Goal: Information Seeking & Learning: Find specific page/section

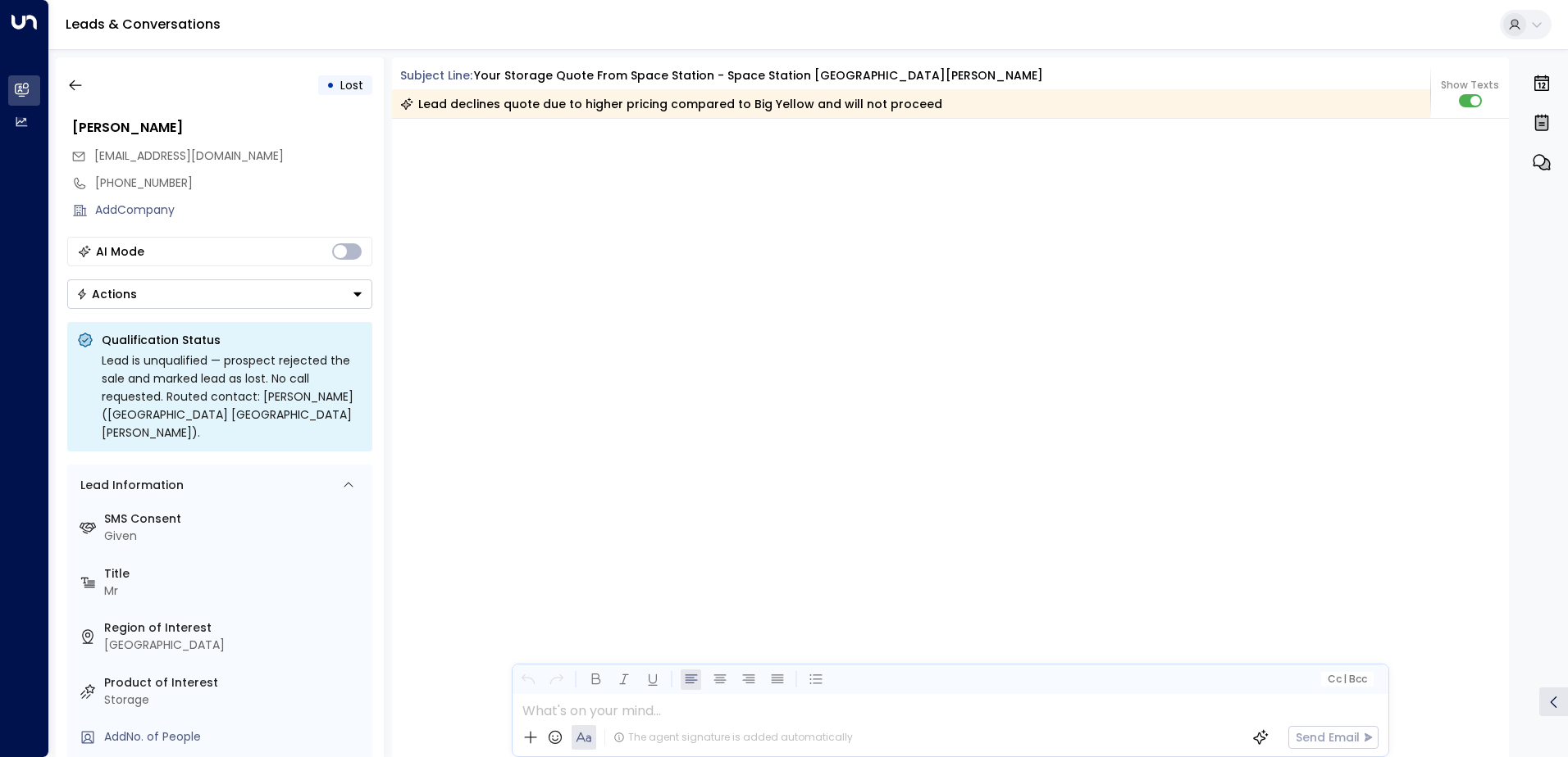
scroll to position [2066, 0]
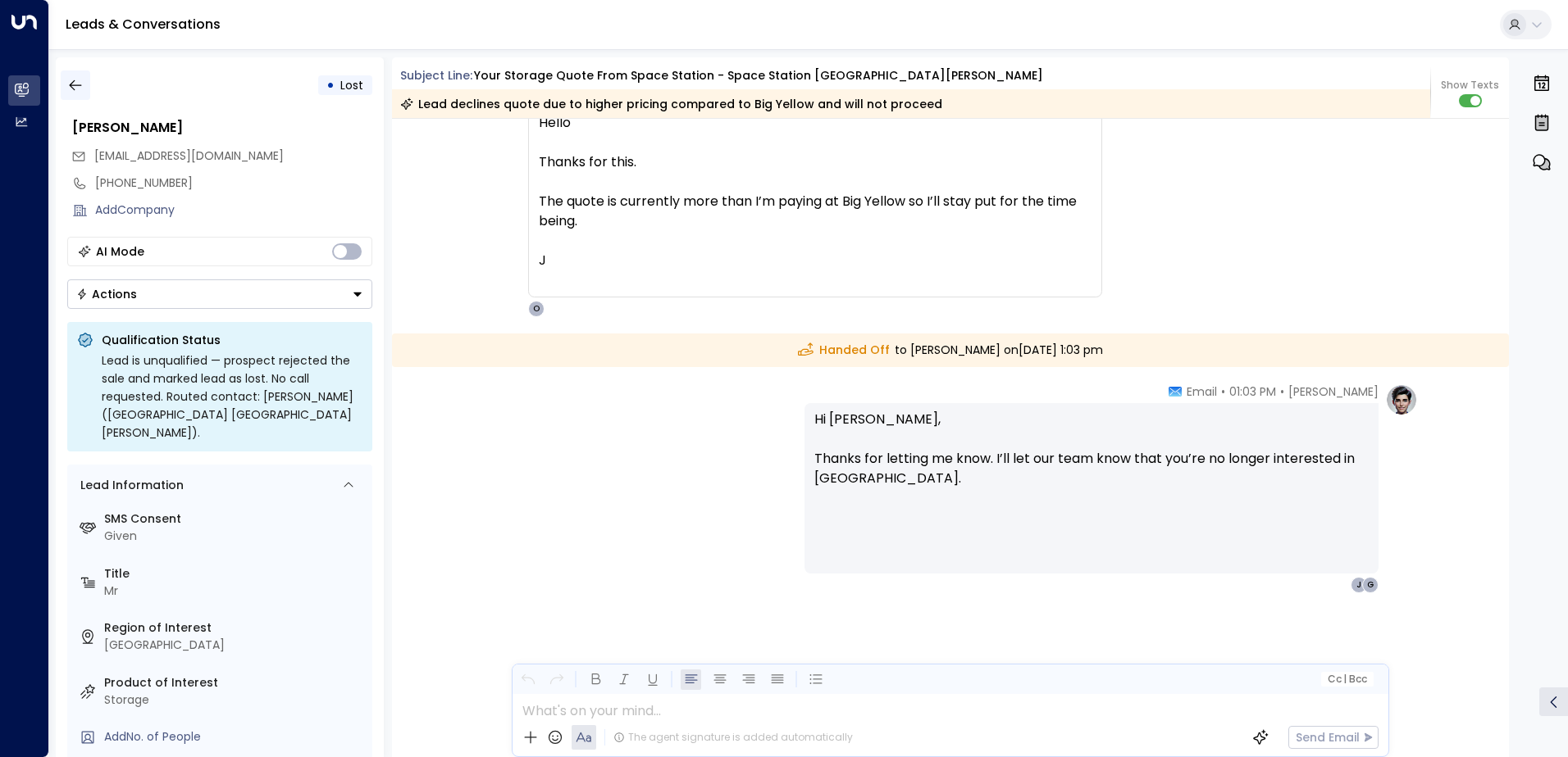
click at [75, 86] on icon "button" at bounding box center [74, 85] width 12 height 10
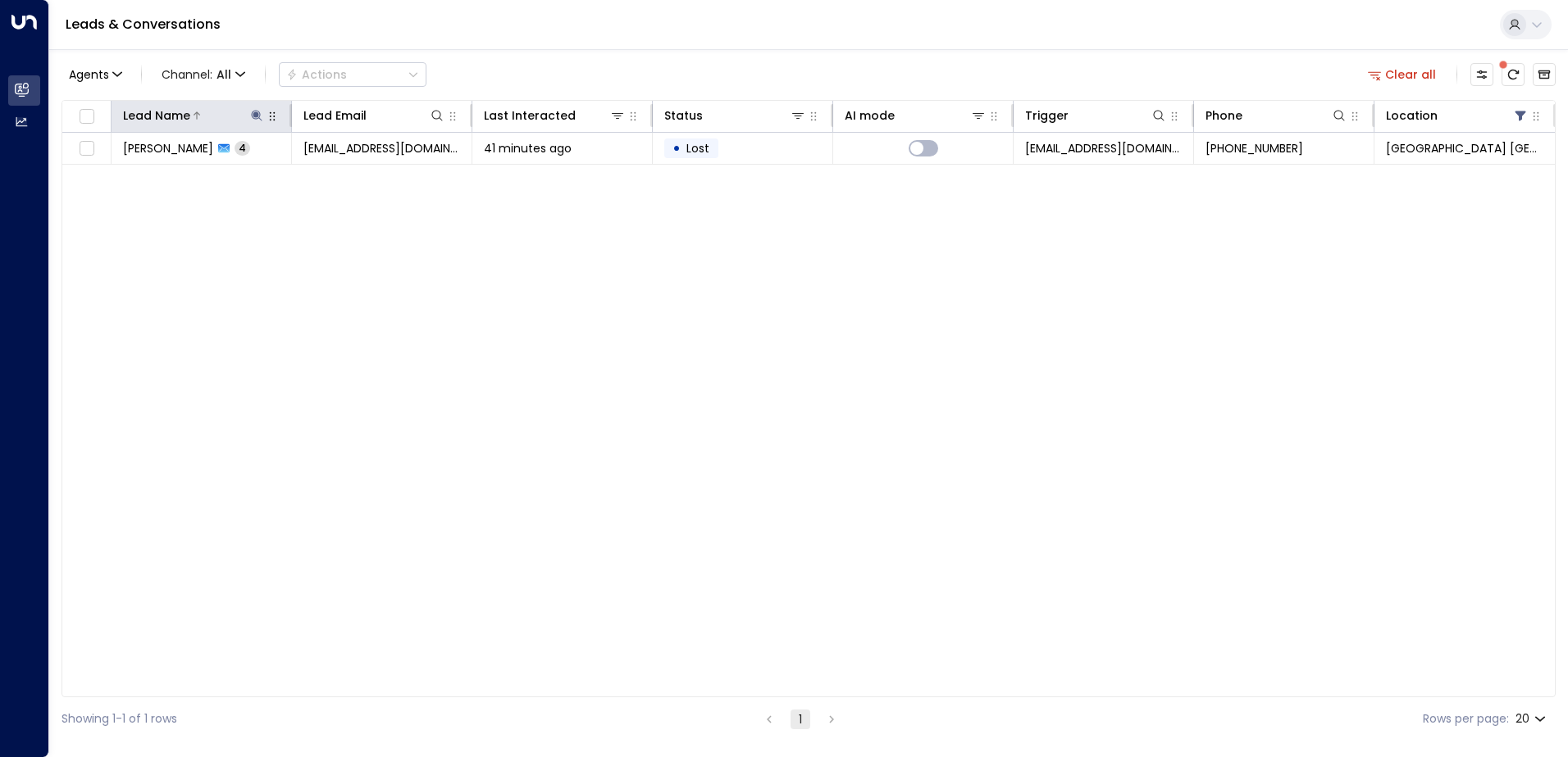
click at [255, 113] on icon at bounding box center [256, 114] width 10 height 10
click at [365, 175] on icon "button" at bounding box center [359, 176] width 13 height 13
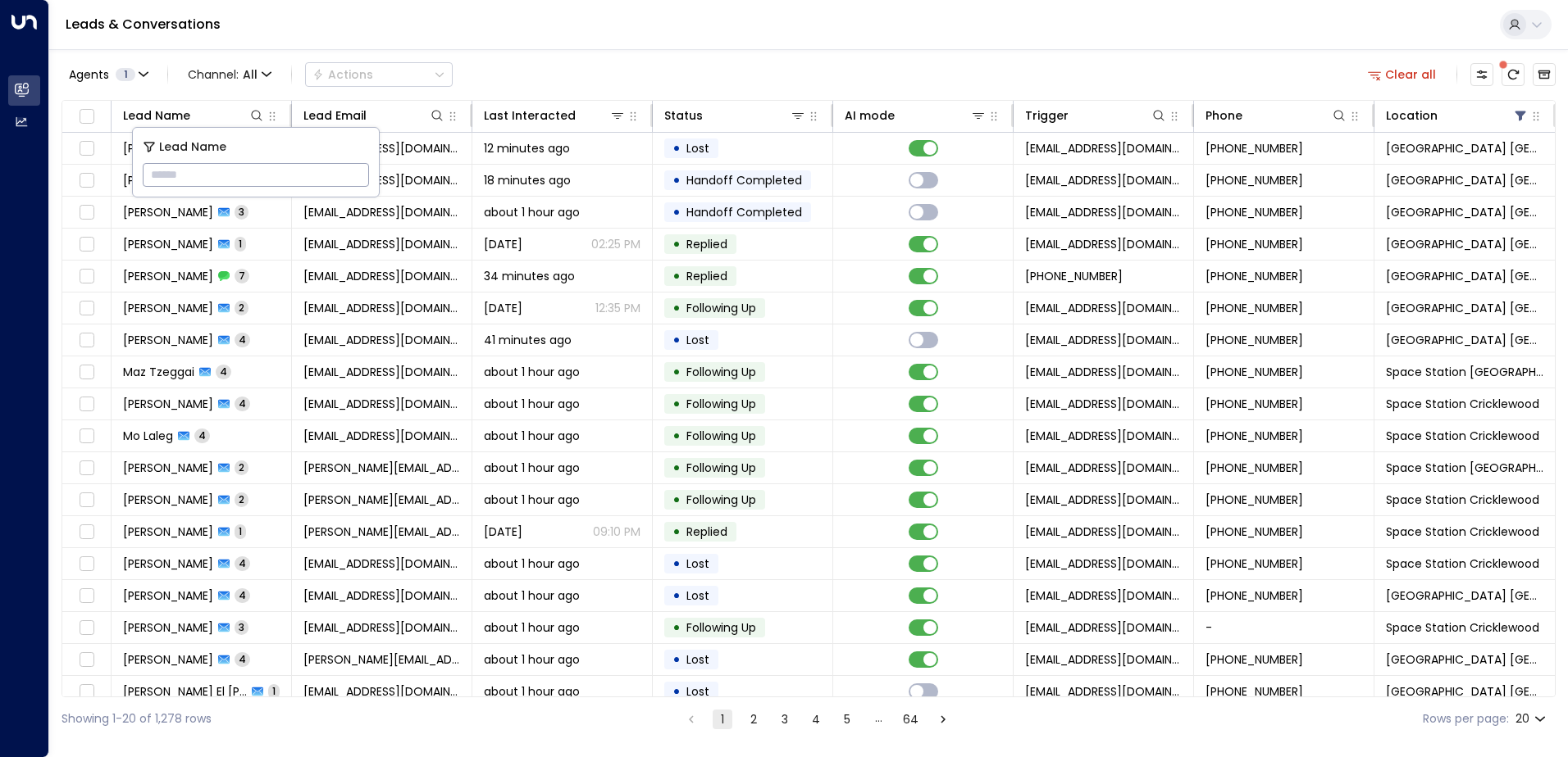
click at [342, 172] on input "text" at bounding box center [255, 175] width 226 height 31
type input "******"
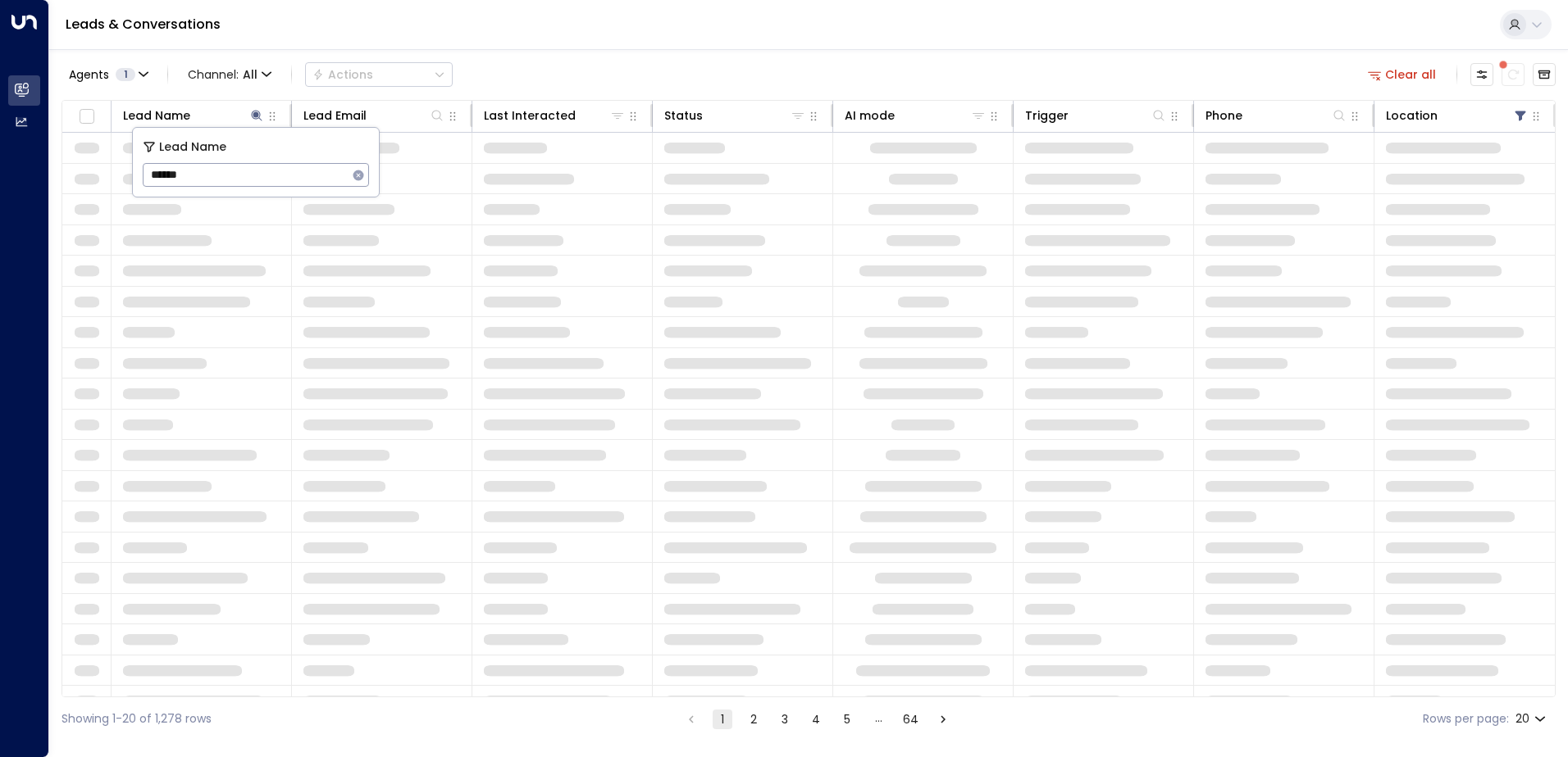
click at [572, 79] on div "Agents 1 Channel: All Actions Clear all" at bounding box center [809, 74] width 1494 height 34
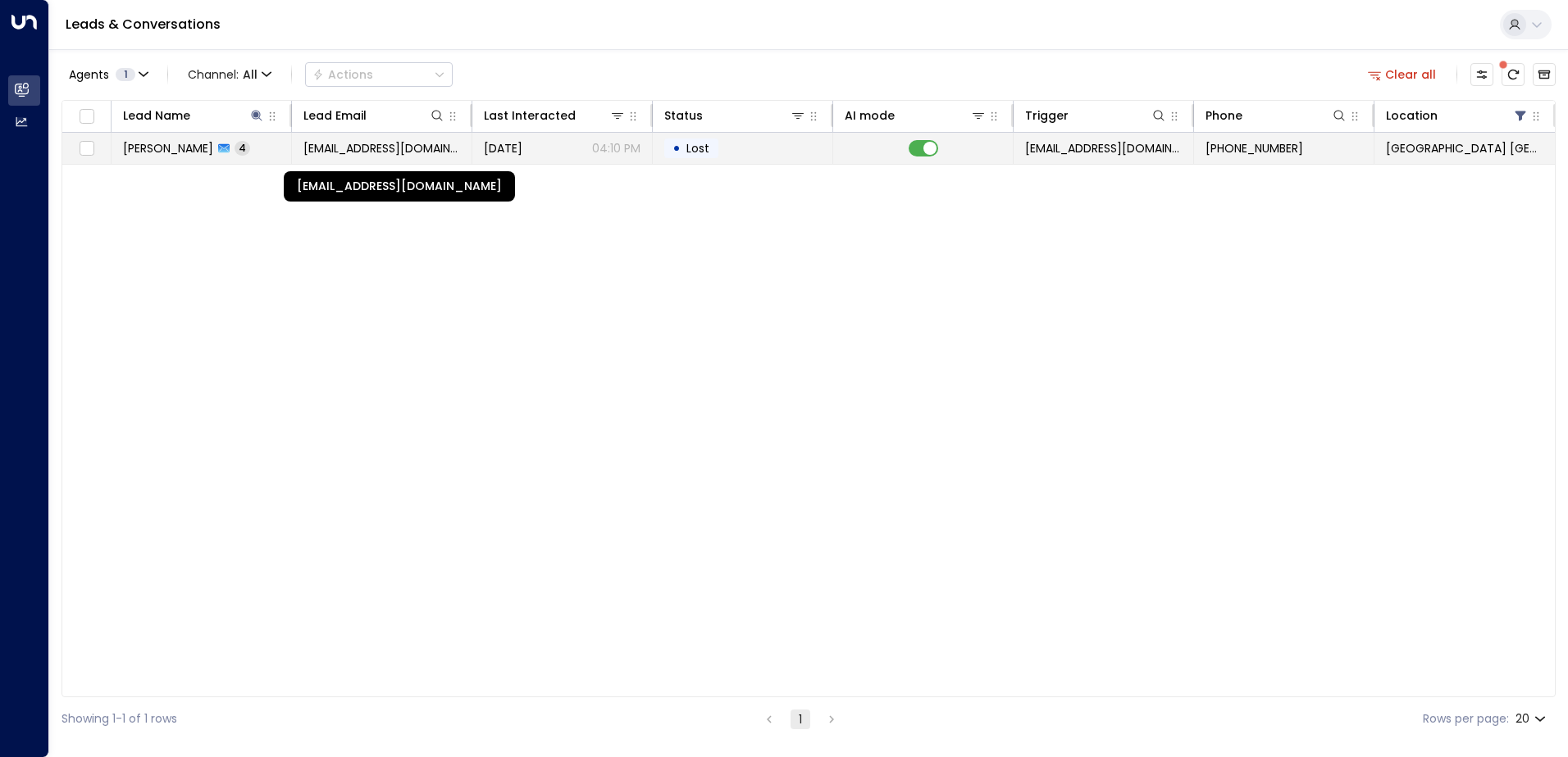
click at [327, 143] on span "[EMAIL_ADDRESS][DOMAIN_NAME]" at bounding box center [382, 149] width 156 height 17
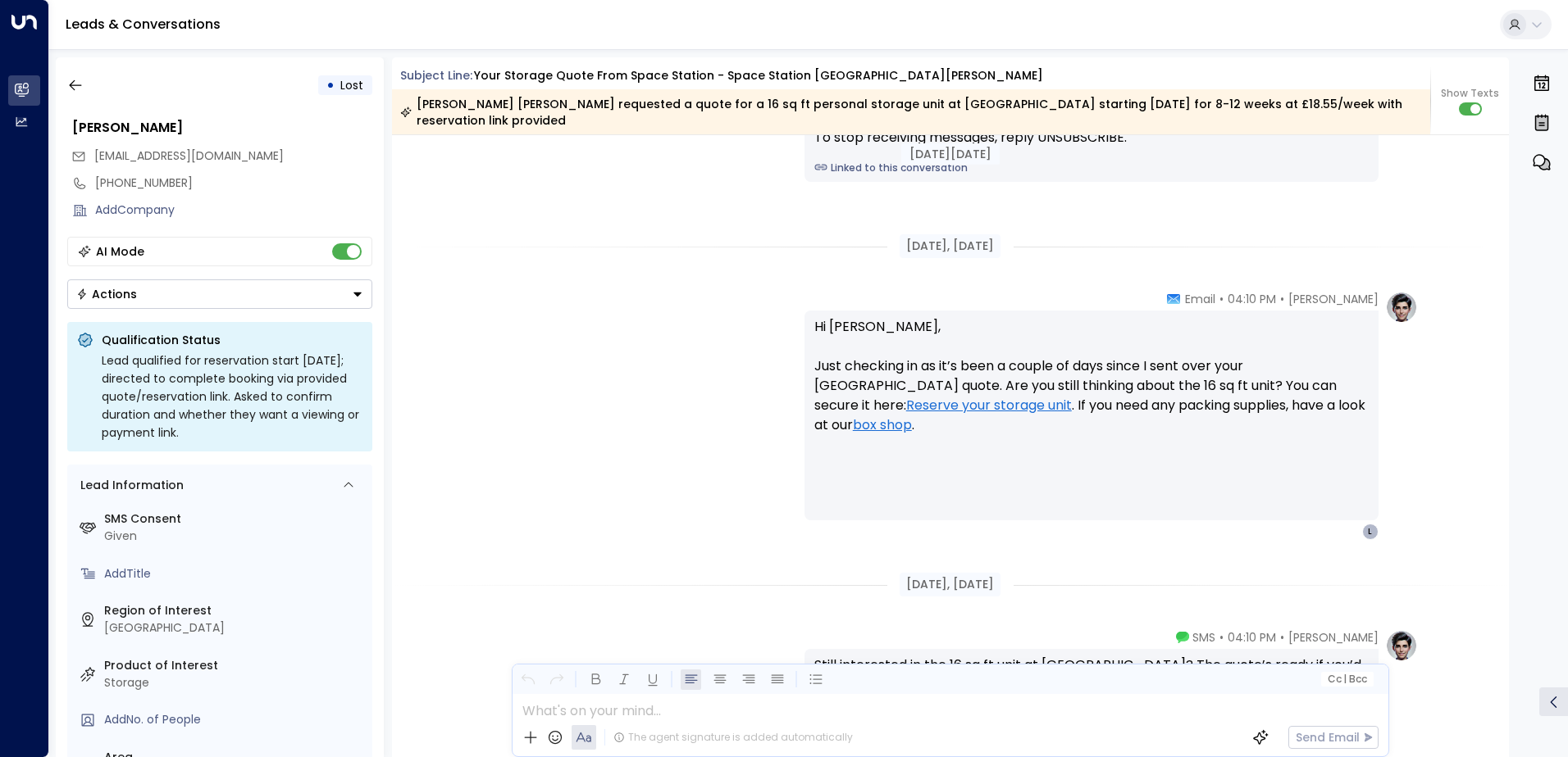
scroll to position [1402, 0]
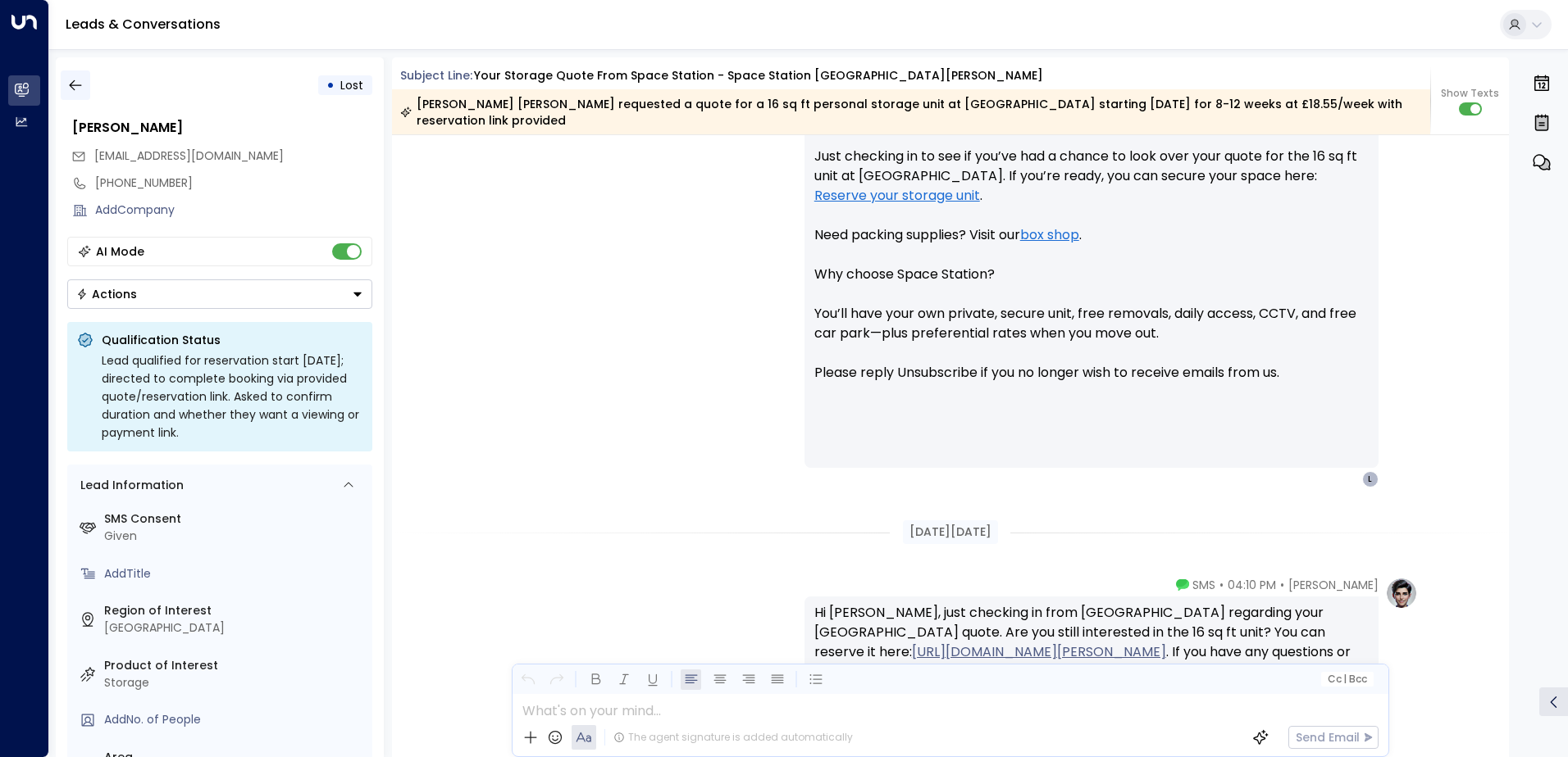
click at [67, 82] on icon "button" at bounding box center [75, 86] width 17 height 17
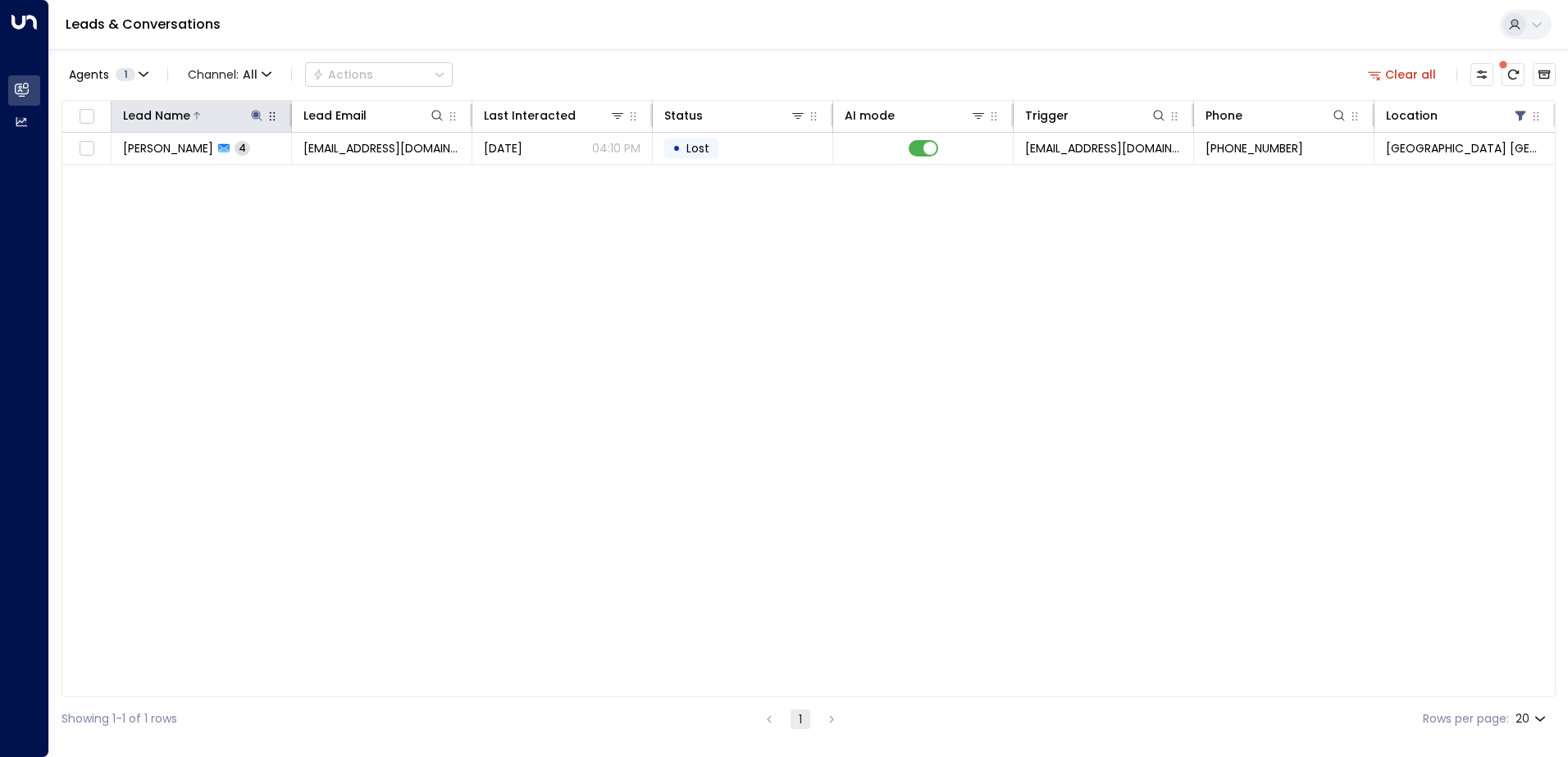
click at [252, 117] on icon at bounding box center [257, 115] width 13 height 13
click at [358, 172] on icon "button" at bounding box center [359, 174] width 10 height 10
click at [323, 175] on input "text" at bounding box center [256, 175] width 226 height 31
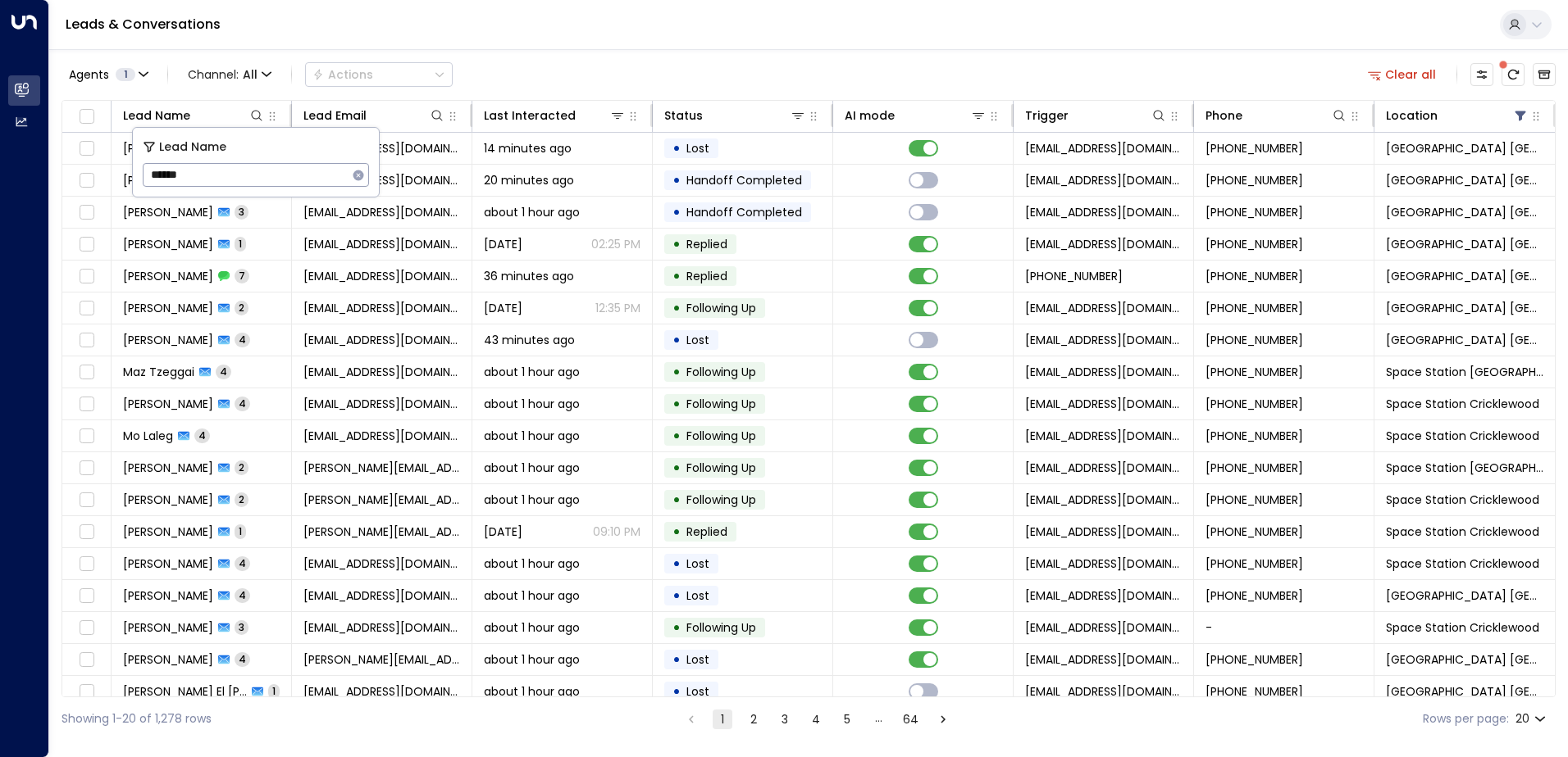
type input "******"
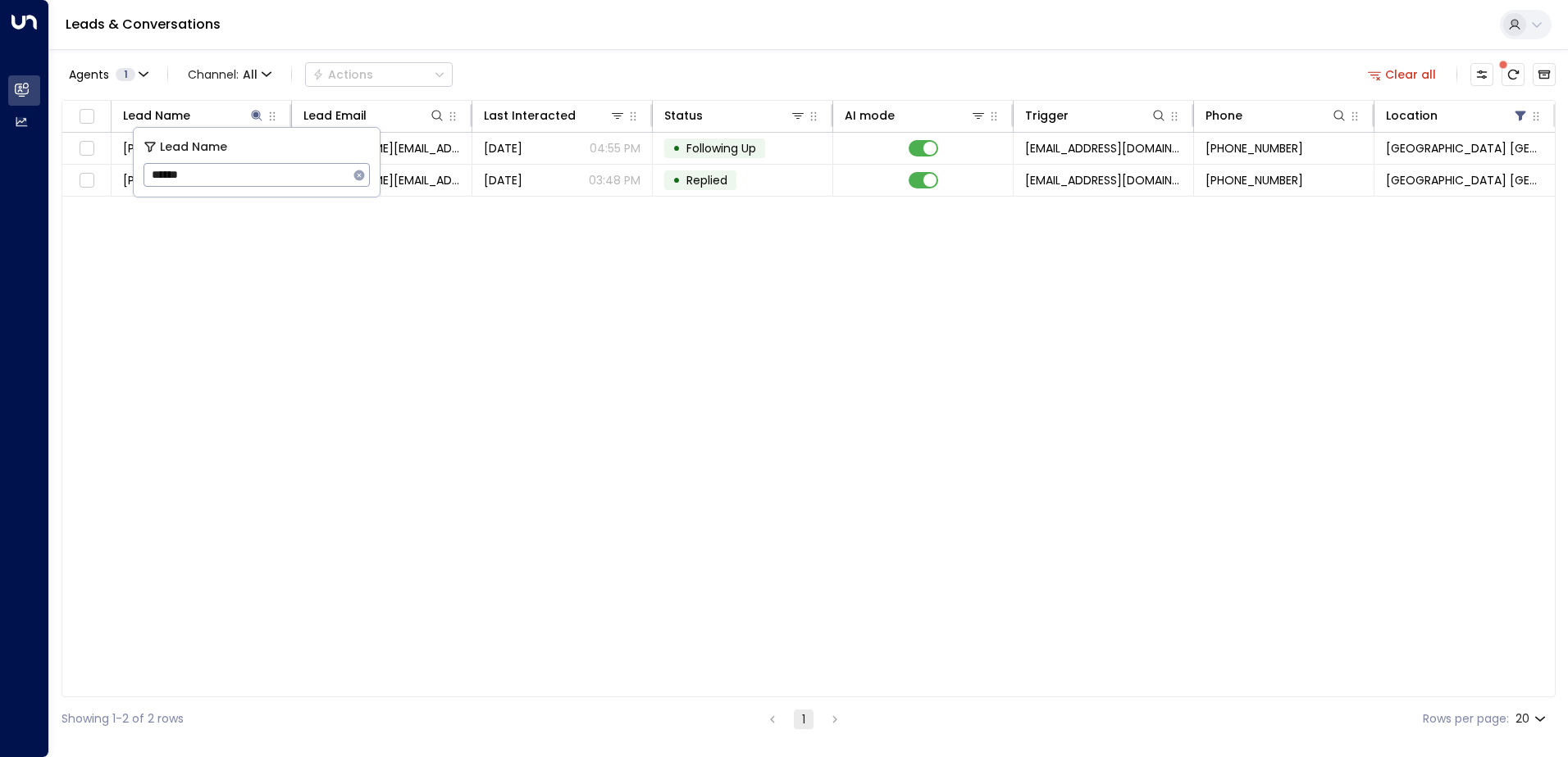
click at [357, 169] on icon "button" at bounding box center [359, 176] width 13 height 13
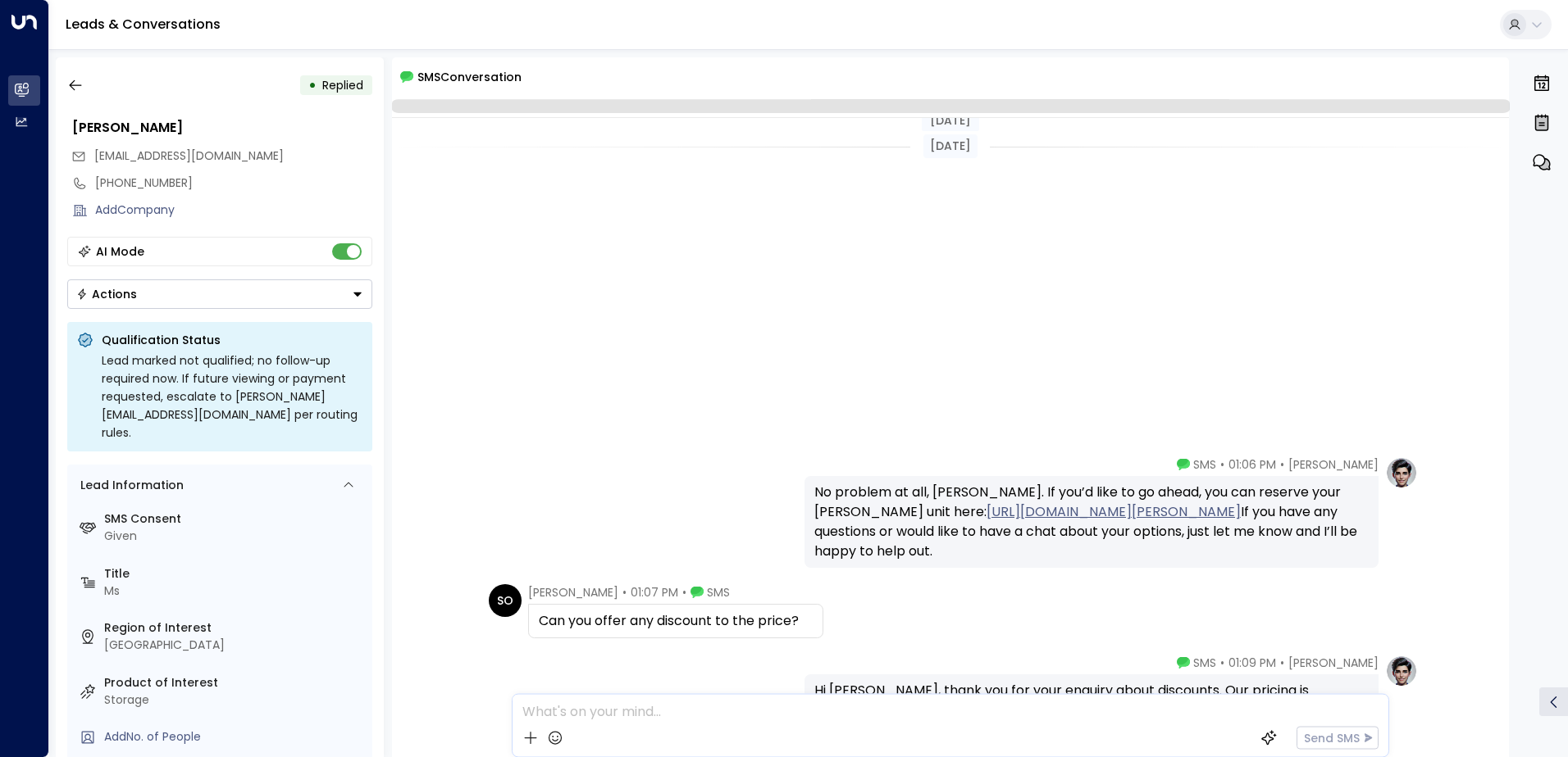
scroll to position [321, 0]
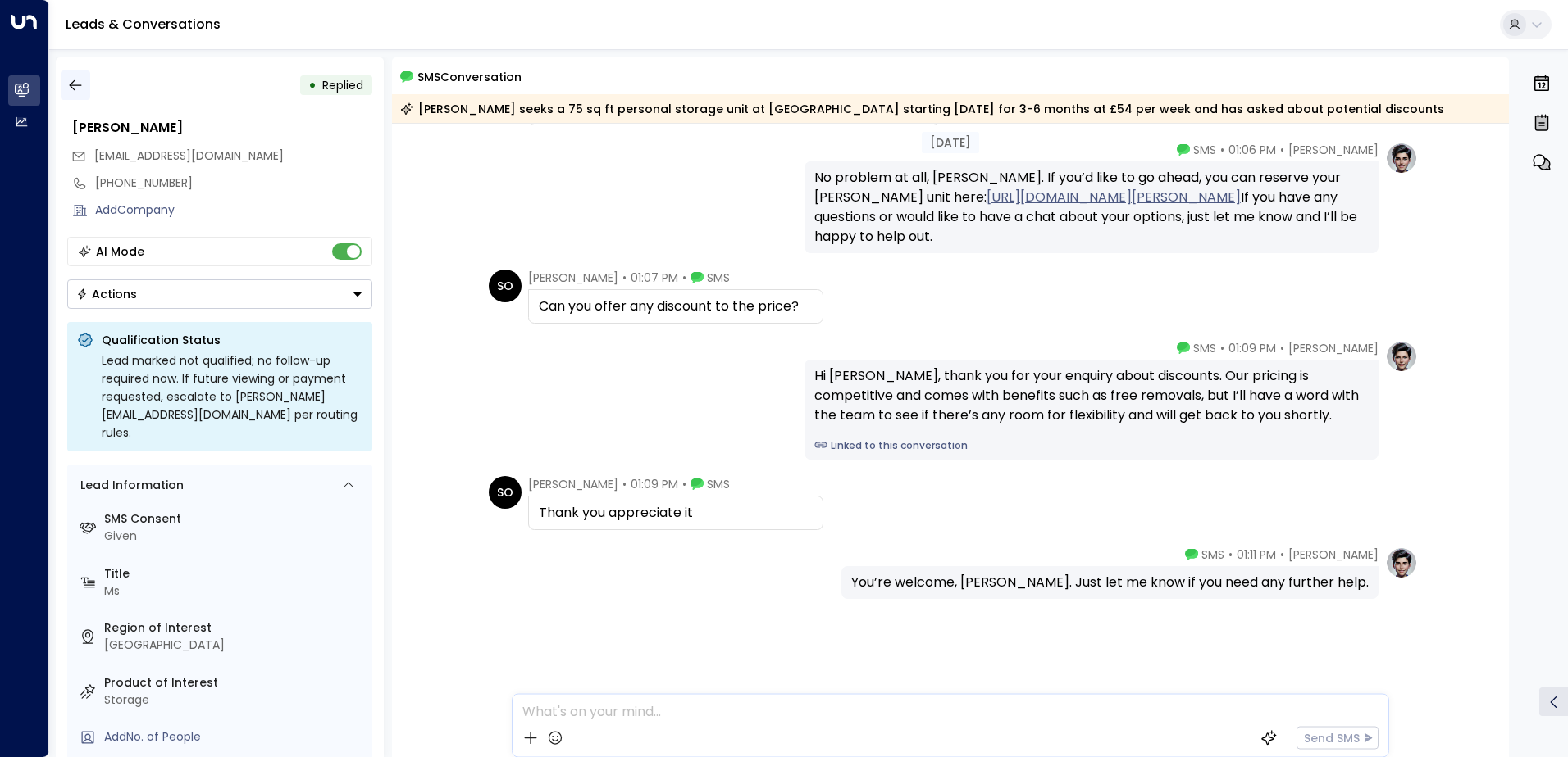
click at [82, 78] on icon "button" at bounding box center [75, 86] width 17 height 17
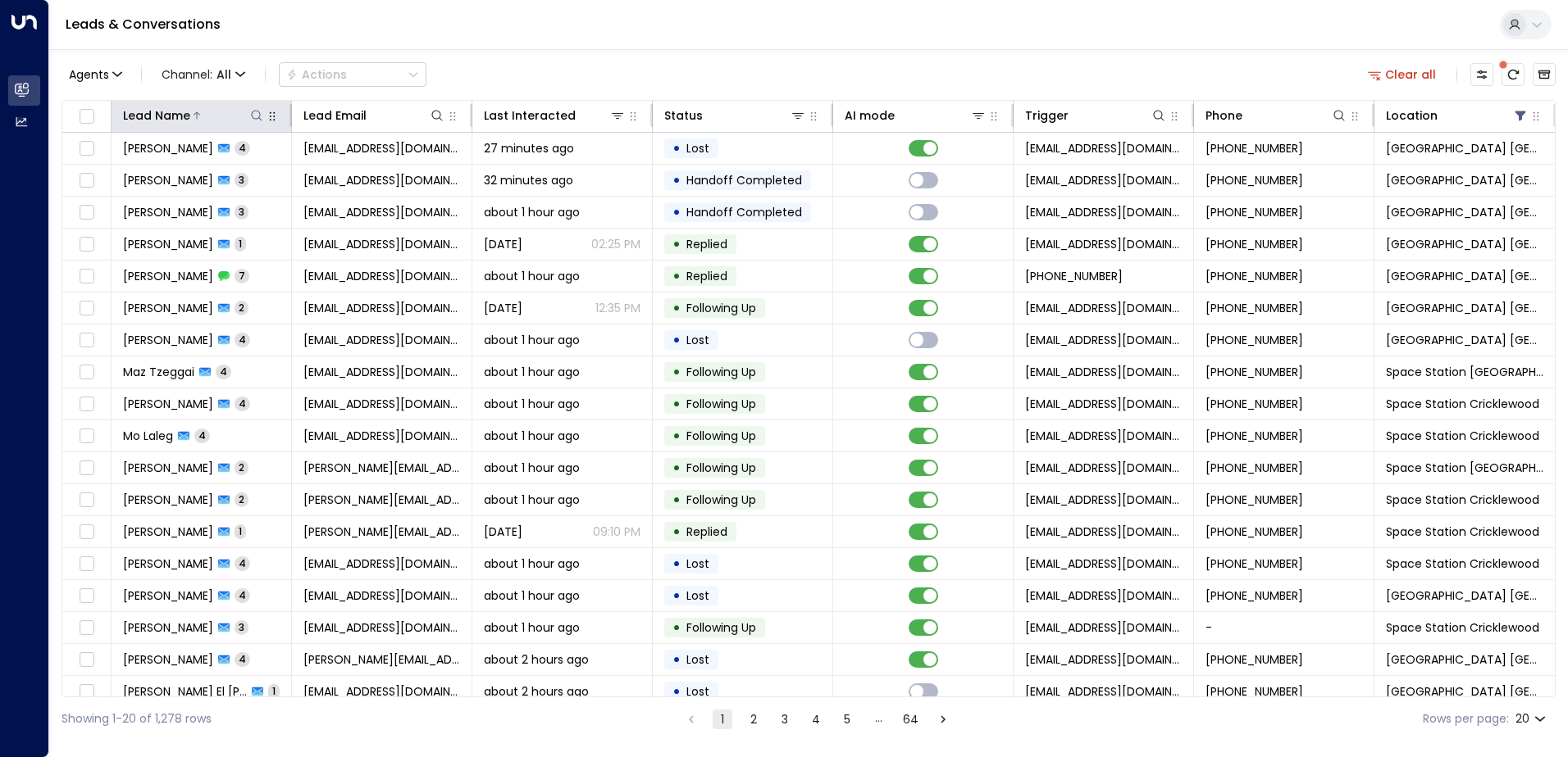
click at [257, 117] on icon at bounding box center [257, 115] width 13 height 13
type input "******"
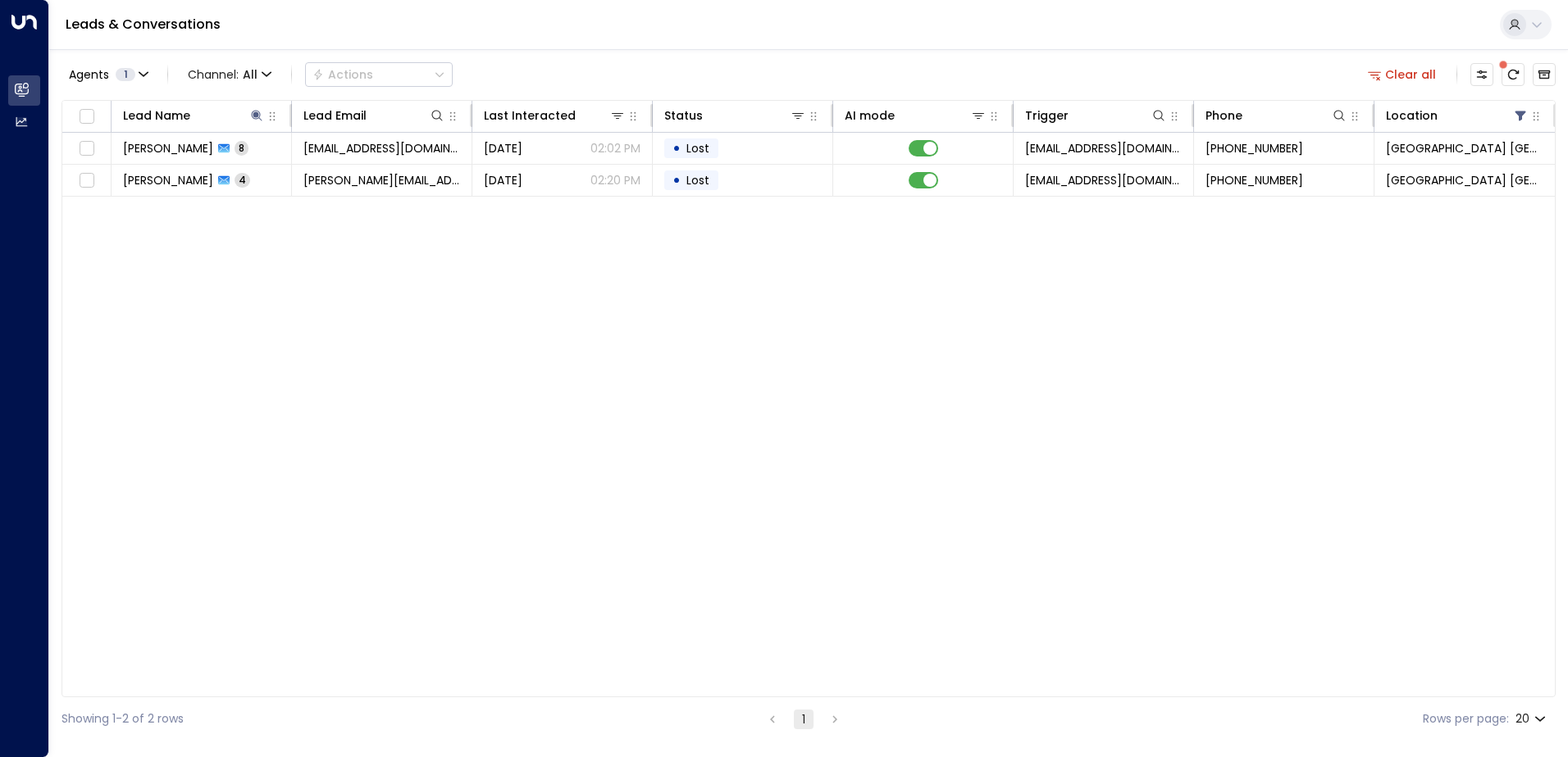
click at [795, 56] on div "Agents 1 Channel: All Actions Clear all Lead Name Lead Email Last Interacted St…" at bounding box center [809, 395] width 1494 height 692
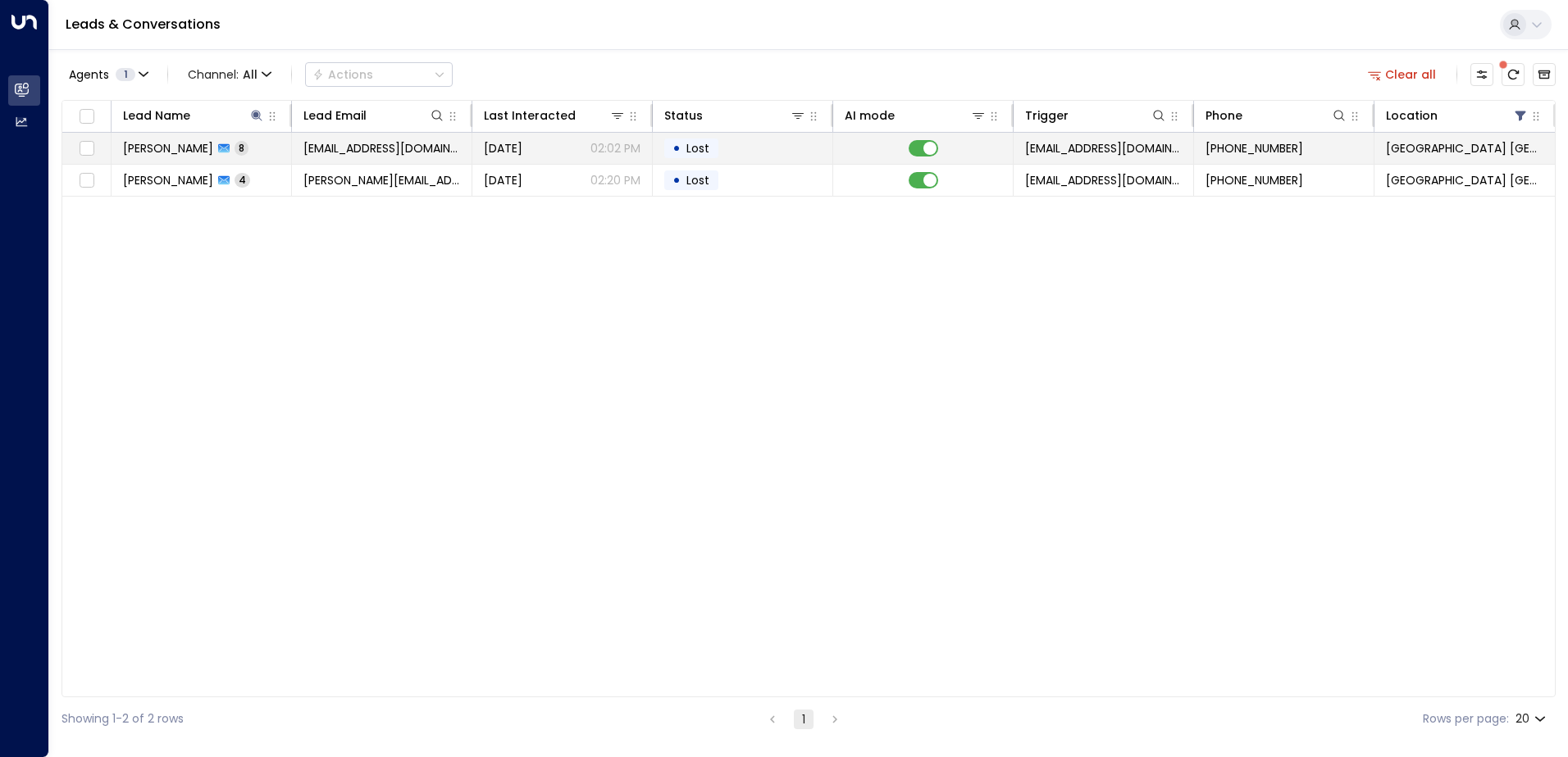
click at [215, 141] on div "[PERSON_NAME] 8" at bounding box center [185, 149] width 126 height 17
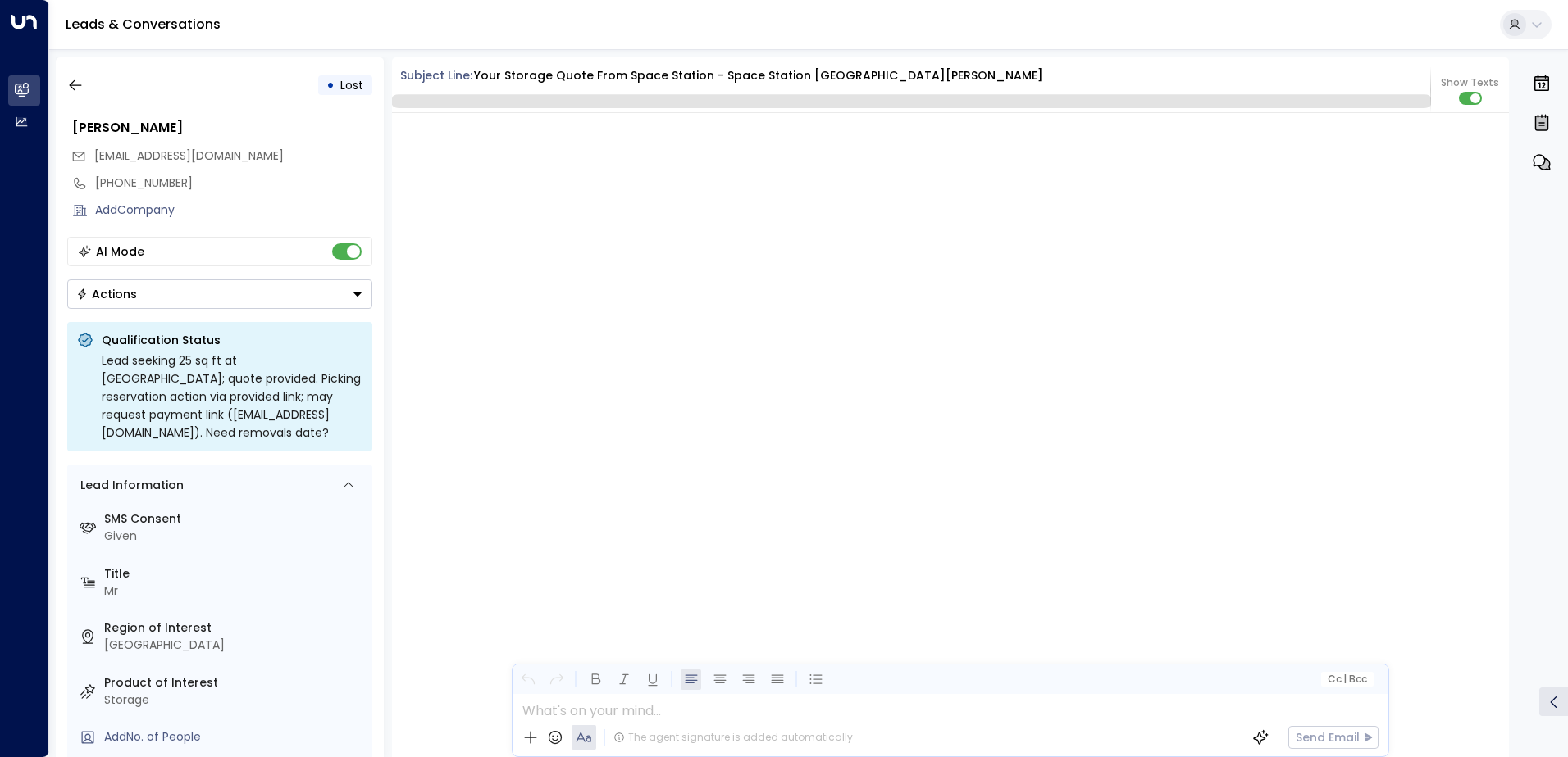
scroll to position [6859, 0]
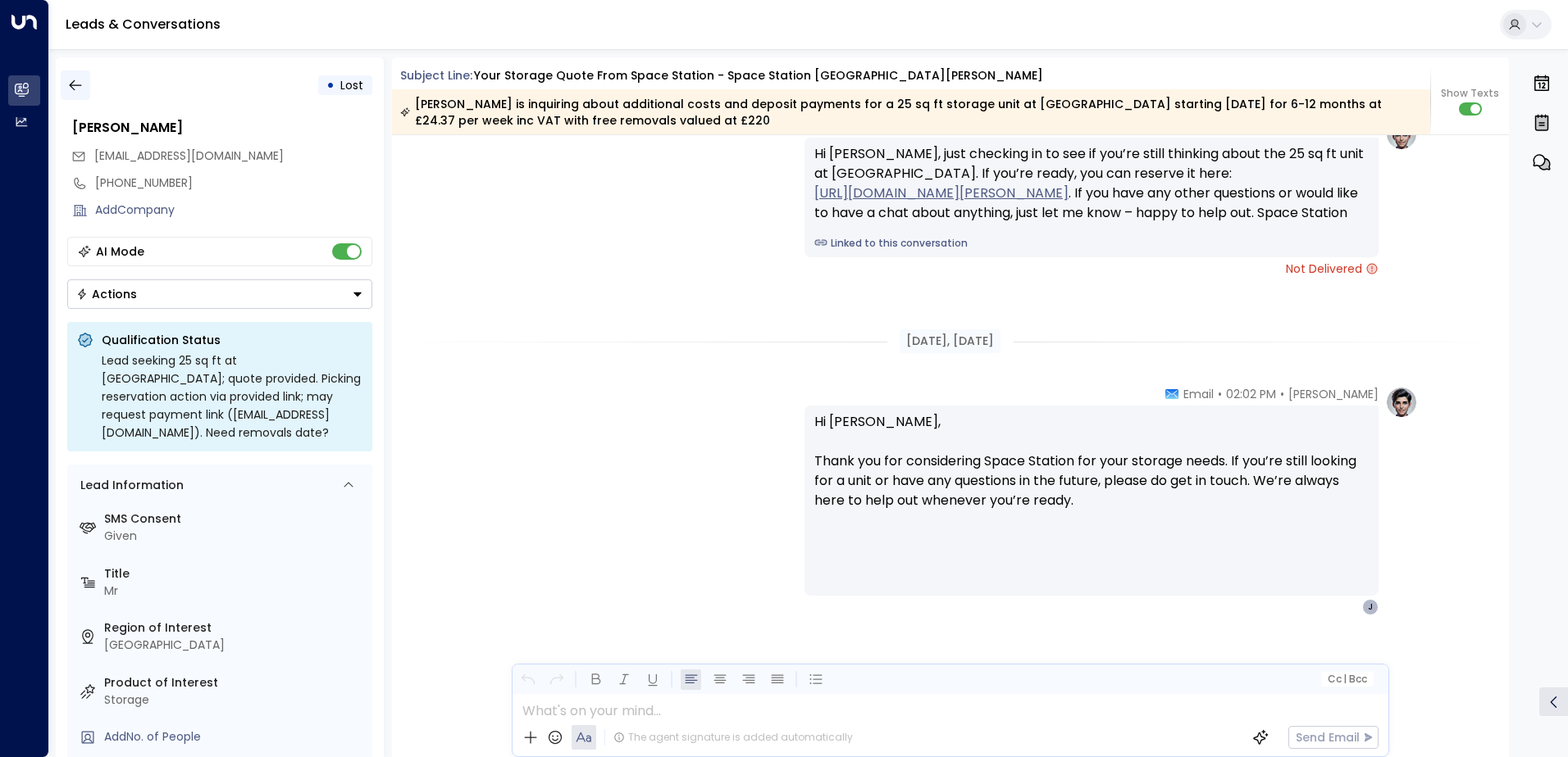
click at [77, 83] on icon "button" at bounding box center [75, 86] width 17 height 17
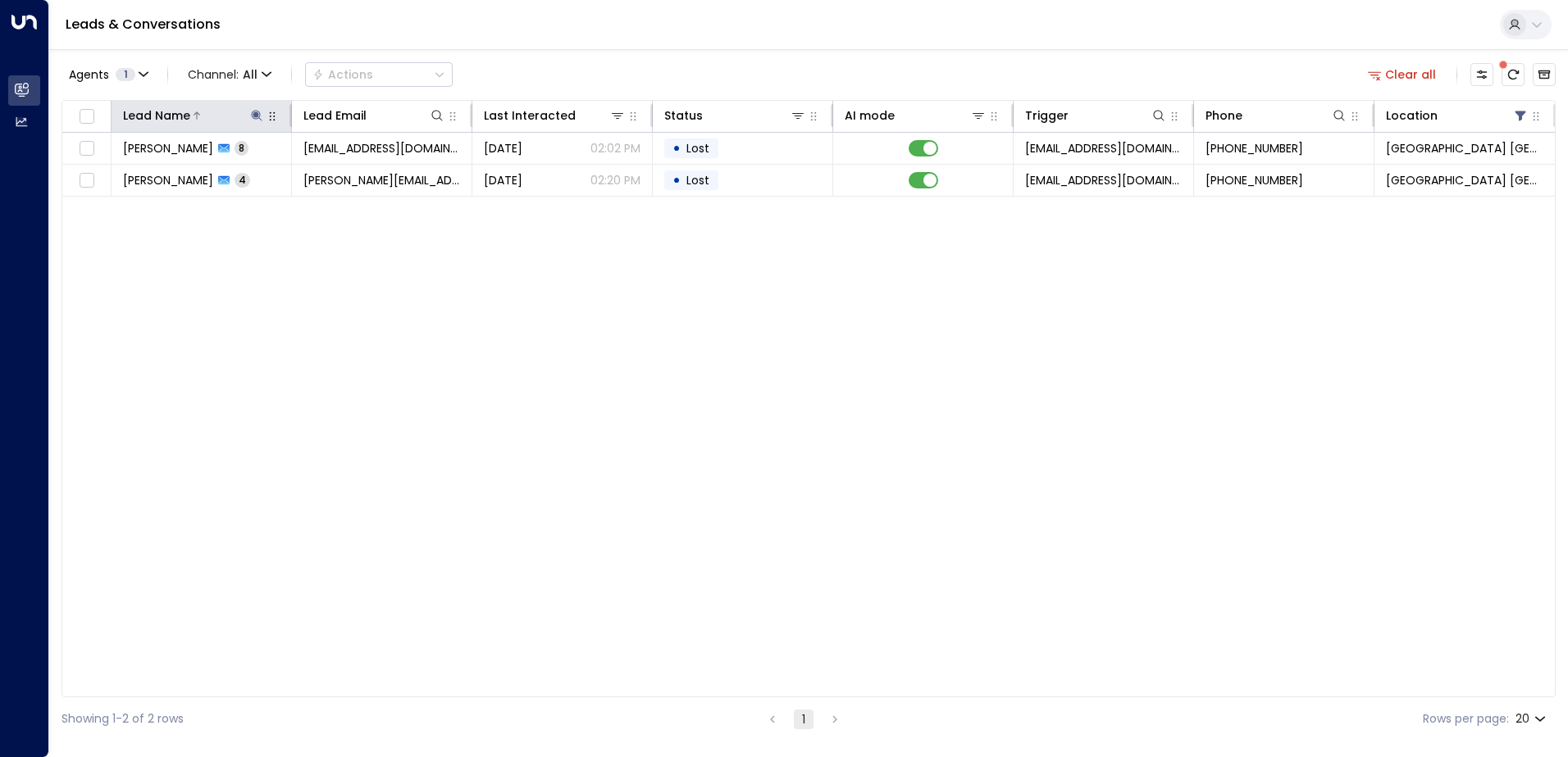
click at [255, 113] on icon at bounding box center [256, 114] width 10 height 10
click at [361, 175] on icon "button" at bounding box center [359, 174] width 10 height 10
click at [333, 173] on input "text" at bounding box center [256, 175] width 226 height 31
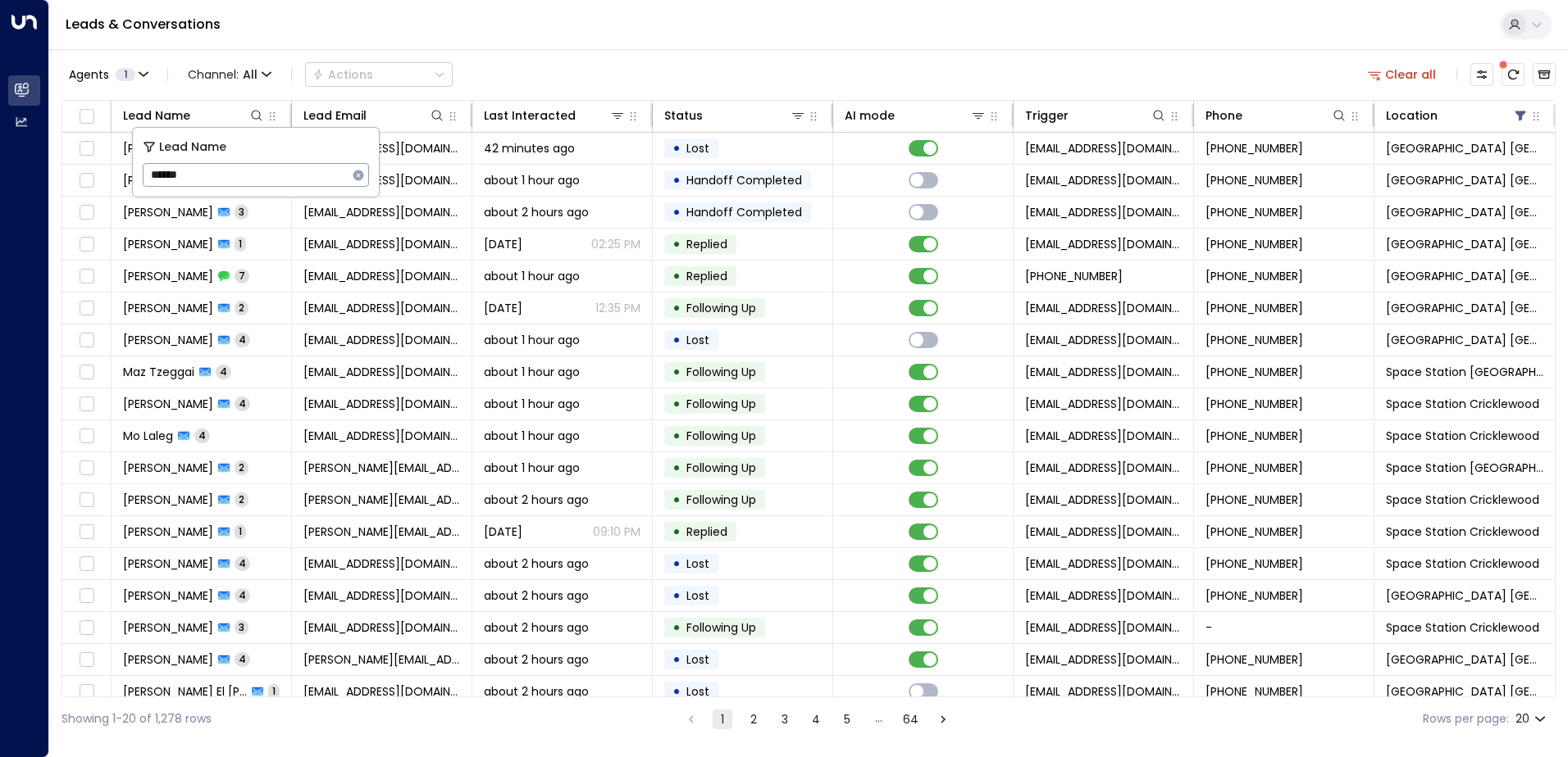
type input "******"
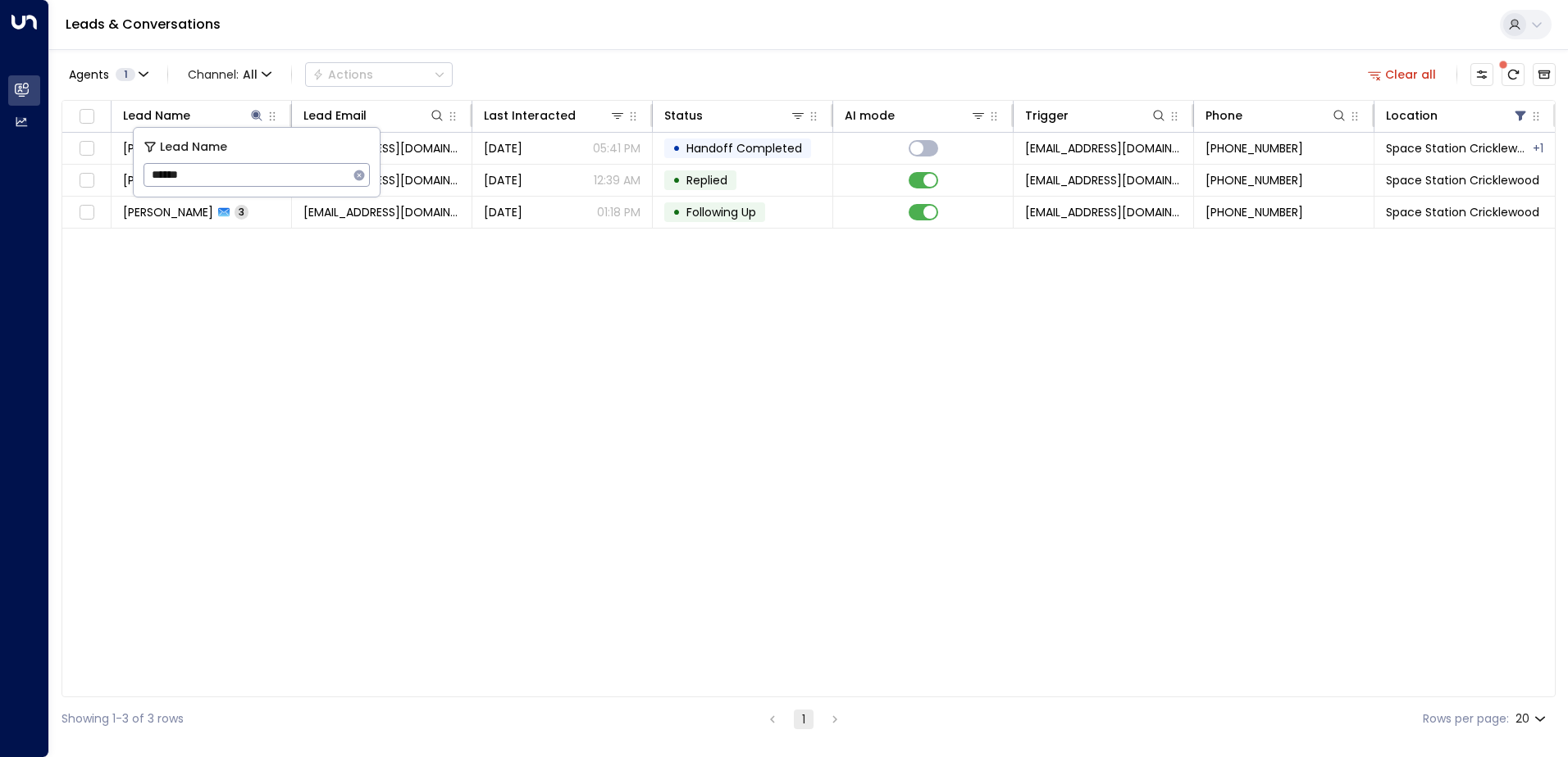
click at [505, 53] on div "Agents 1 Channel: All Actions Clear all Lead Name Lead Email Last Interacted St…" at bounding box center [809, 395] width 1494 height 692
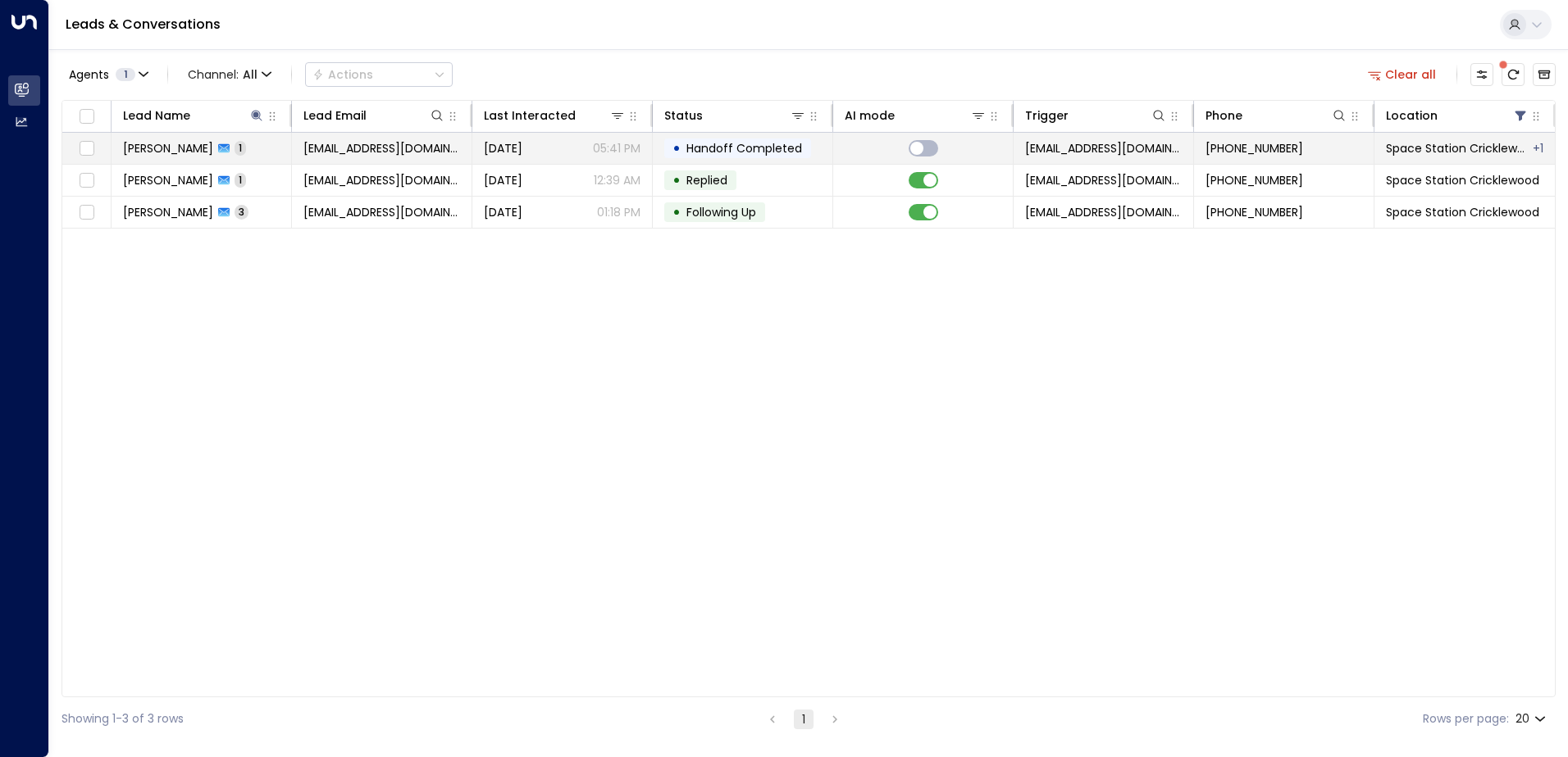
click at [224, 140] on div "[PERSON_NAME] 1" at bounding box center [184, 149] width 123 height 17
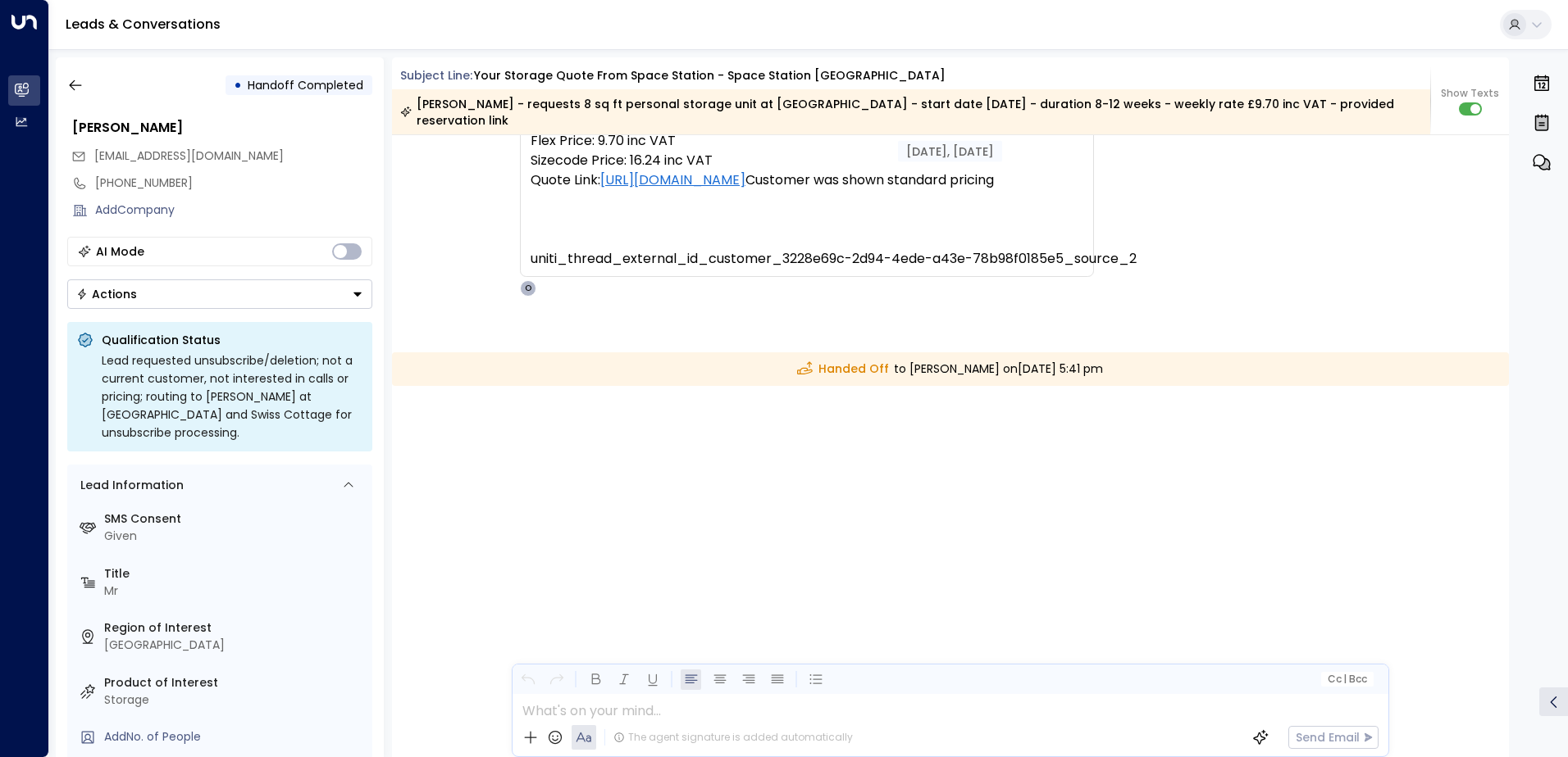
scroll to position [631, 0]
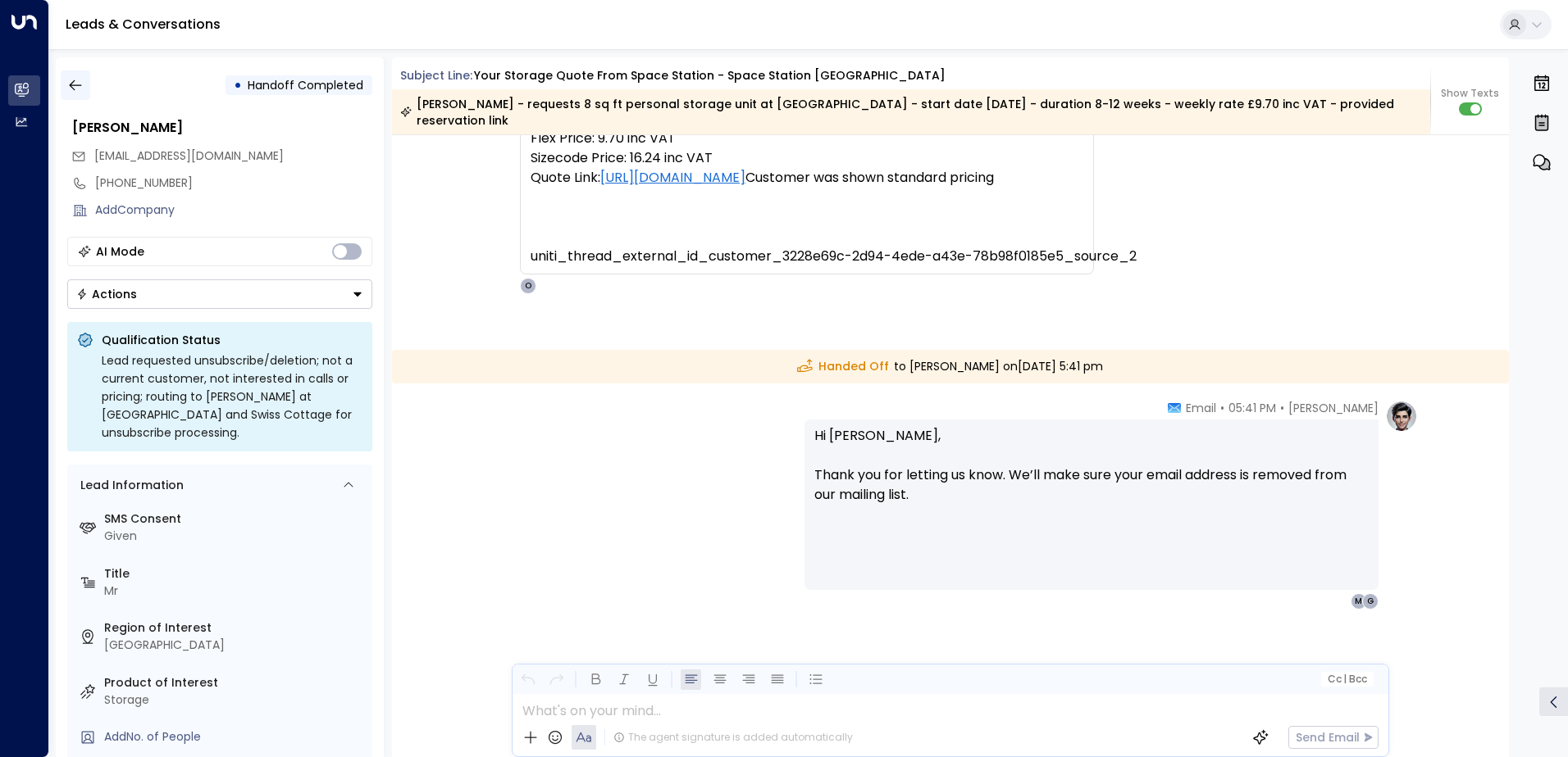
click at [67, 79] on icon "button" at bounding box center [75, 86] width 17 height 17
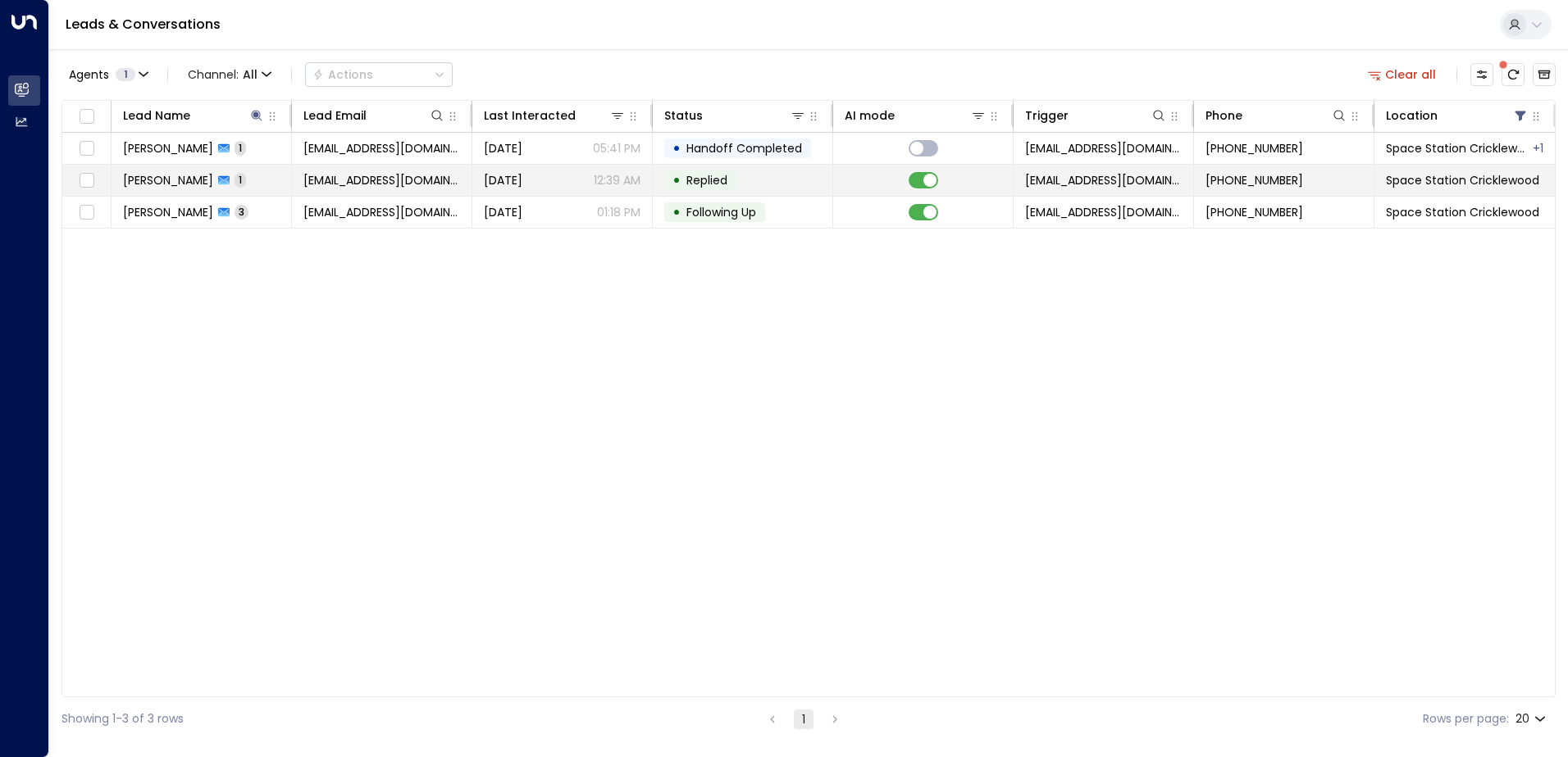
click at [235, 176] on span "1" at bounding box center [240, 179] width 11 height 14
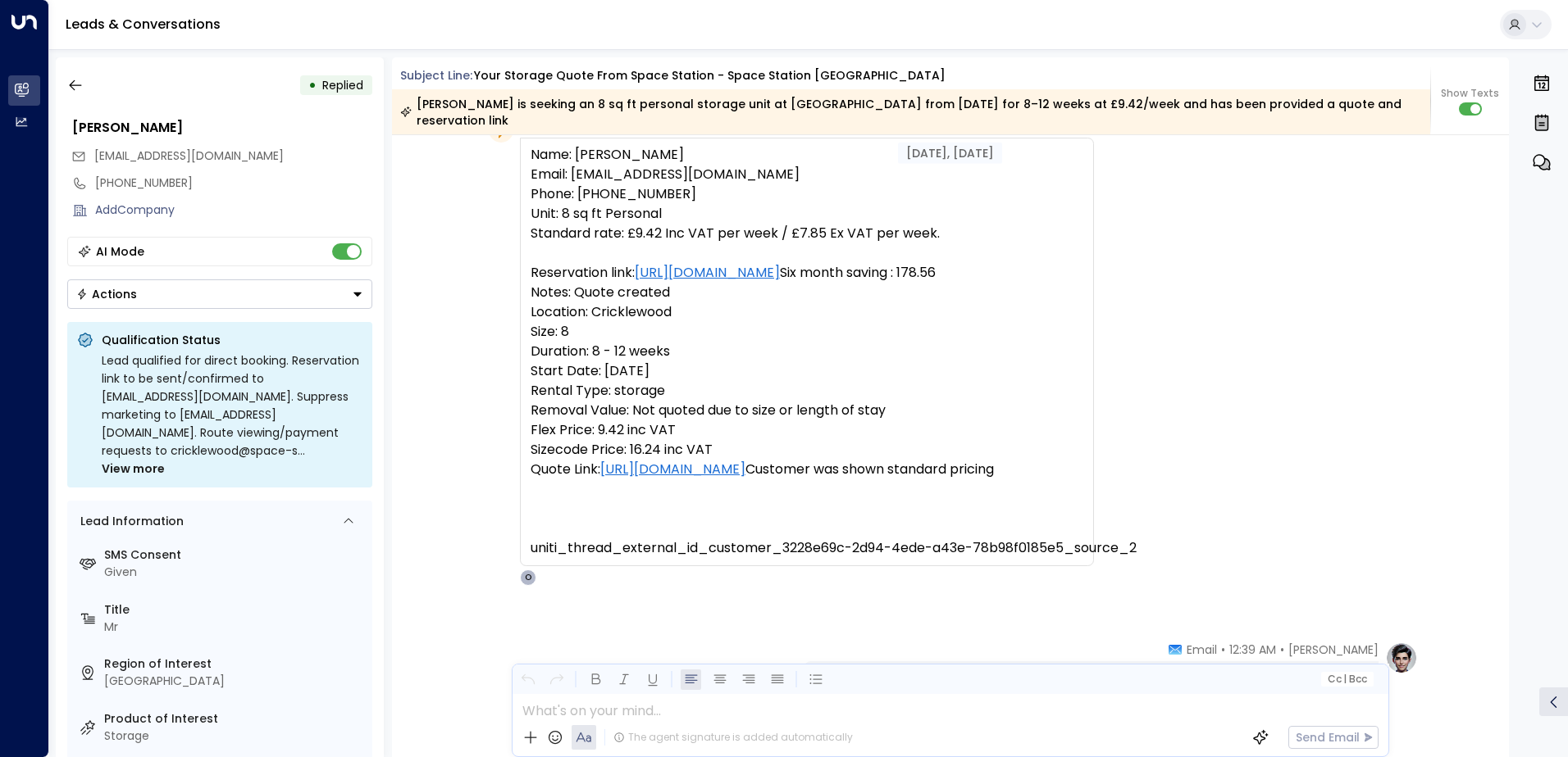
scroll to position [1201, 0]
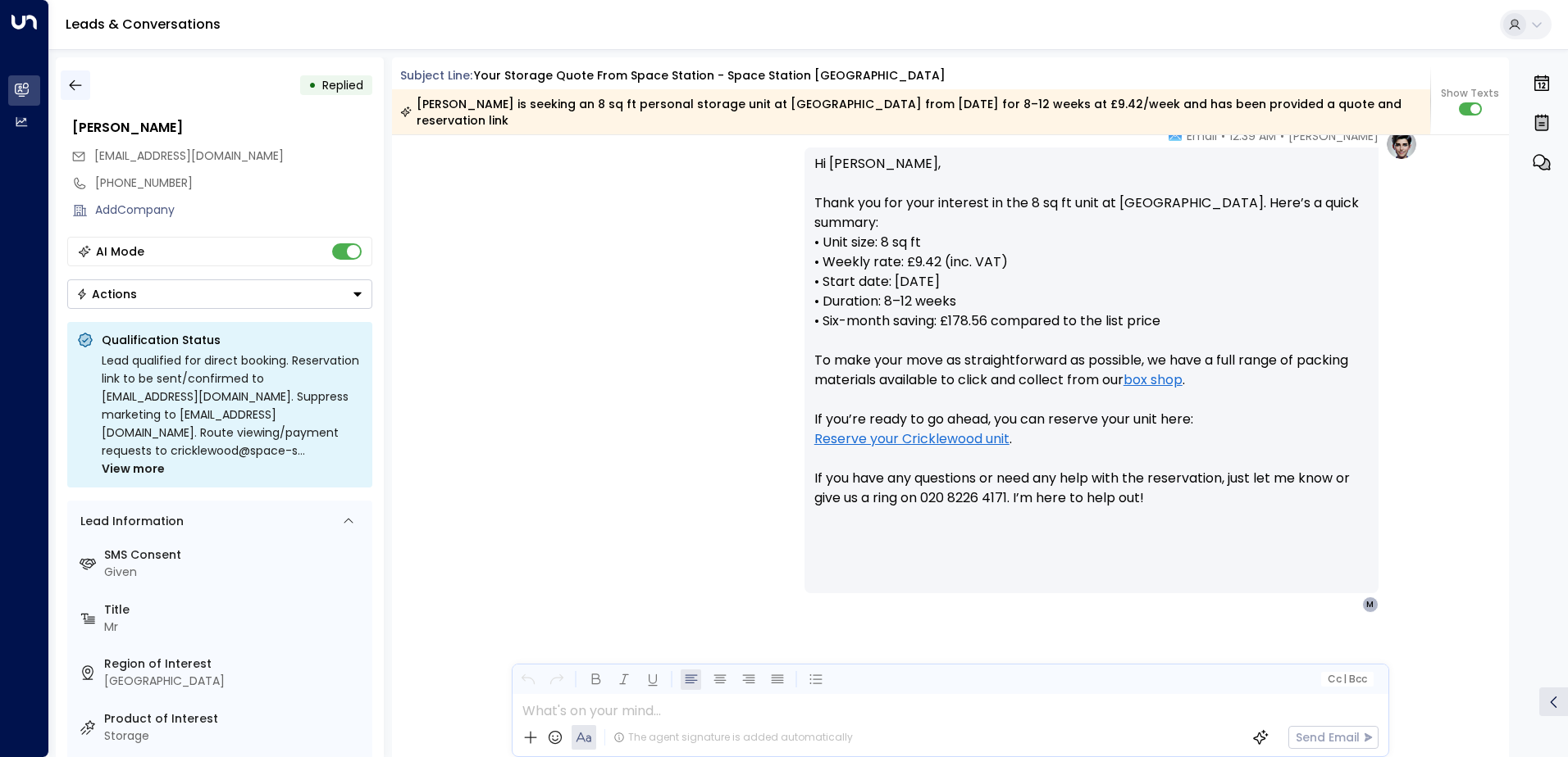
click at [71, 84] on icon "button" at bounding box center [74, 85] width 12 height 10
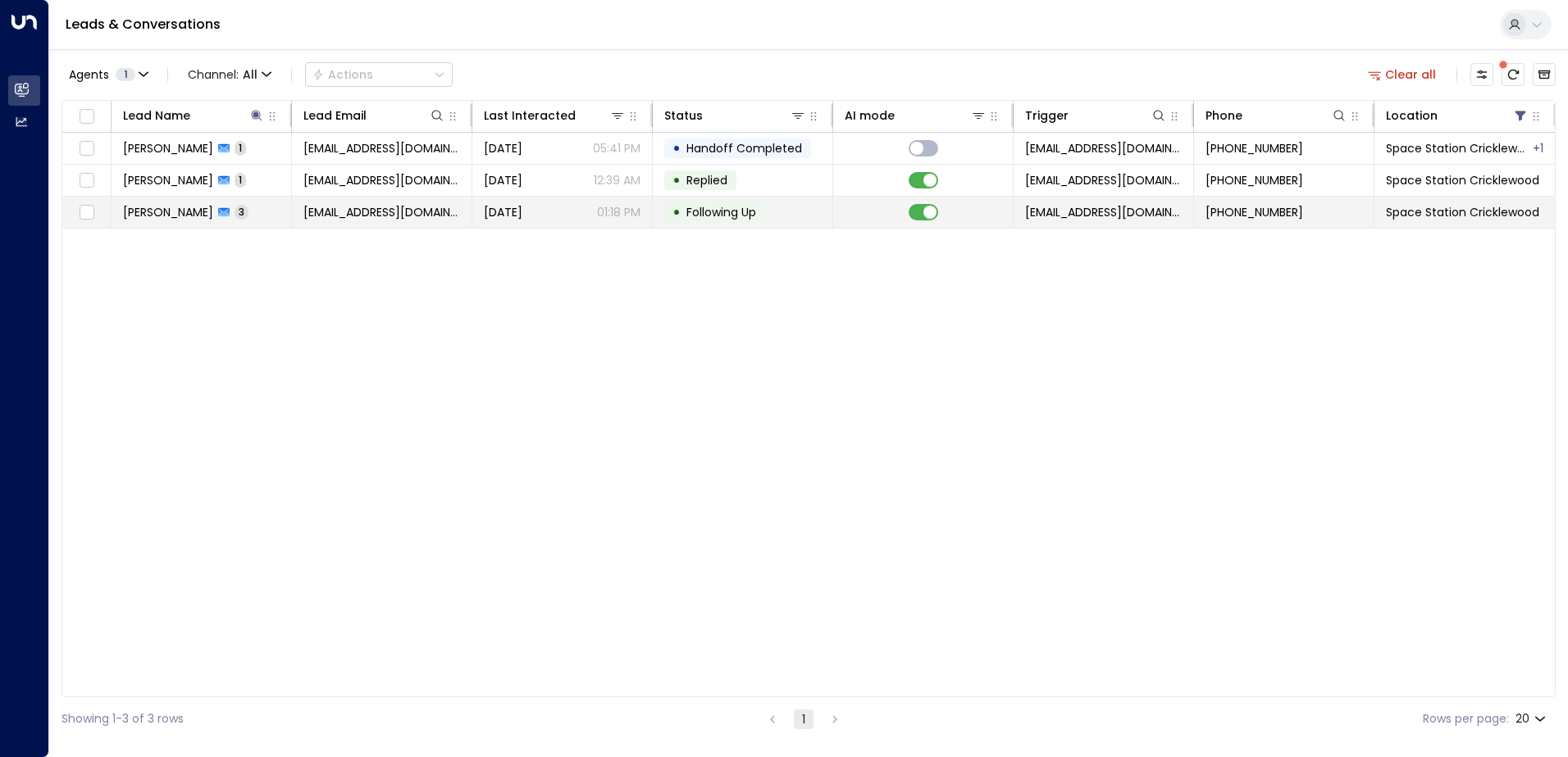
click at [235, 211] on span "3" at bounding box center [241, 211] width 14 height 14
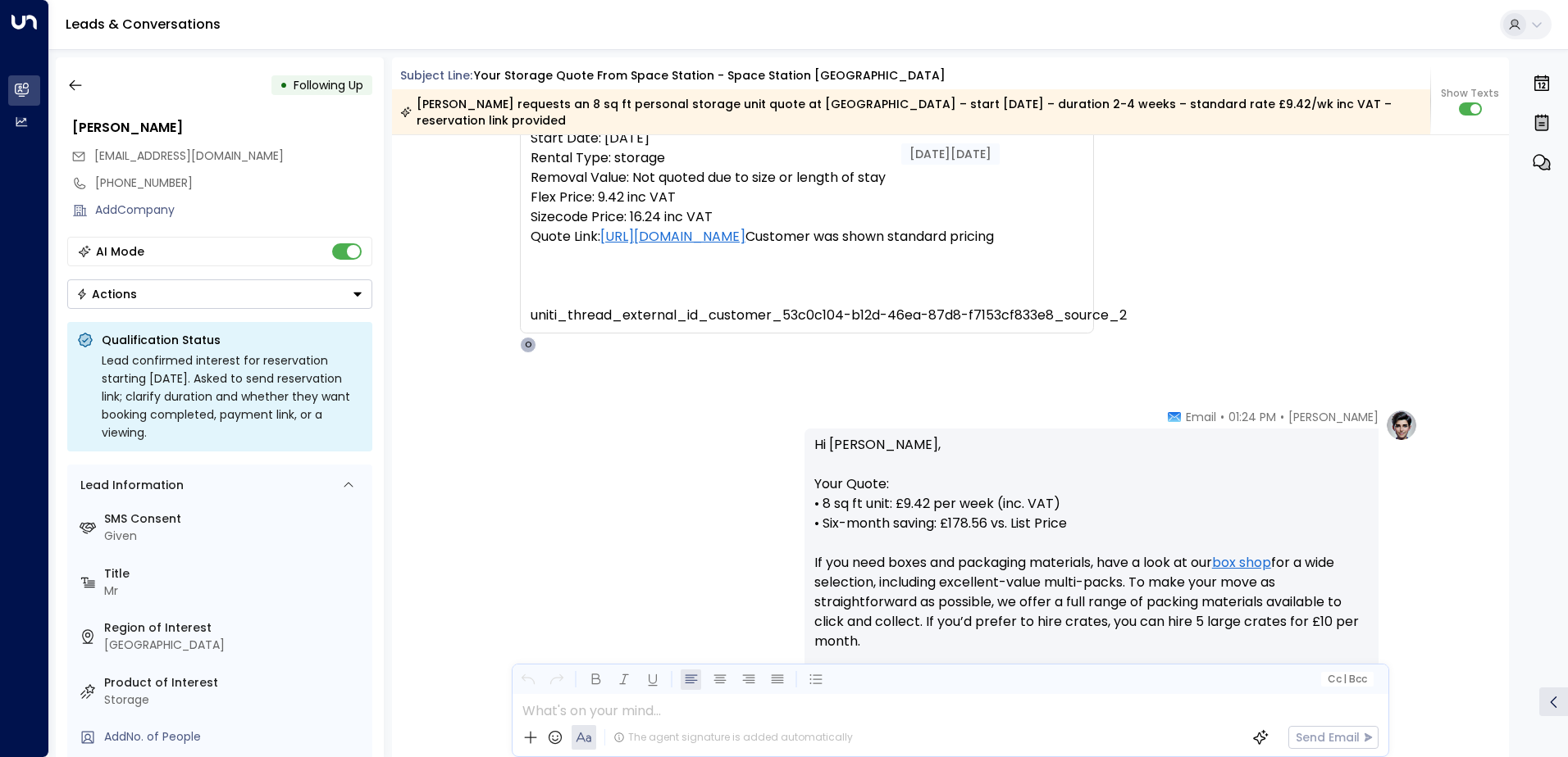
scroll to position [265, 0]
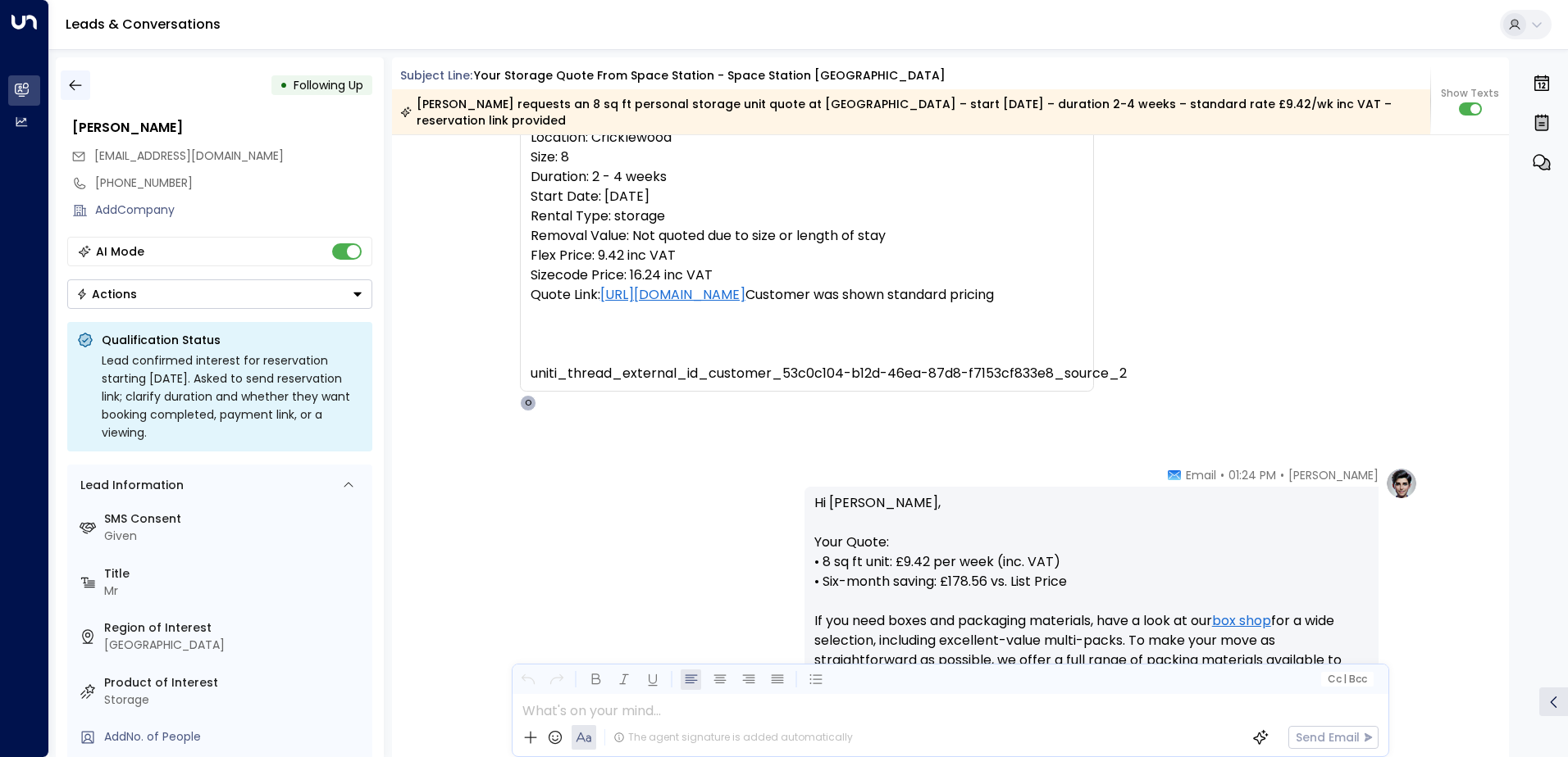
click at [75, 93] on button "button" at bounding box center [75, 86] width 30 height 30
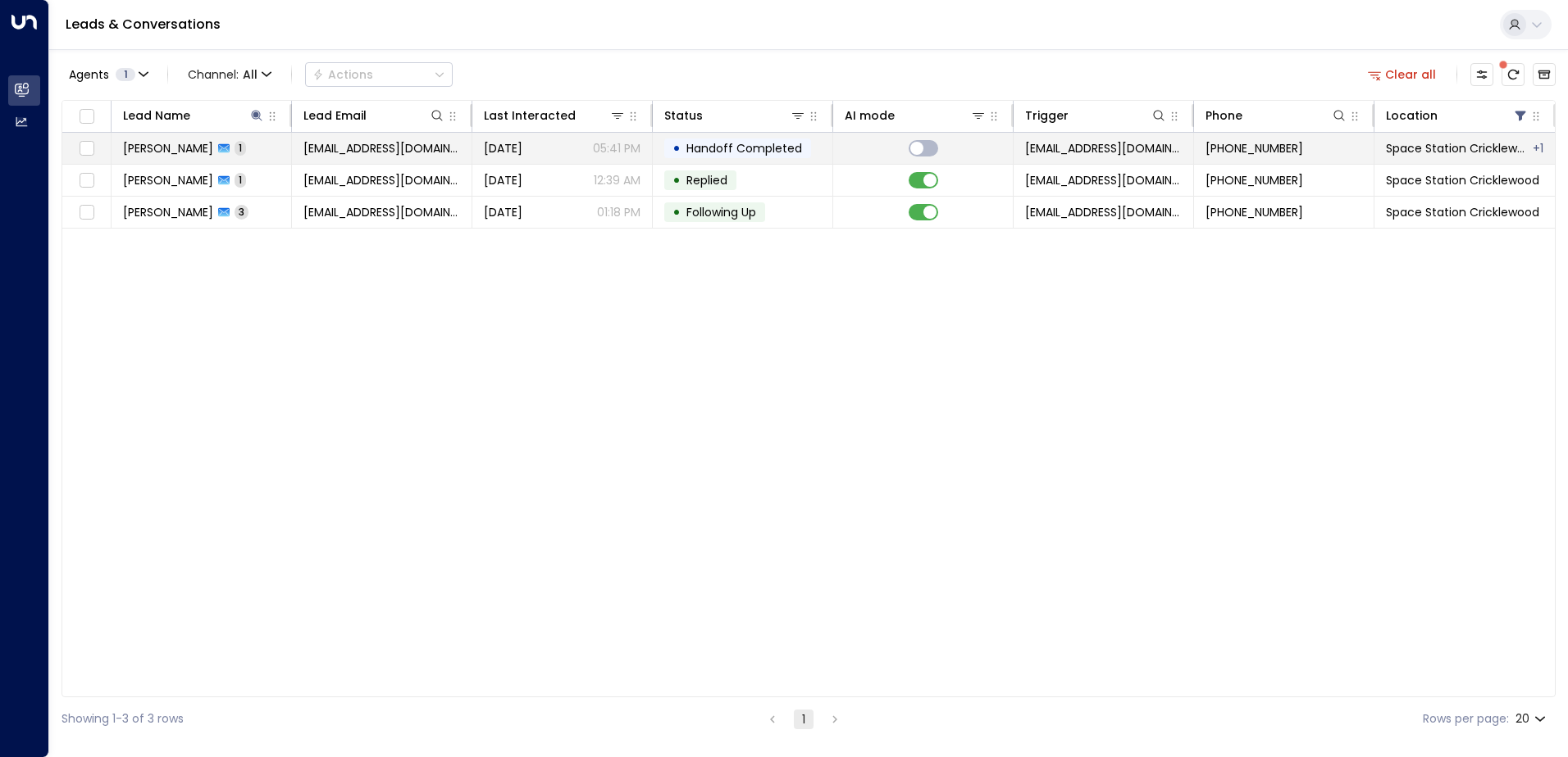
click at [519, 148] on span "[DATE]" at bounding box center [503, 149] width 38 height 17
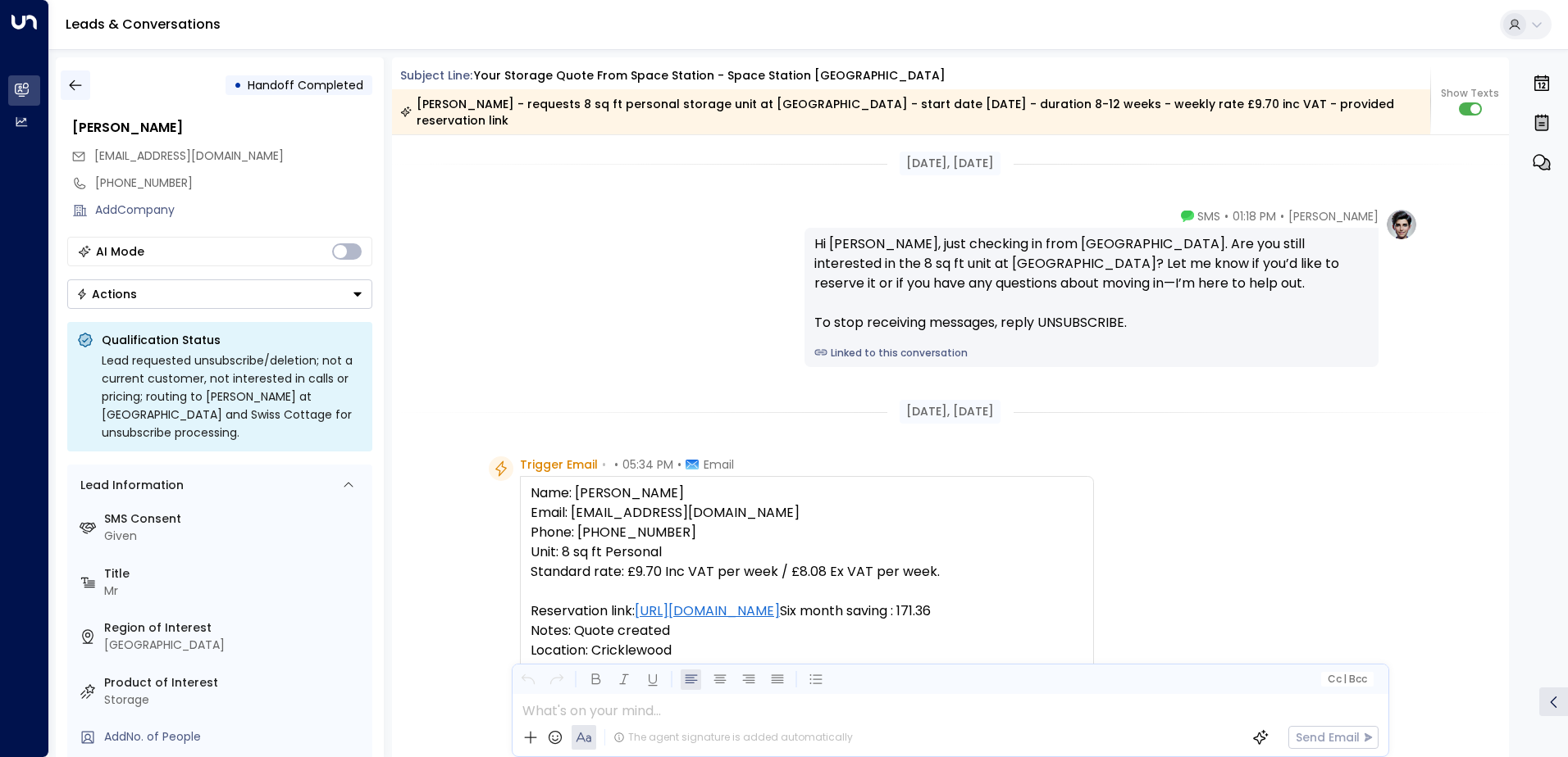
click at [73, 86] on icon "button" at bounding box center [75, 86] width 17 height 17
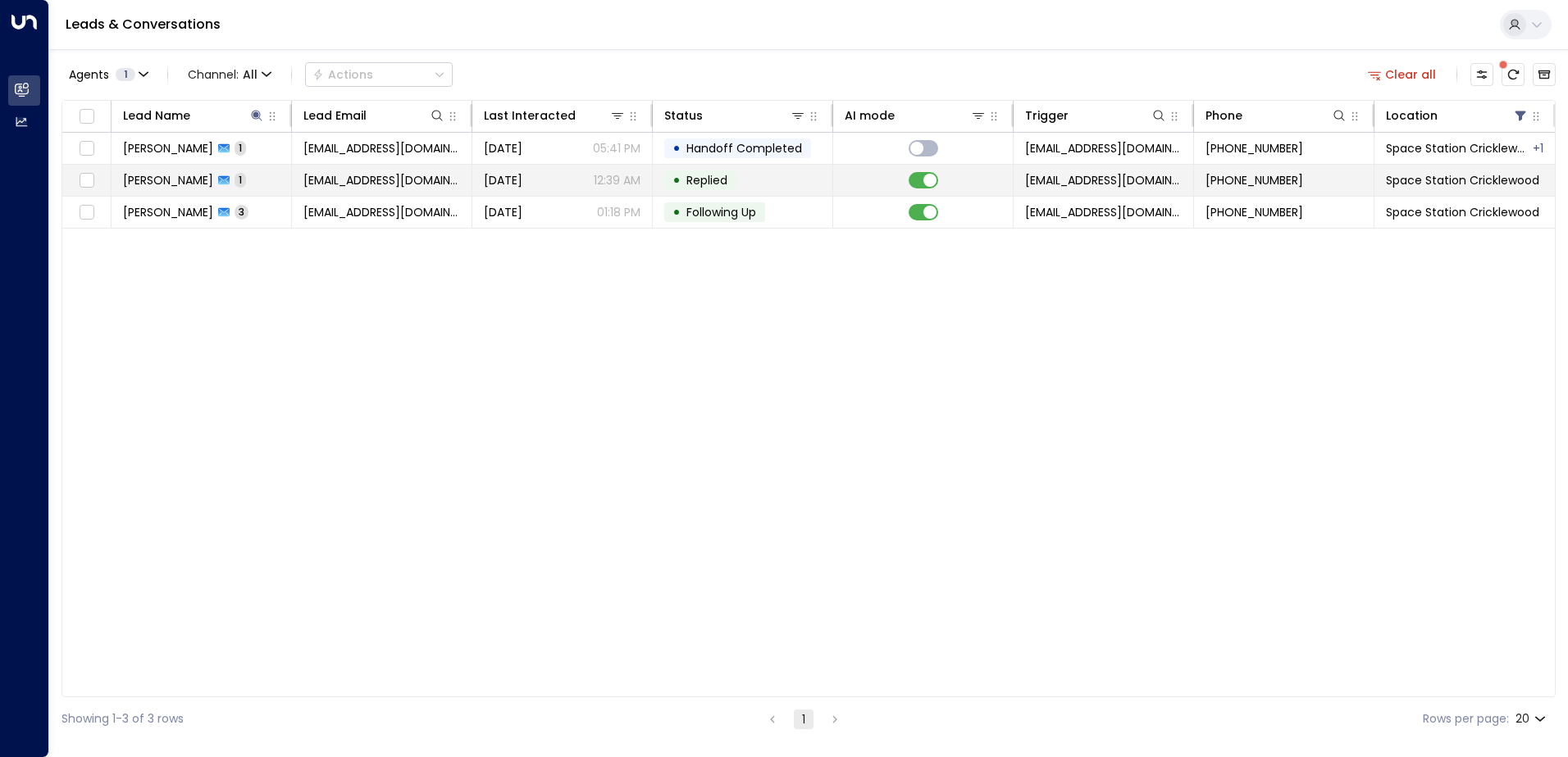
click at [396, 170] on td "[EMAIL_ADDRESS][DOMAIN_NAME]" at bounding box center [382, 179] width 181 height 31
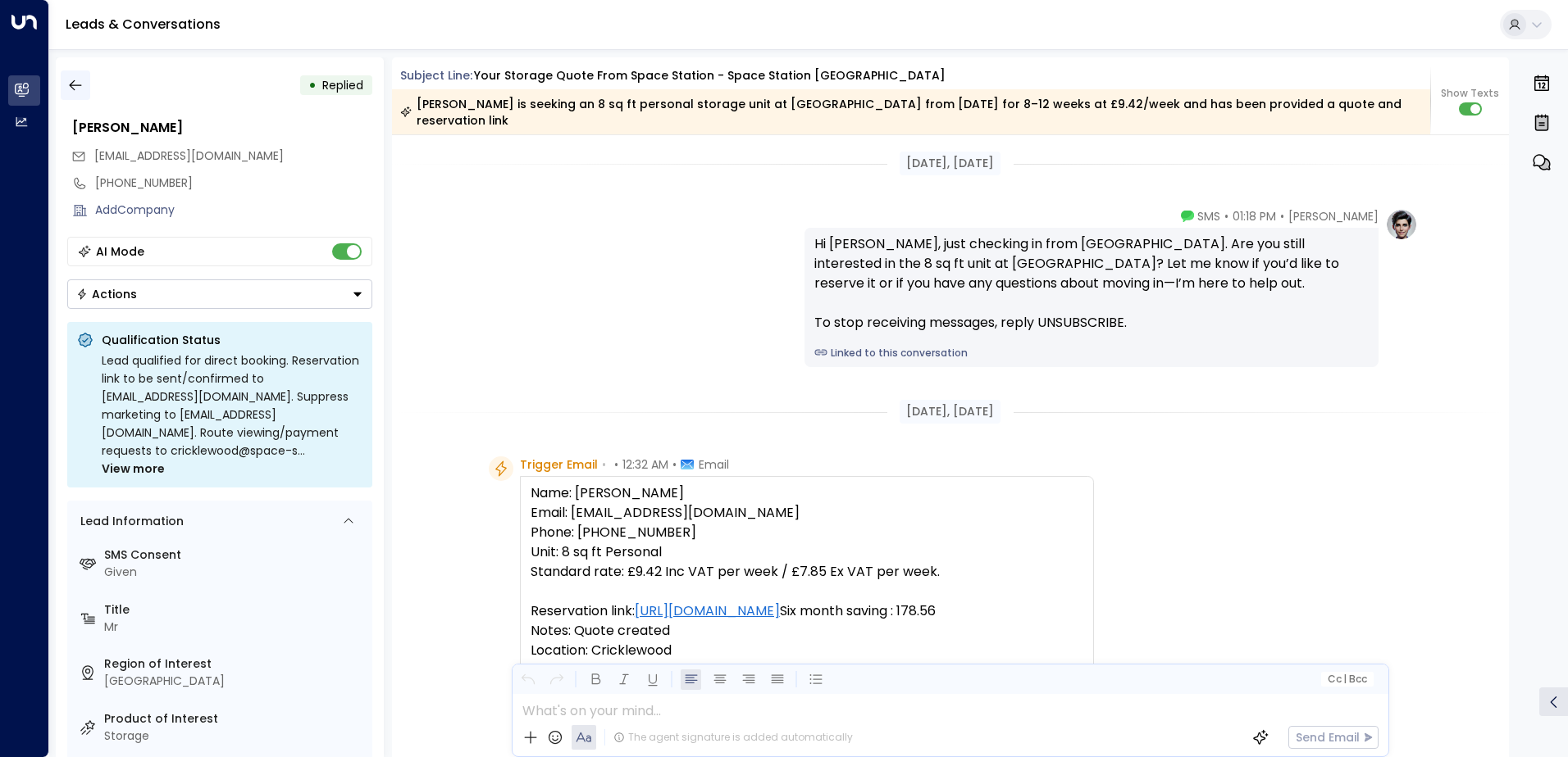
click at [80, 86] on icon "button" at bounding box center [75, 86] width 17 height 17
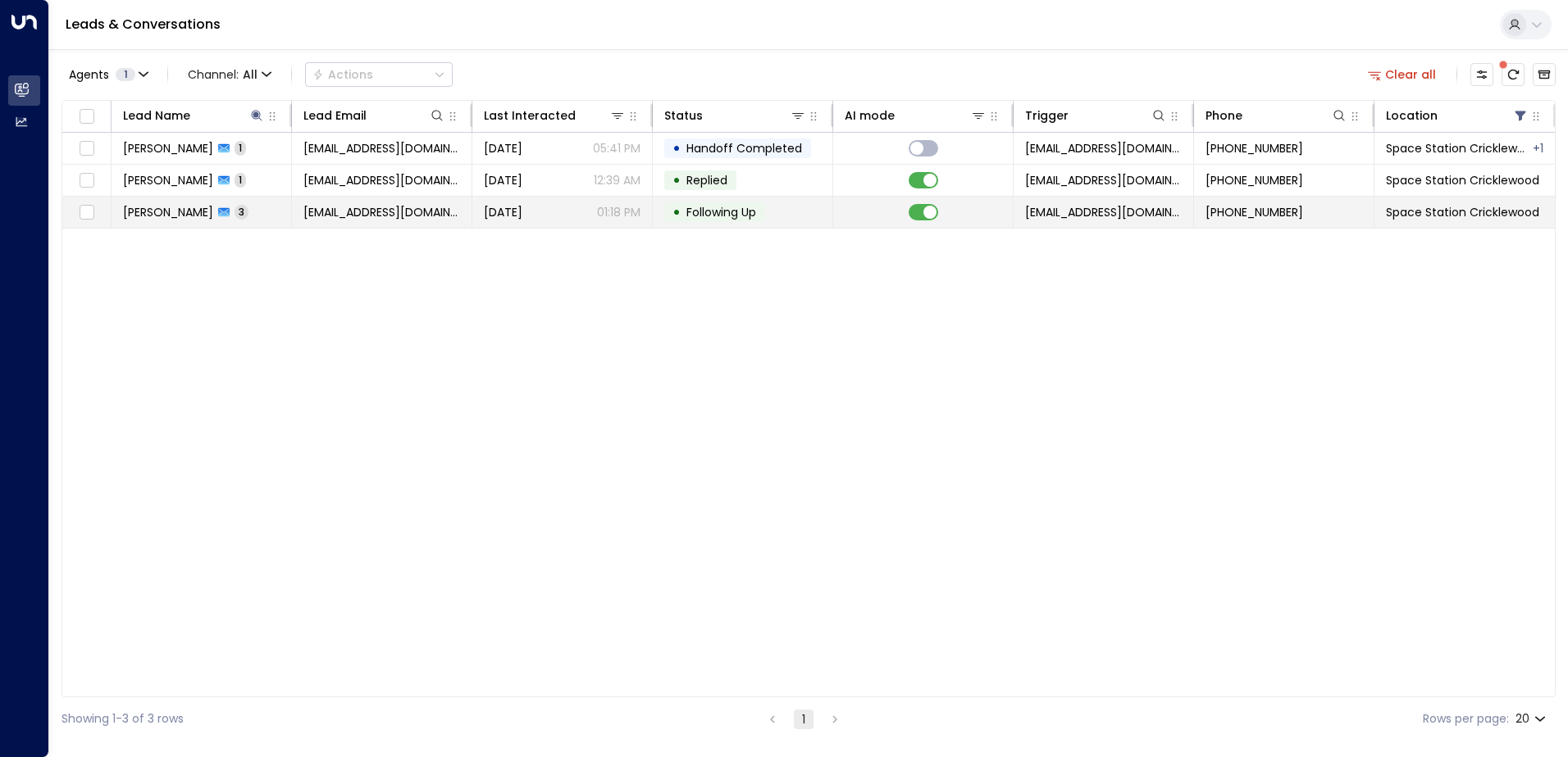
click at [382, 210] on span "[EMAIL_ADDRESS][DOMAIN_NAME]" at bounding box center [382, 212] width 156 height 17
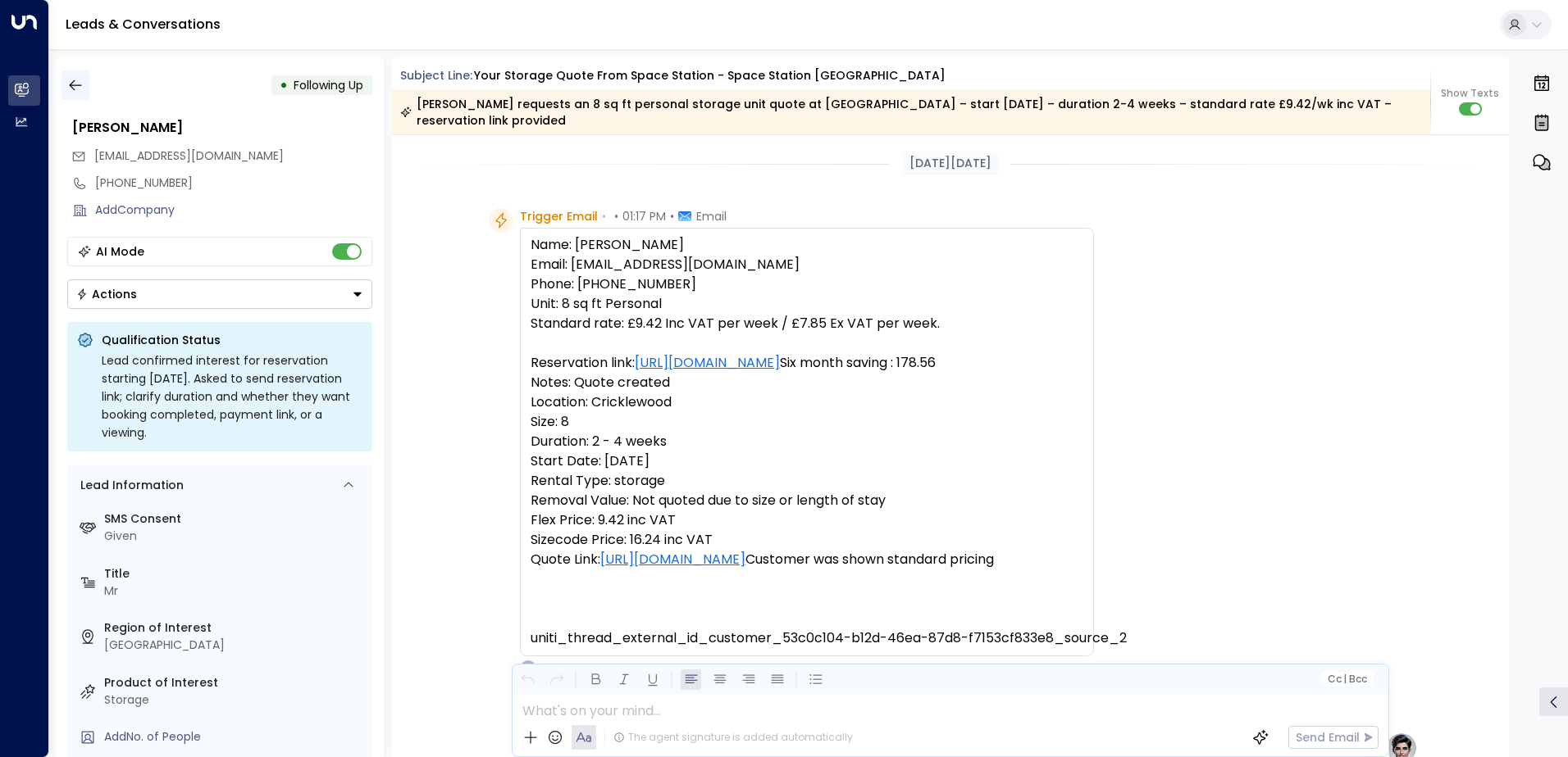
click at [74, 83] on icon "button" at bounding box center [75, 86] width 17 height 17
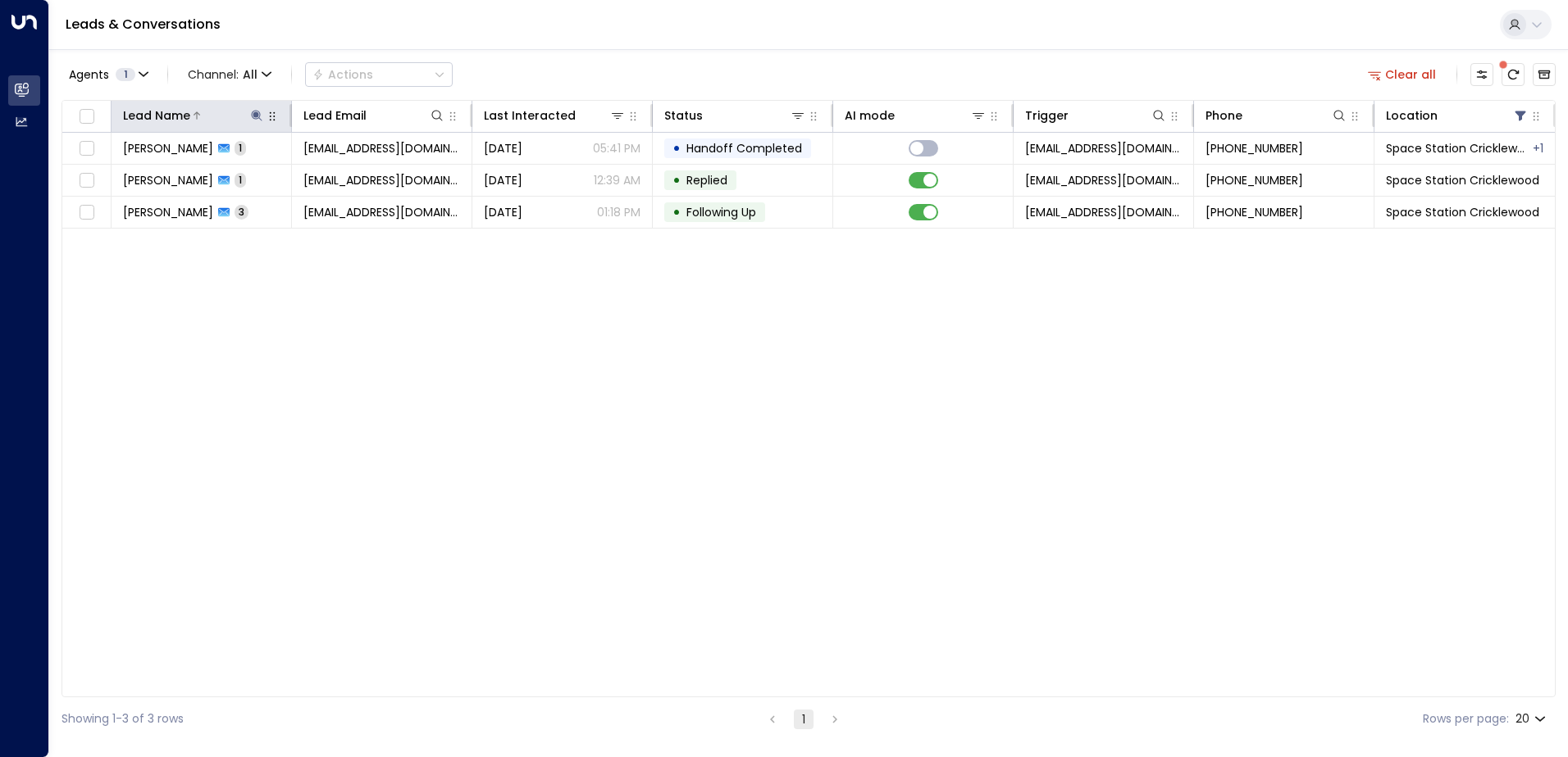
click at [252, 115] on icon at bounding box center [257, 115] width 13 height 13
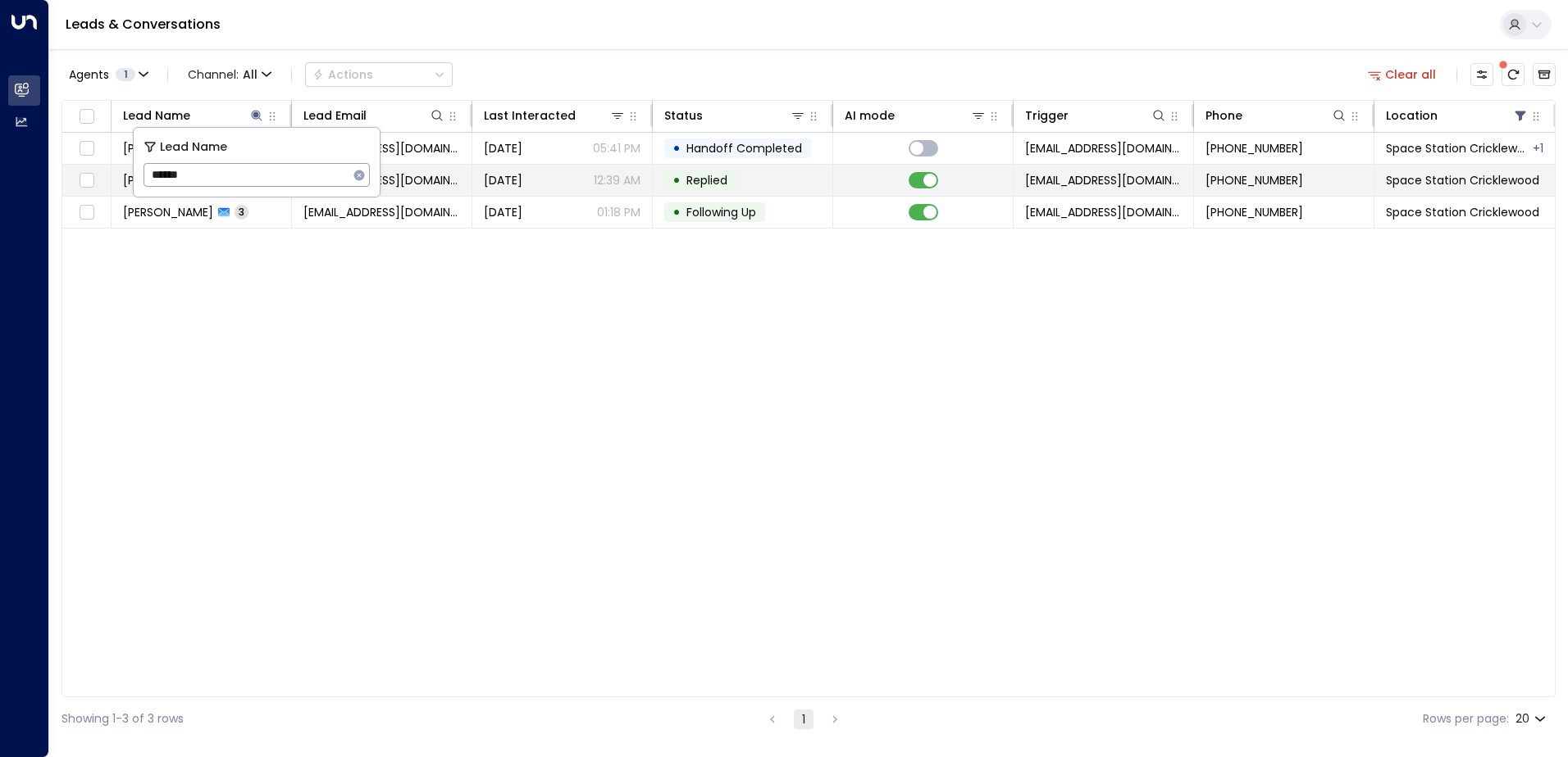
click at [709, 185] on span "Replied" at bounding box center [707, 180] width 41 height 17
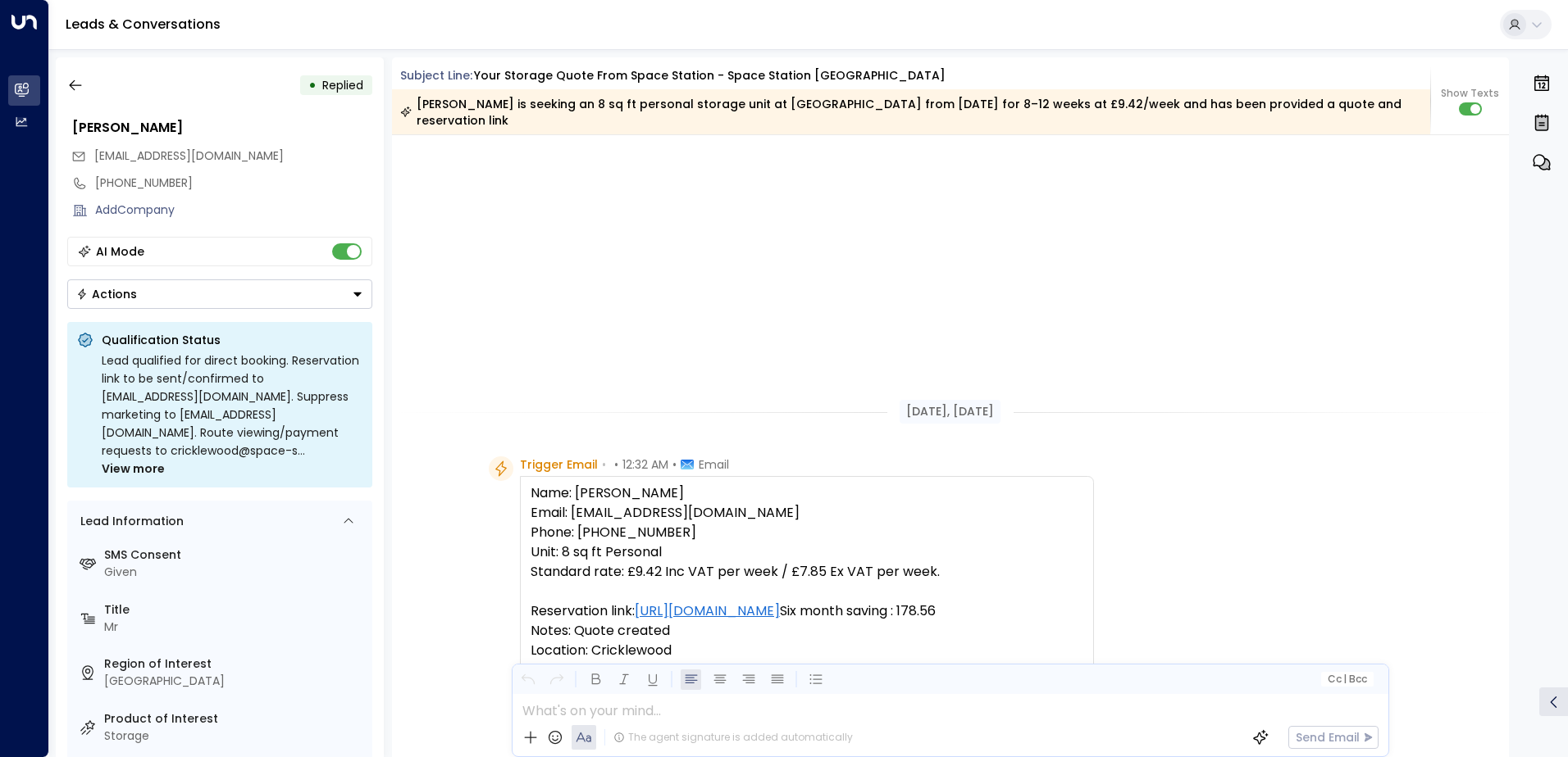
scroll to position [755, 0]
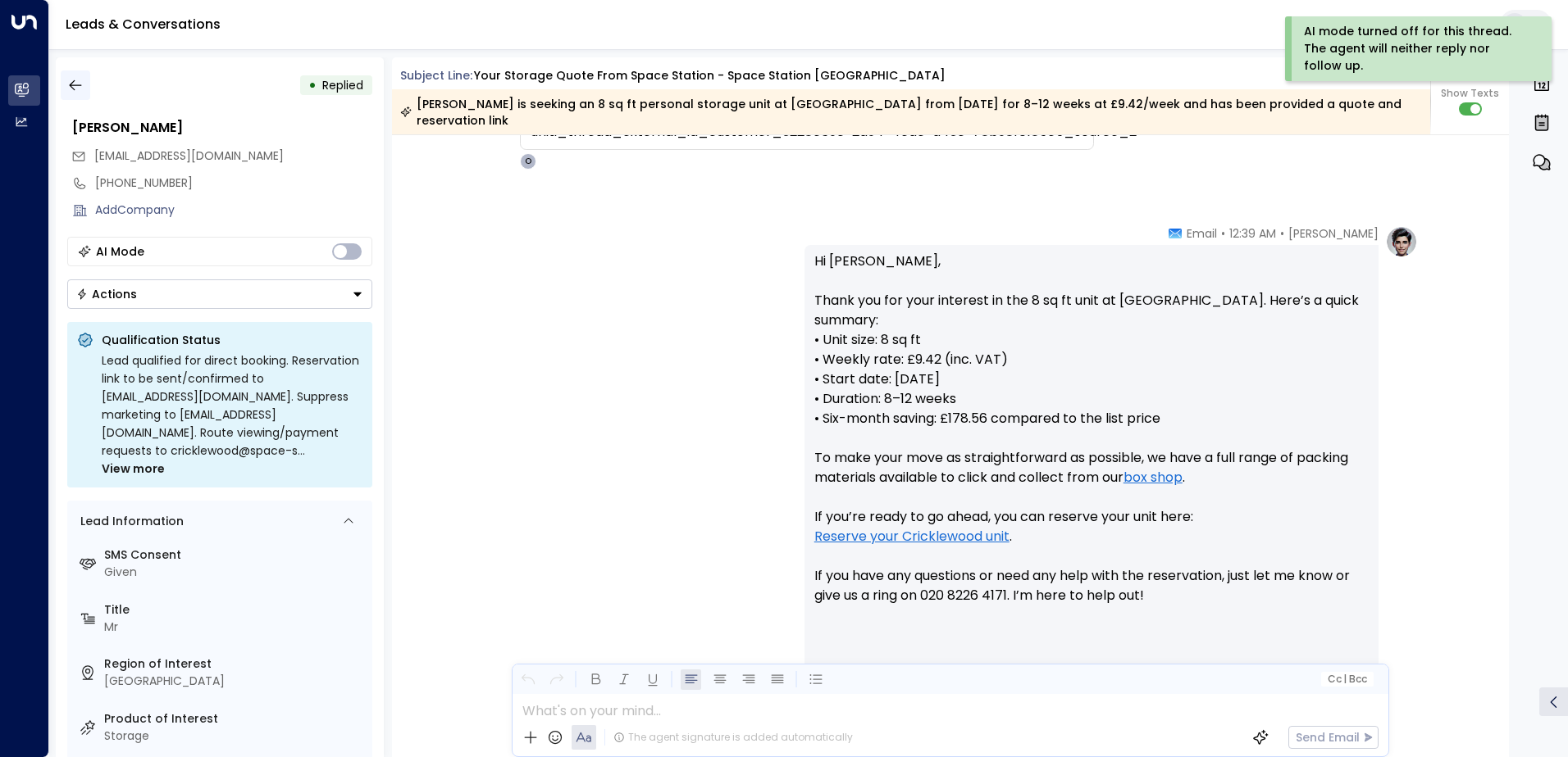
click at [85, 86] on button "button" at bounding box center [75, 86] width 30 height 30
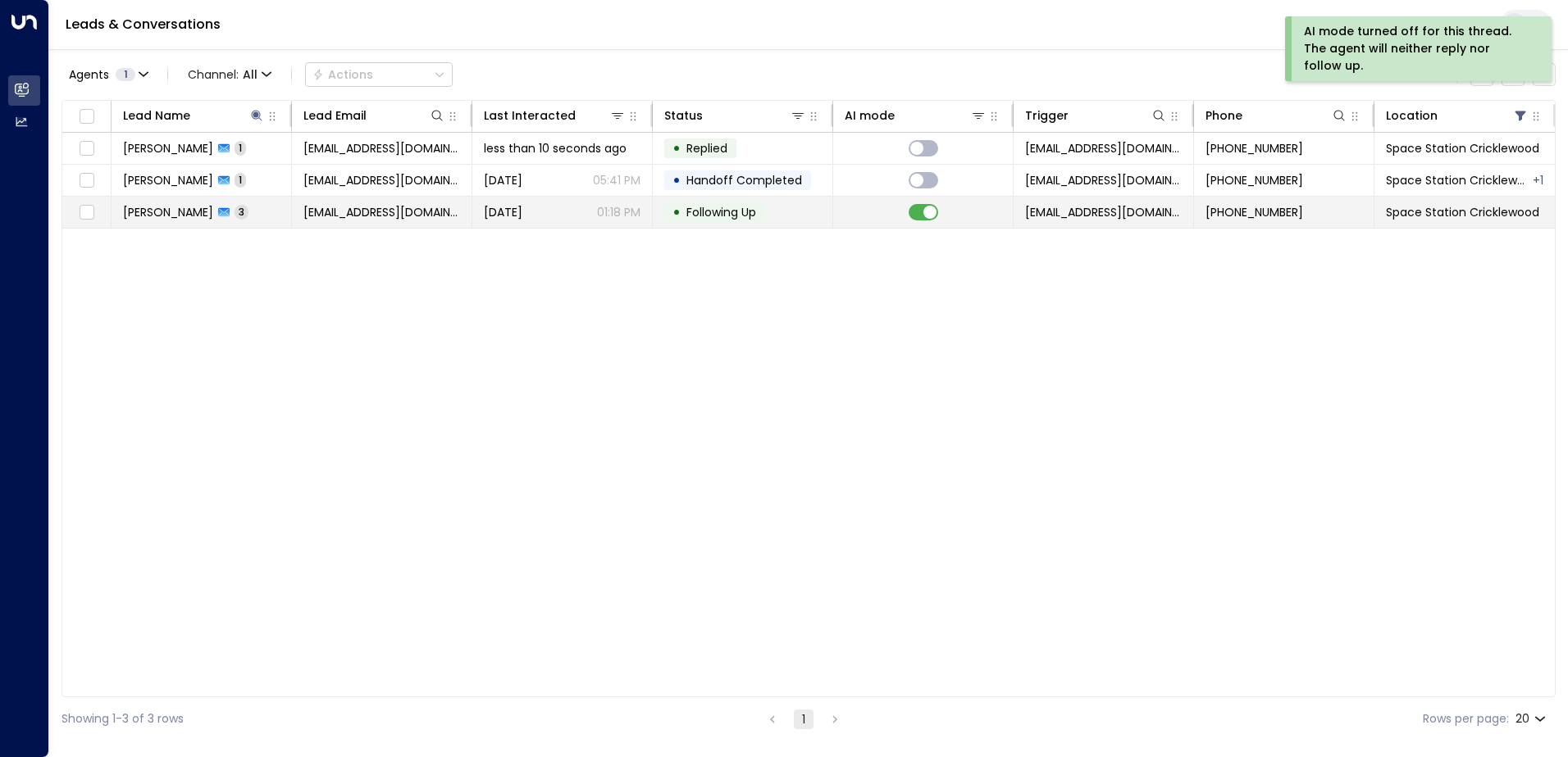
click at [404, 221] on td "[EMAIL_ADDRESS][DOMAIN_NAME]" at bounding box center [382, 211] width 181 height 31
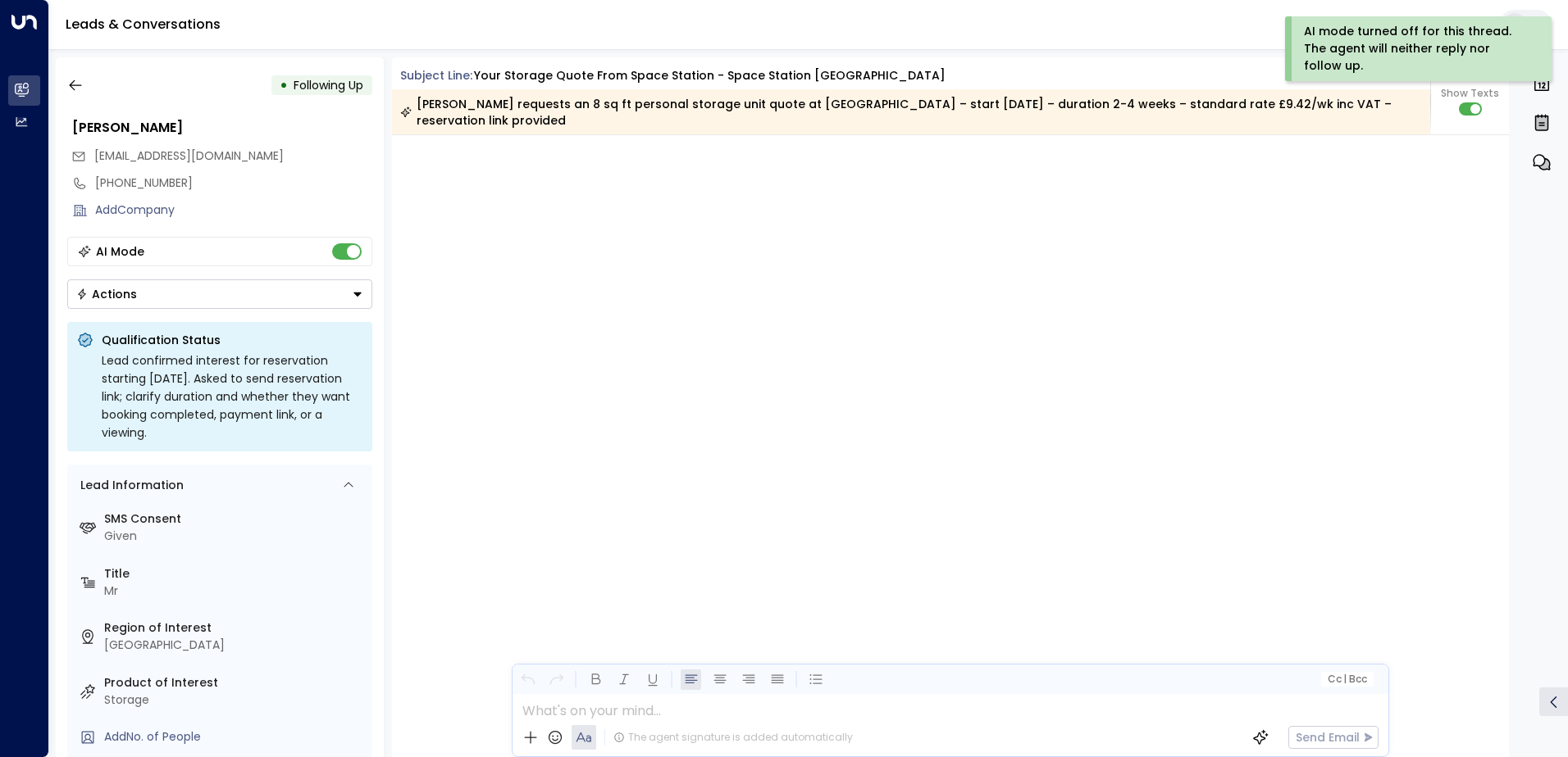
scroll to position [1847, 0]
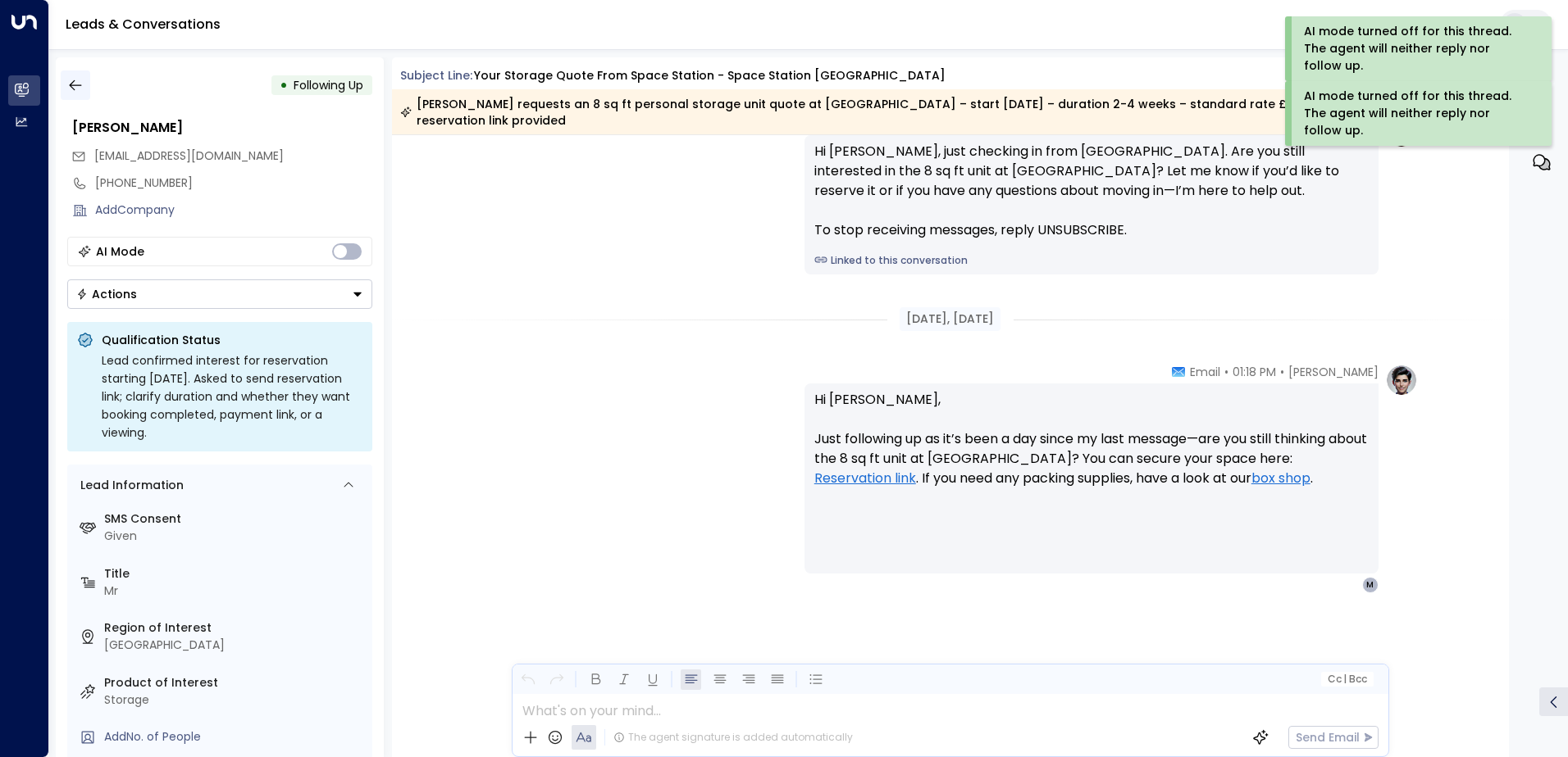
click at [65, 84] on button "button" at bounding box center [75, 86] width 30 height 30
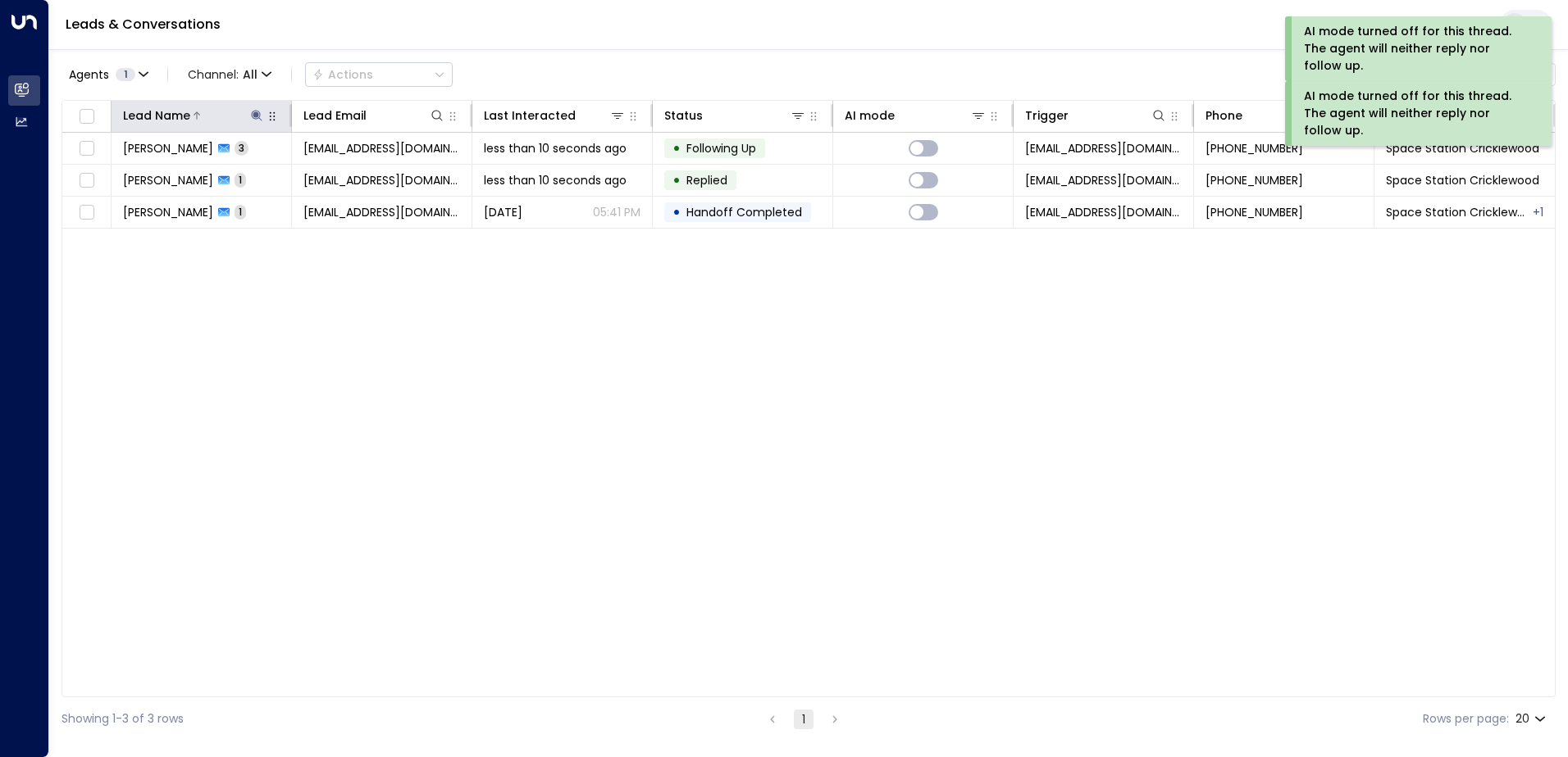
click at [256, 108] on button at bounding box center [257, 115] width 17 height 17
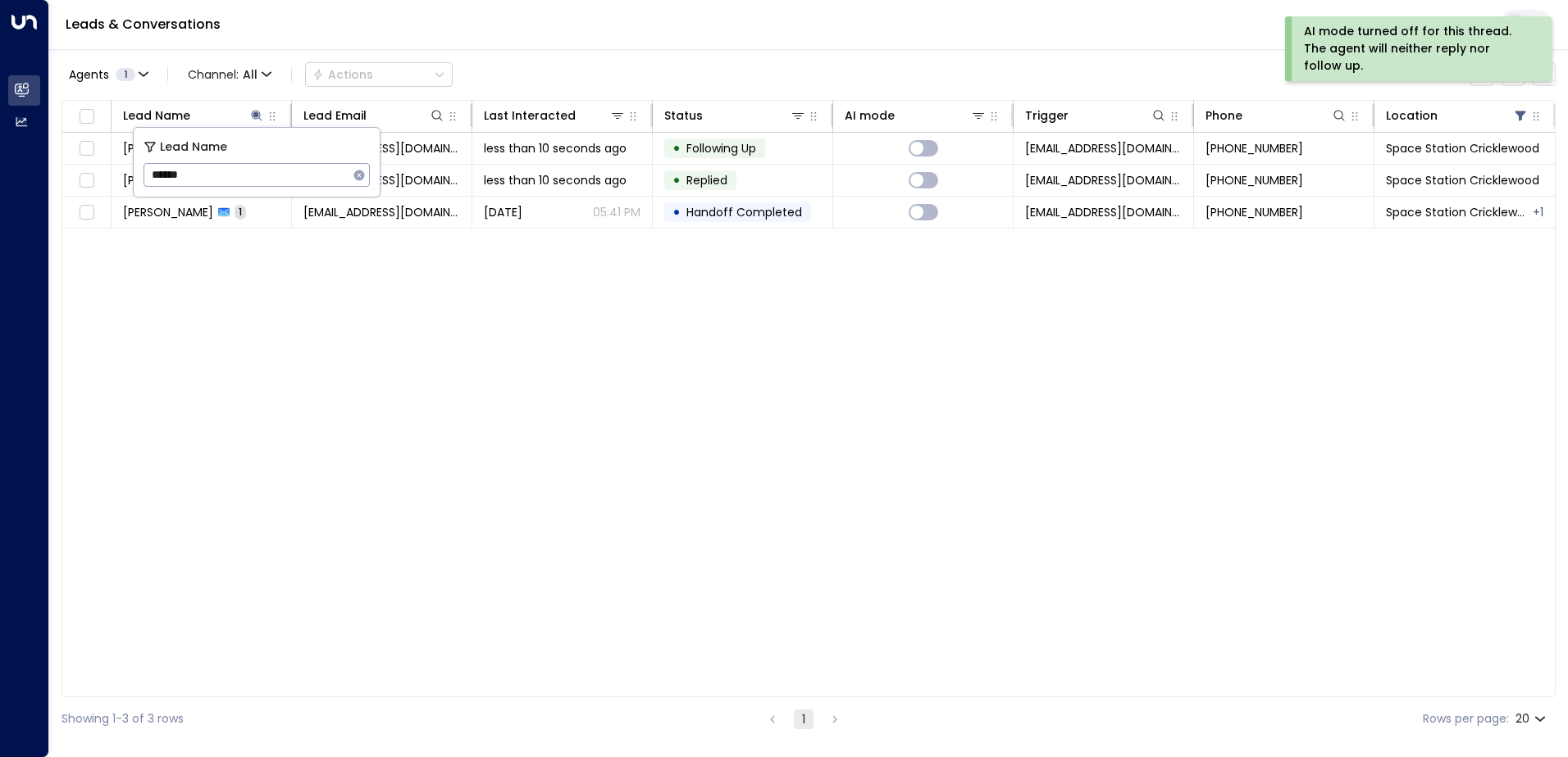
click at [358, 175] on icon "button" at bounding box center [359, 176] width 13 height 13
click at [321, 177] on input "text" at bounding box center [256, 175] width 226 height 31
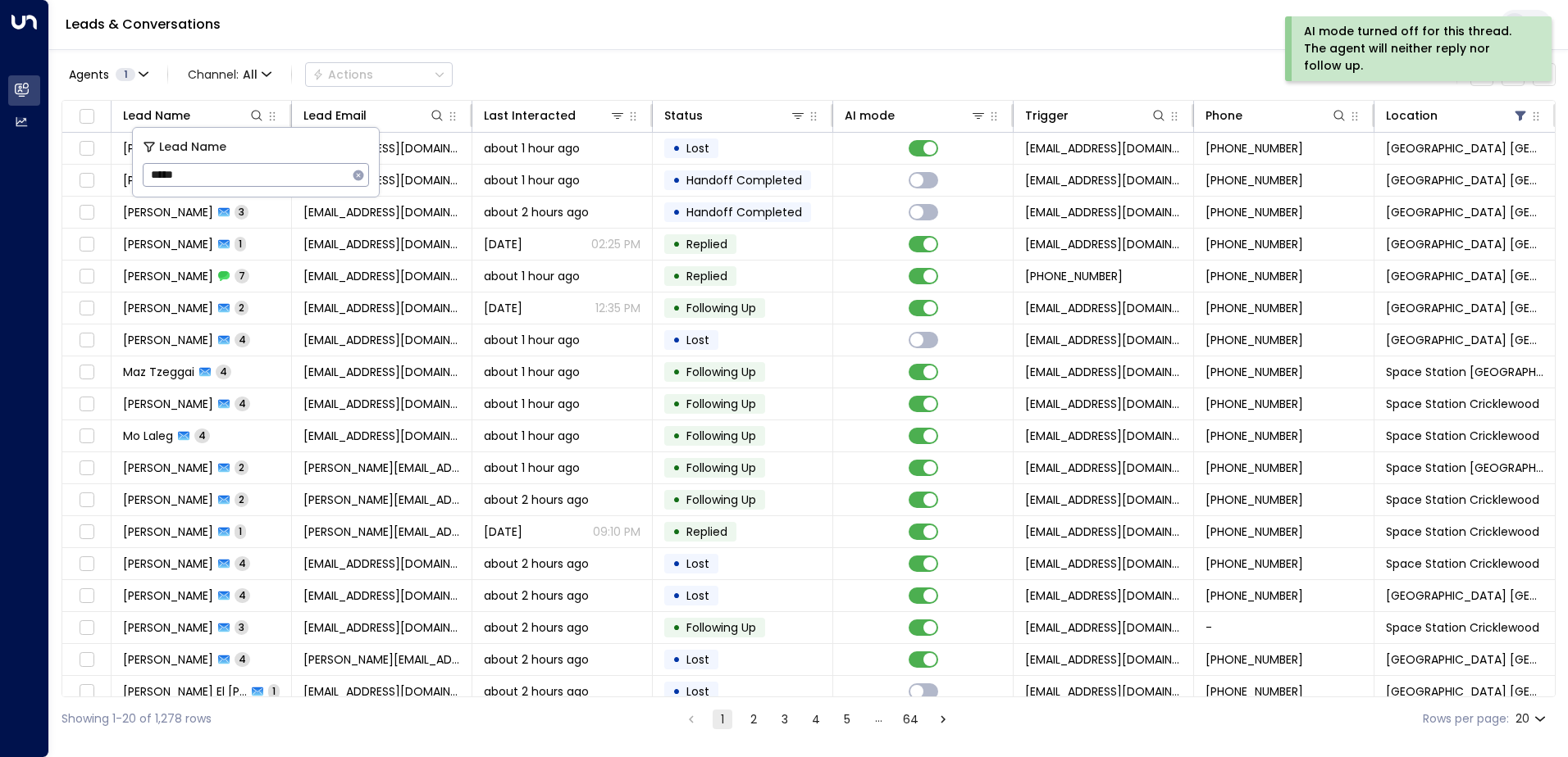
type input "******"
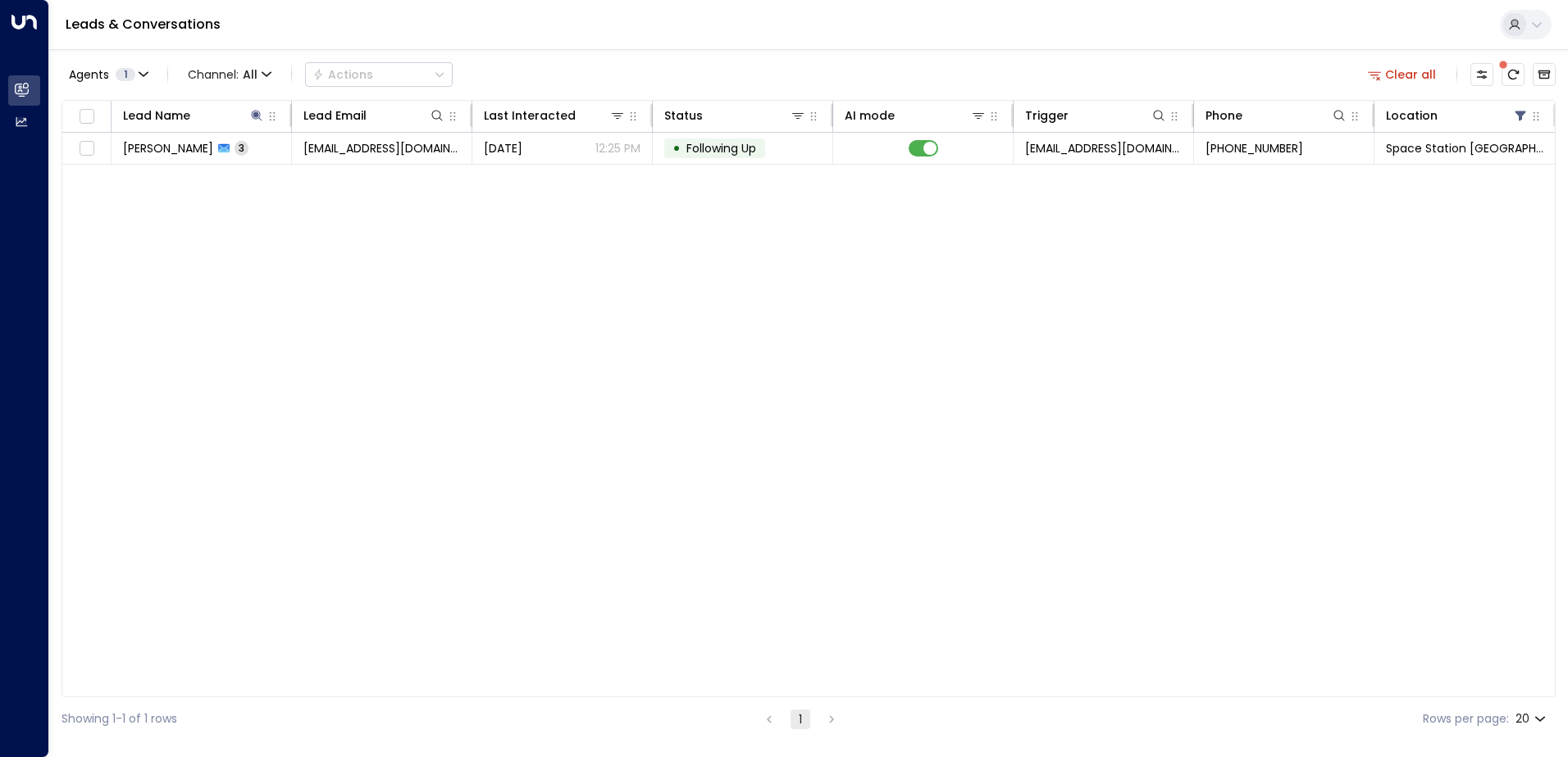
click at [693, 67] on div "Agents 1 Channel: All Actions Clear all" at bounding box center [809, 74] width 1494 height 34
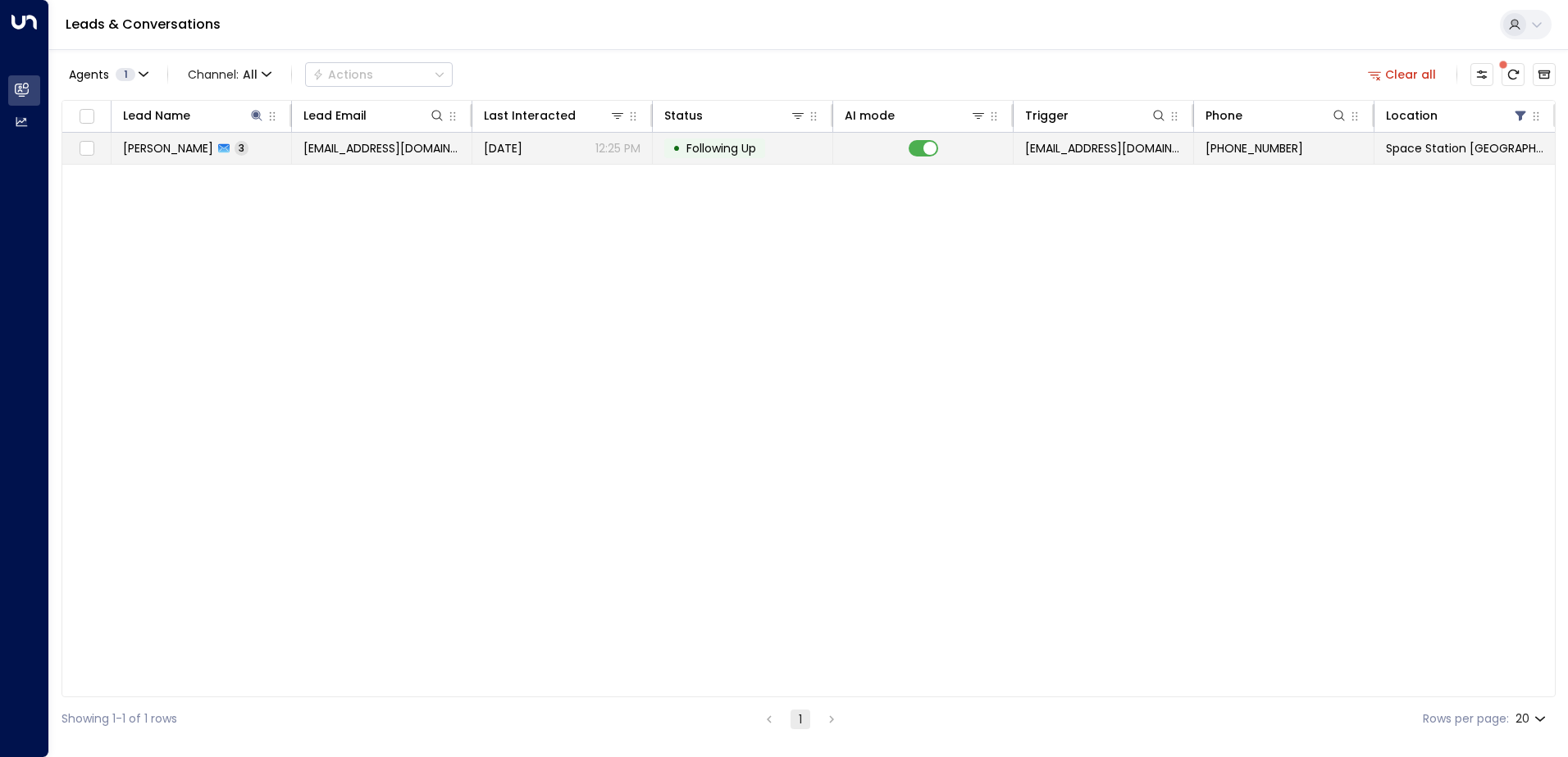
click at [663, 152] on td "• Following Up" at bounding box center [743, 148] width 181 height 31
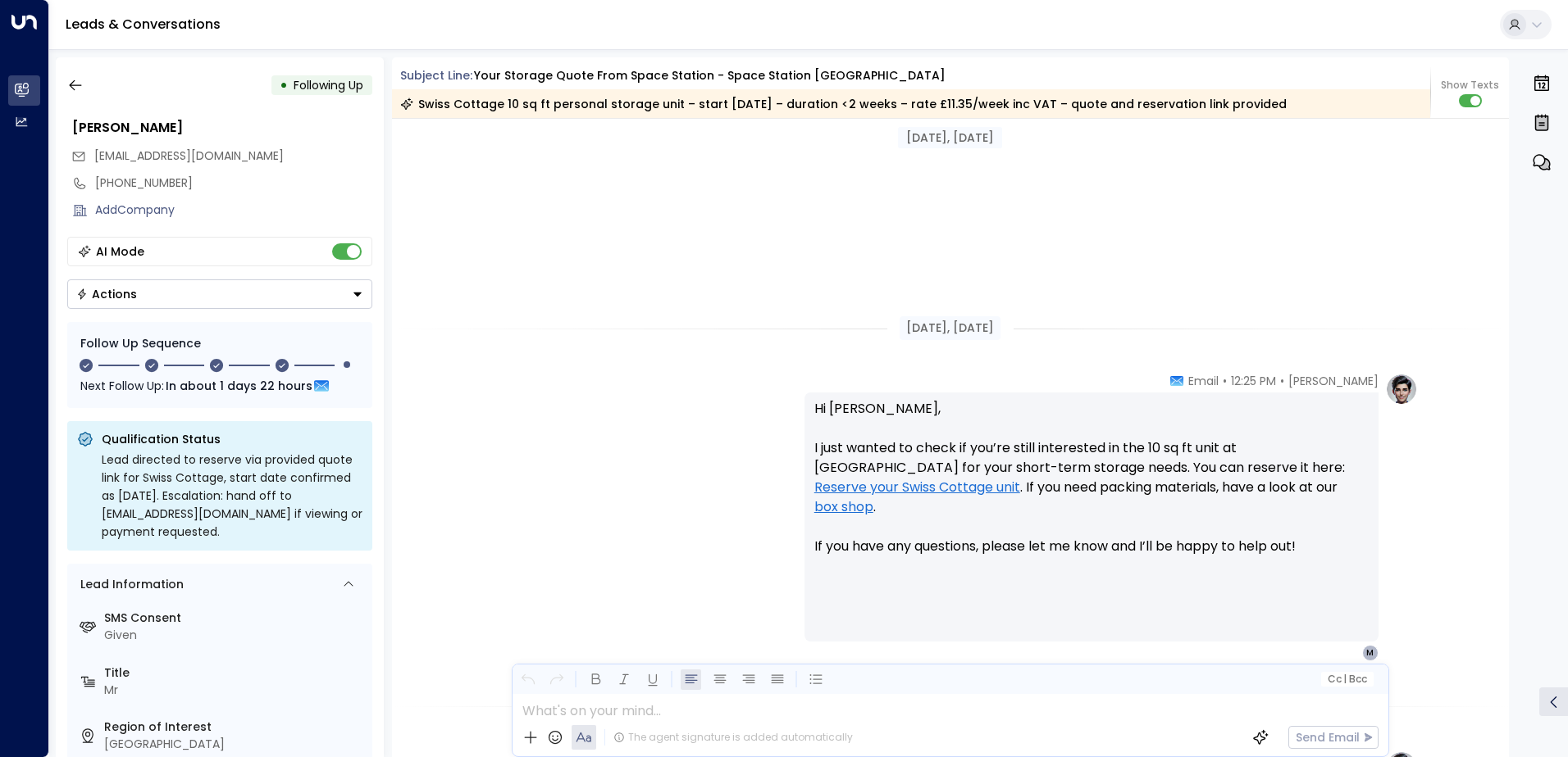
scroll to position [2155, 0]
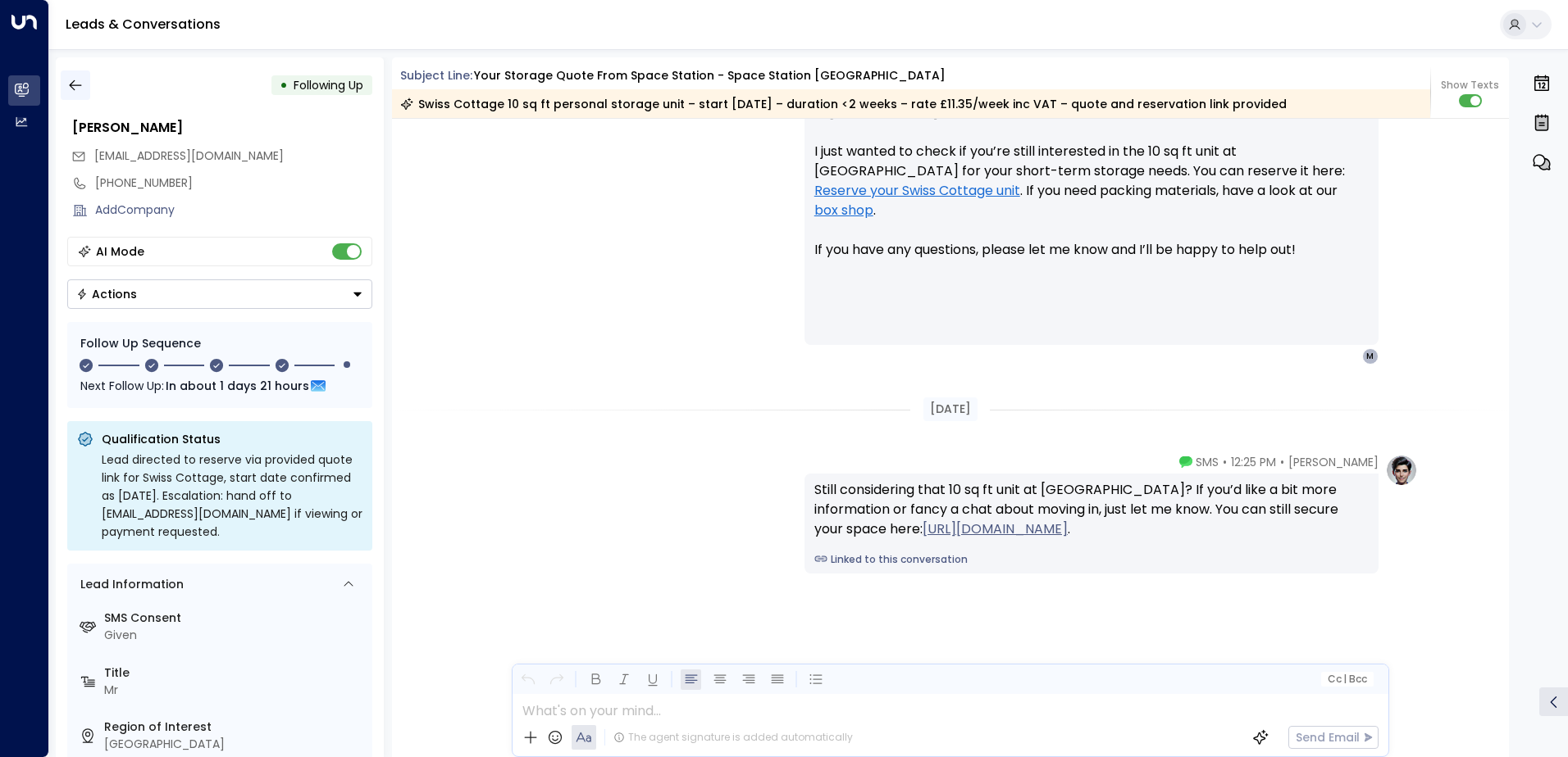
click at [76, 92] on icon "button" at bounding box center [75, 86] width 17 height 17
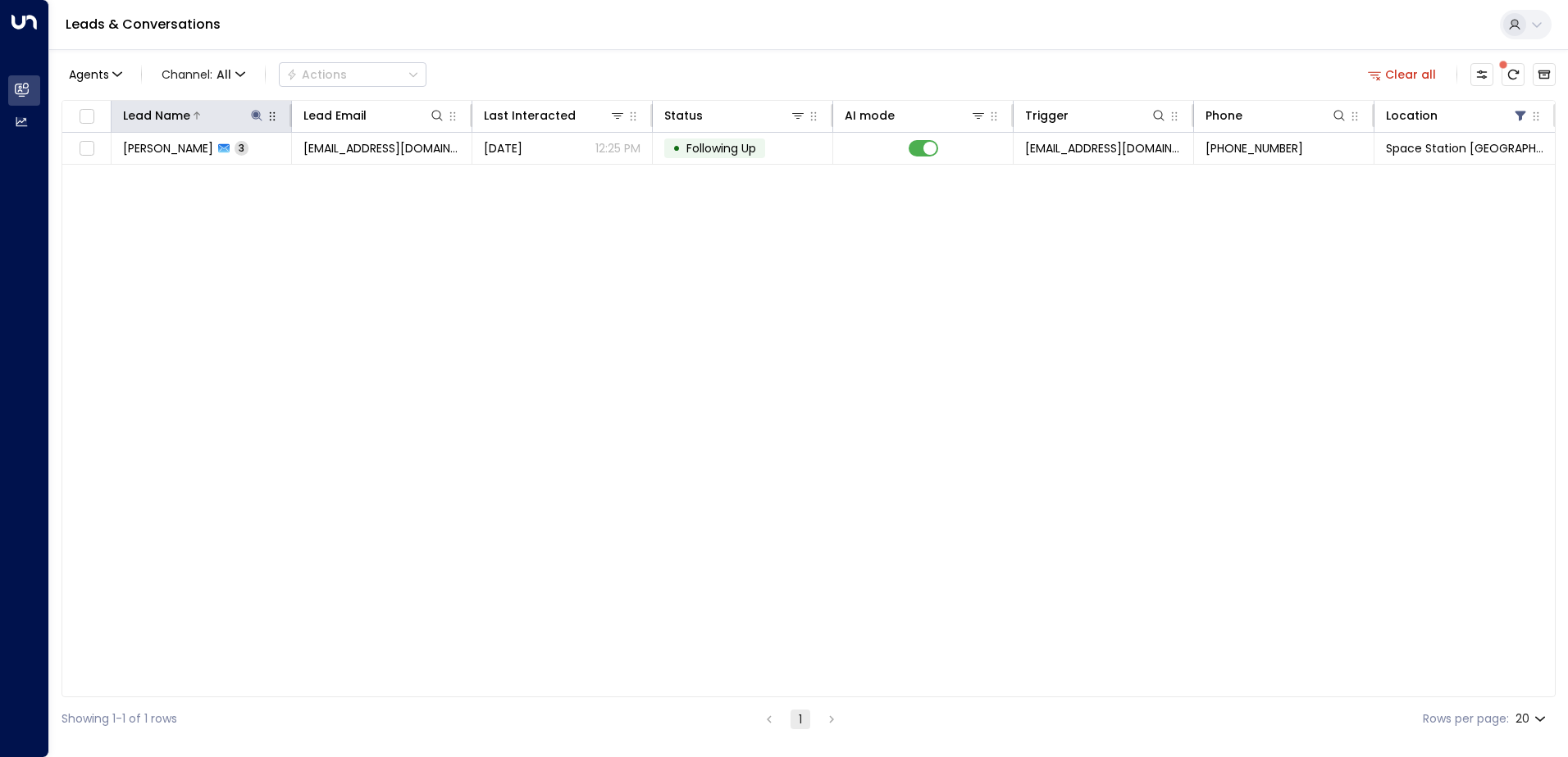
click at [250, 111] on icon at bounding box center [257, 115] width 13 height 13
click at [355, 178] on icon "button" at bounding box center [359, 174] width 10 height 10
click at [339, 173] on input "text" at bounding box center [256, 175] width 226 height 31
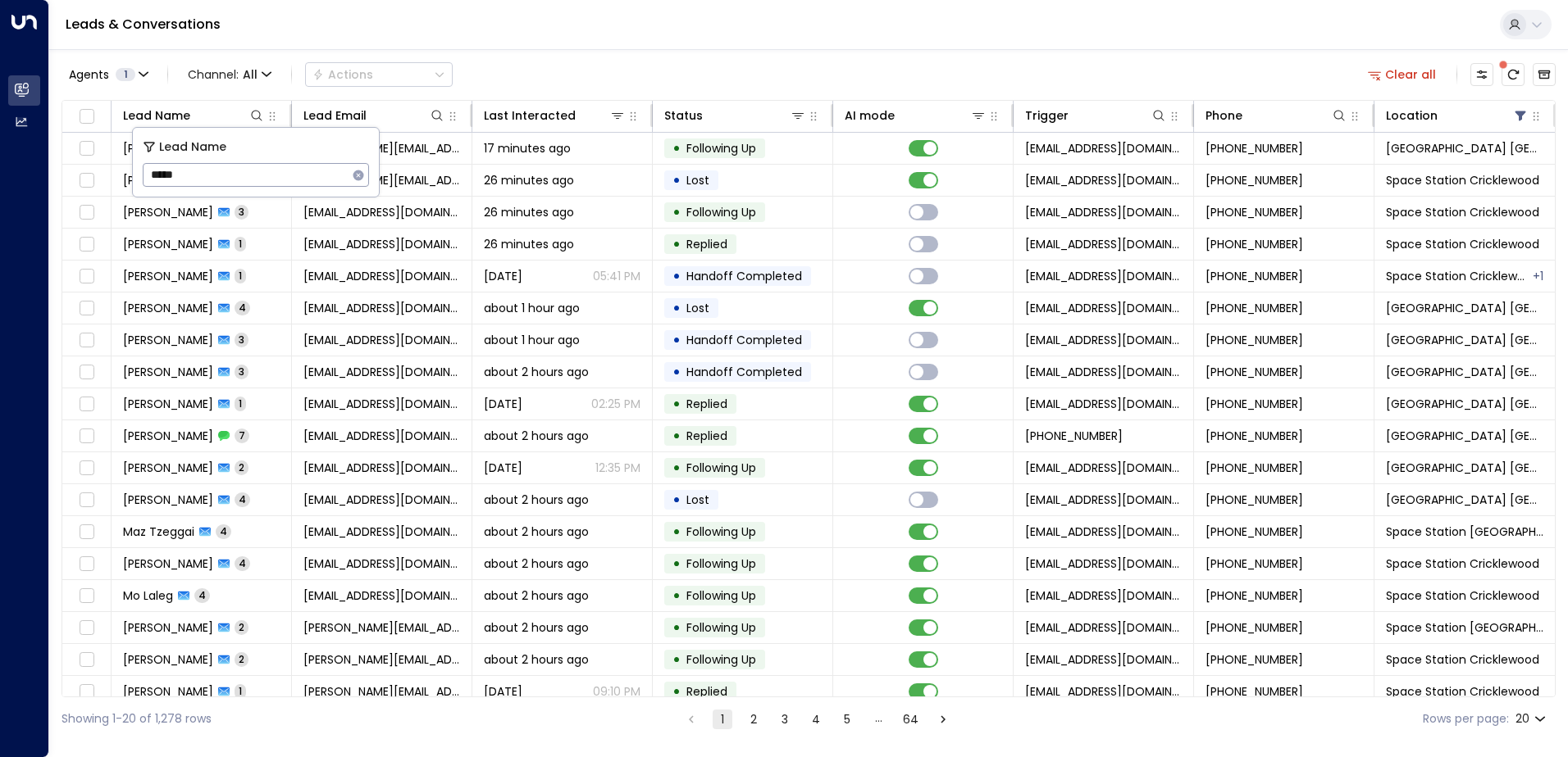
type input "******"
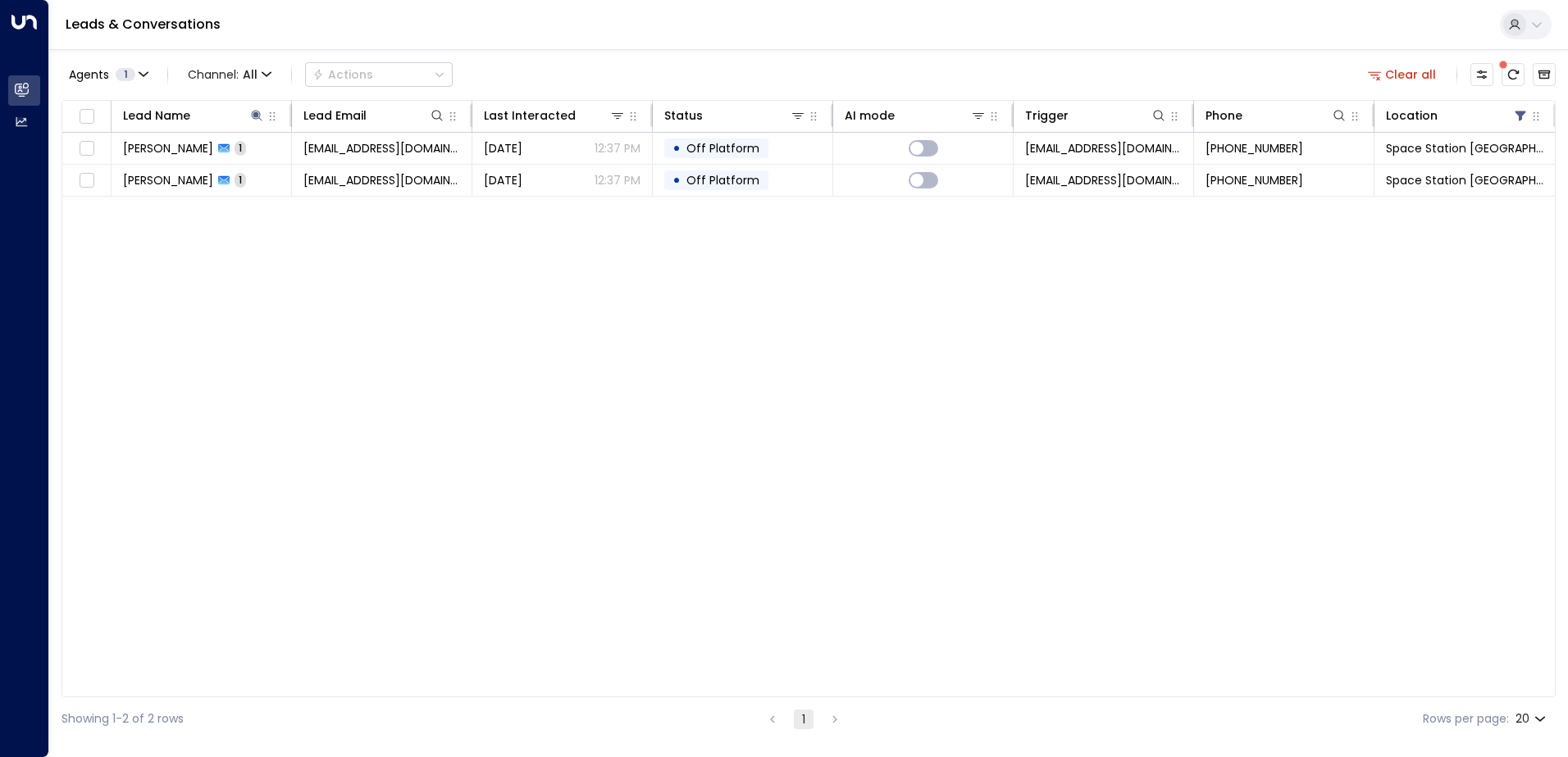
click at [593, 55] on div "Agents 1 Channel: All Actions Clear all Lead Name Lead Email Last Interacted St…" at bounding box center [809, 395] width 1494 height 692
click at [261, 111] on icon at bounding box center [257, 115] width 13 height 13
click at [356, 177] on icon "button" at bounding box center [359, 174] width 10 height 10
click at [340, 172] on input "text" at bounding box center [256, 175] width 226 height 31
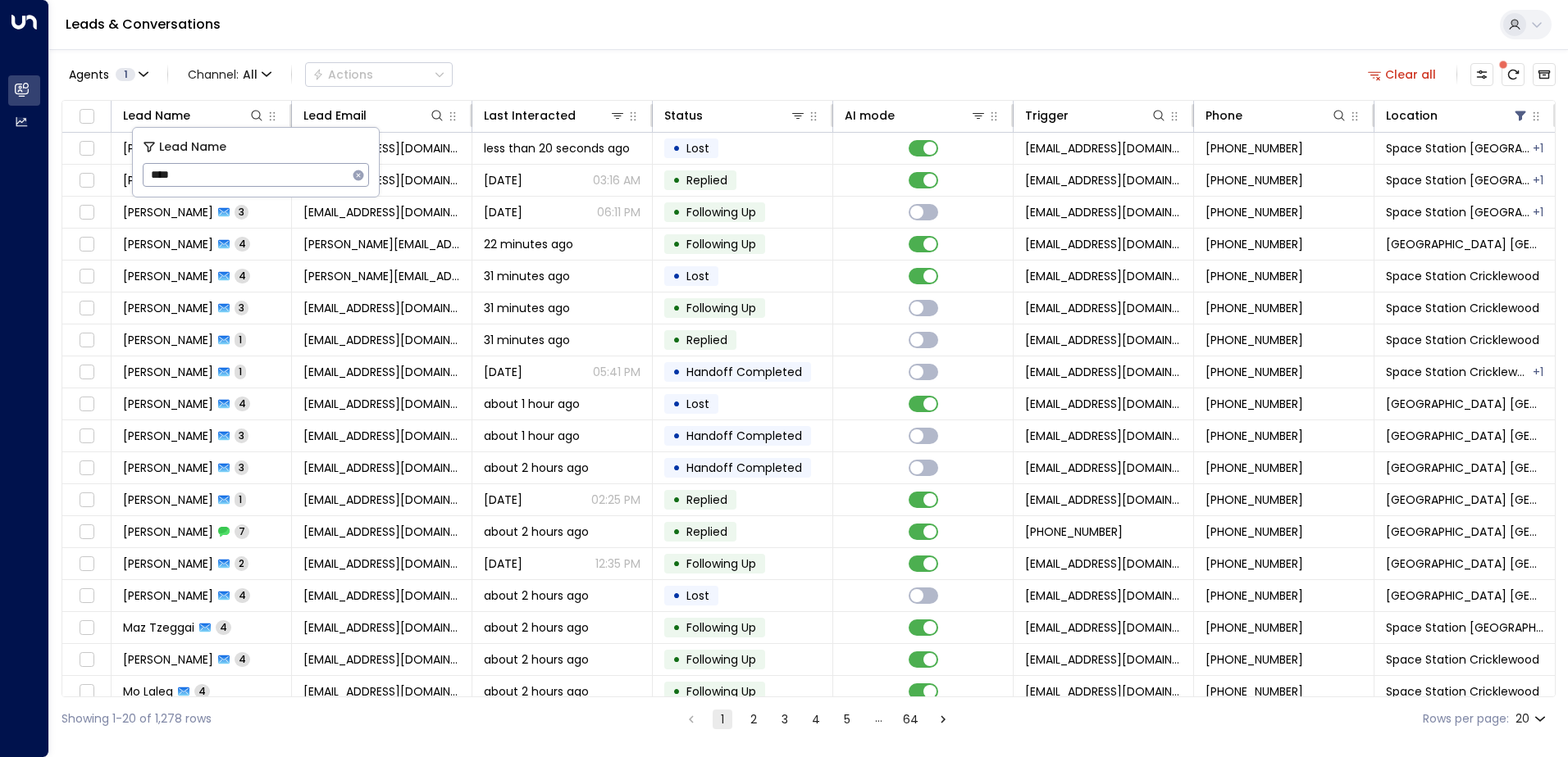
type input "*****"
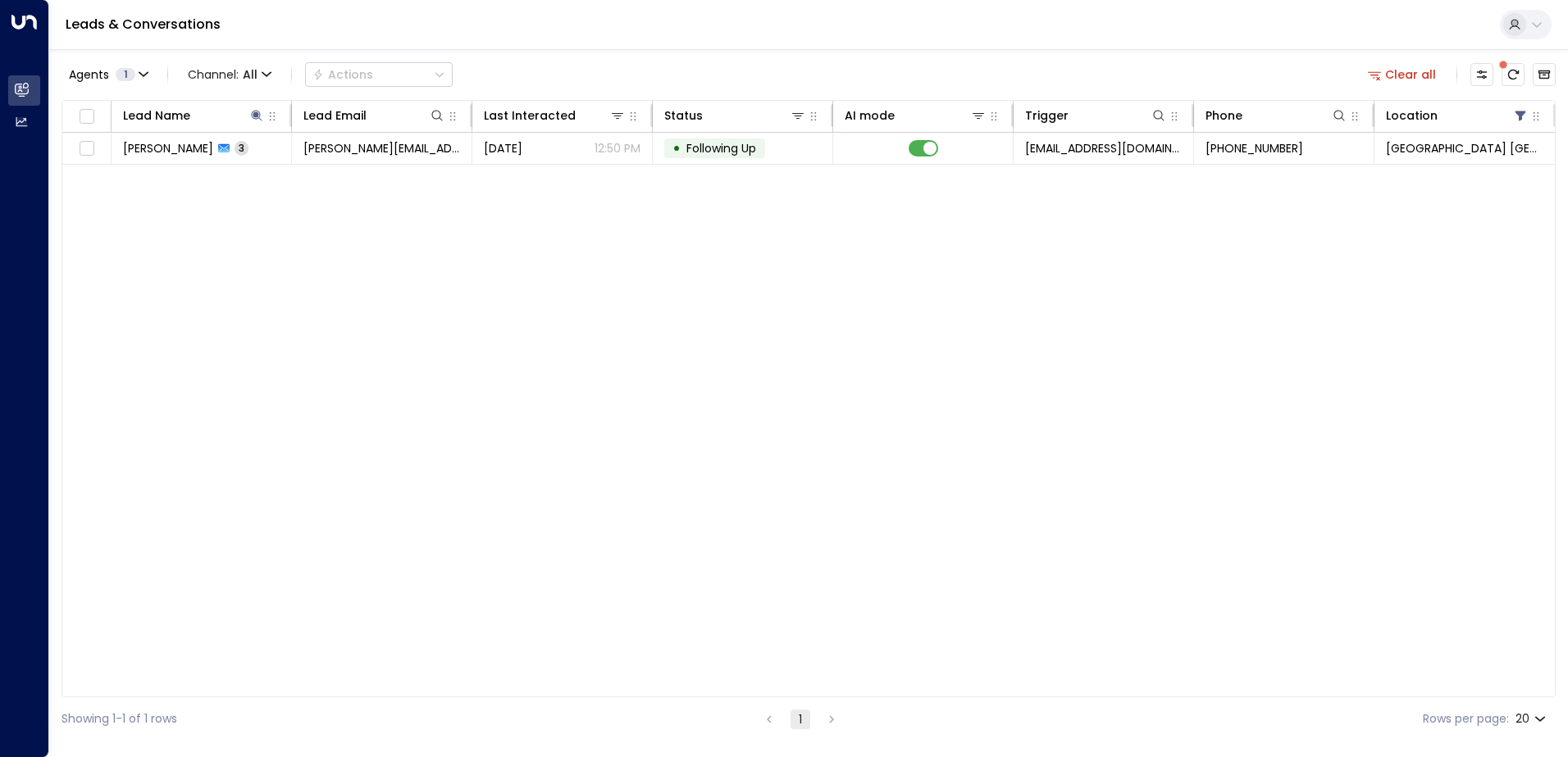
click at [655, 66] on div "Agents 1 Channel: All Actions Clear all" at bounding box center [809, 74] width 1494 height 34
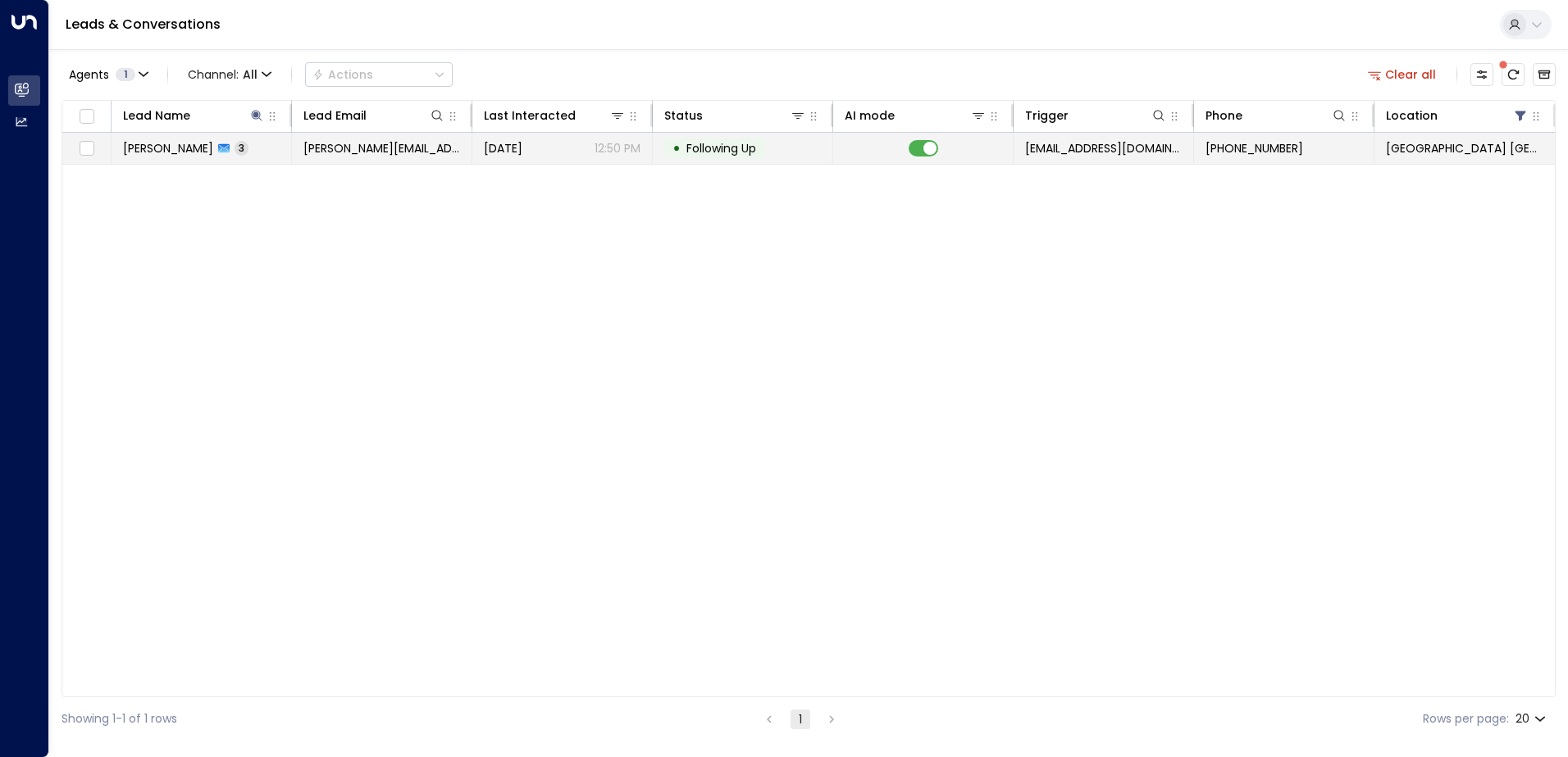
click at [575, 141] on div "[DATE] 12:50 PM" at bounding box center [562, 149] width 156 height 17
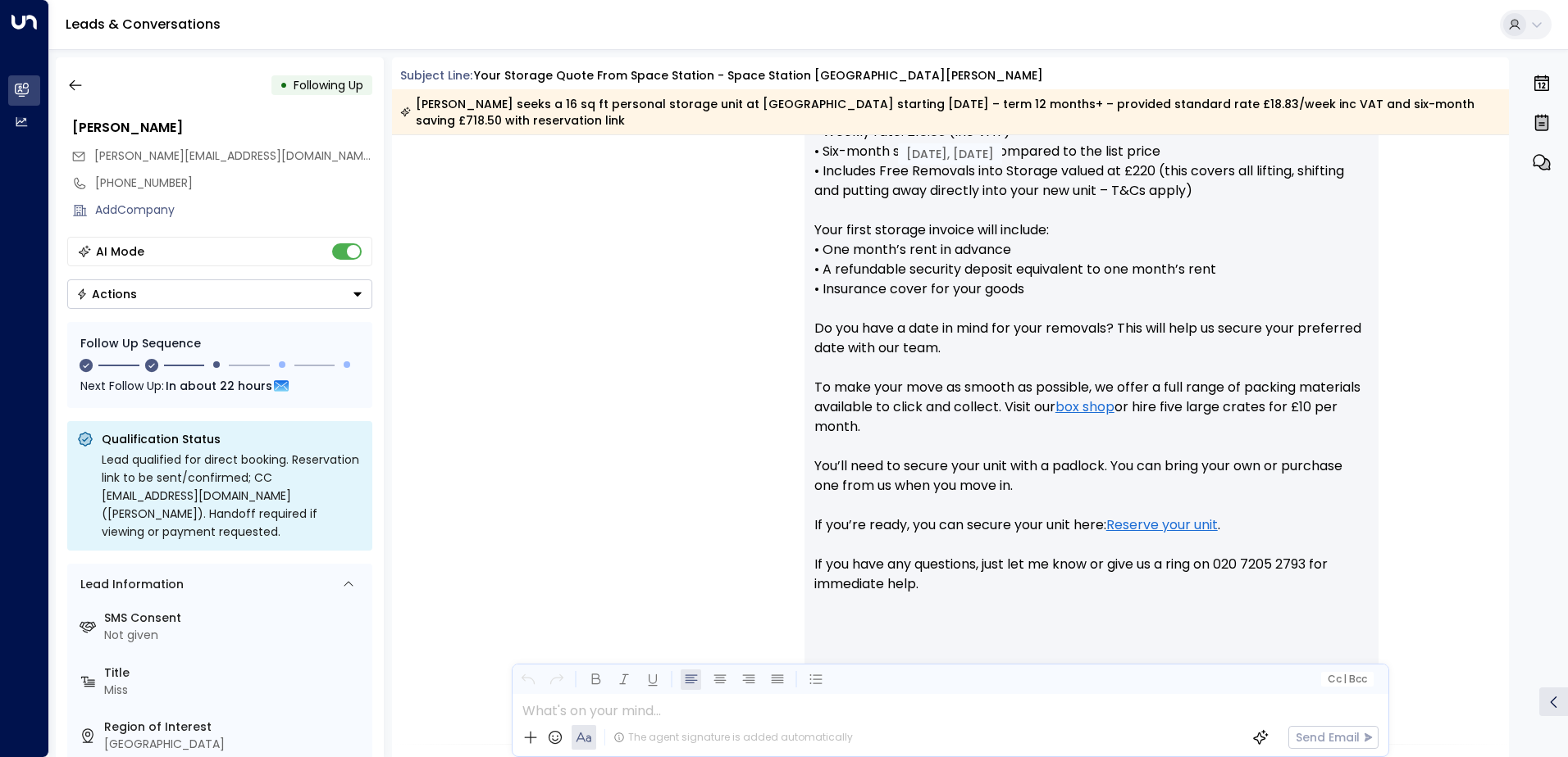
scroll to position [404, 0]
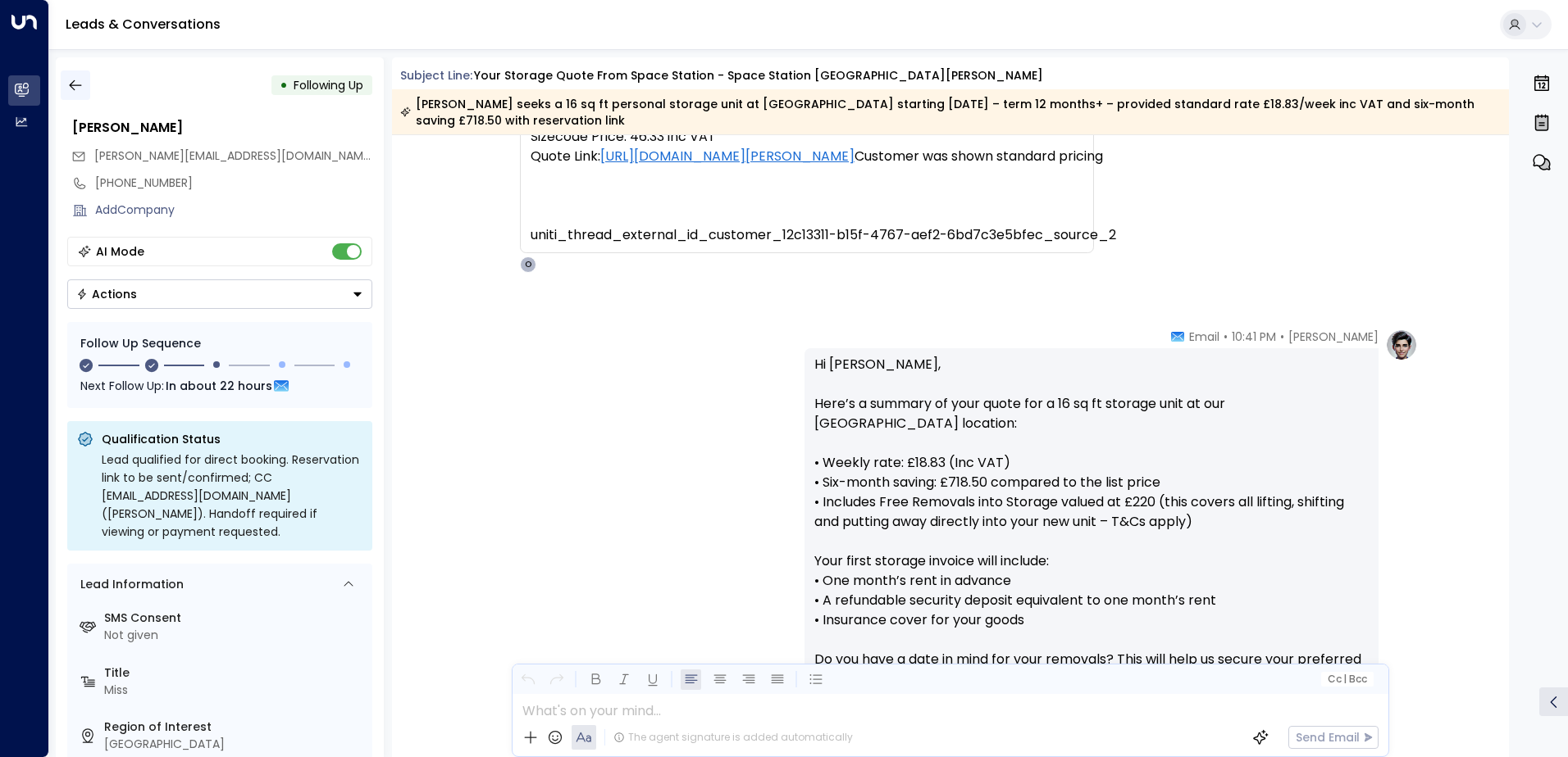
click at [68, 82] on icon "button" at bounding box center [75, 86] width 17 height 17
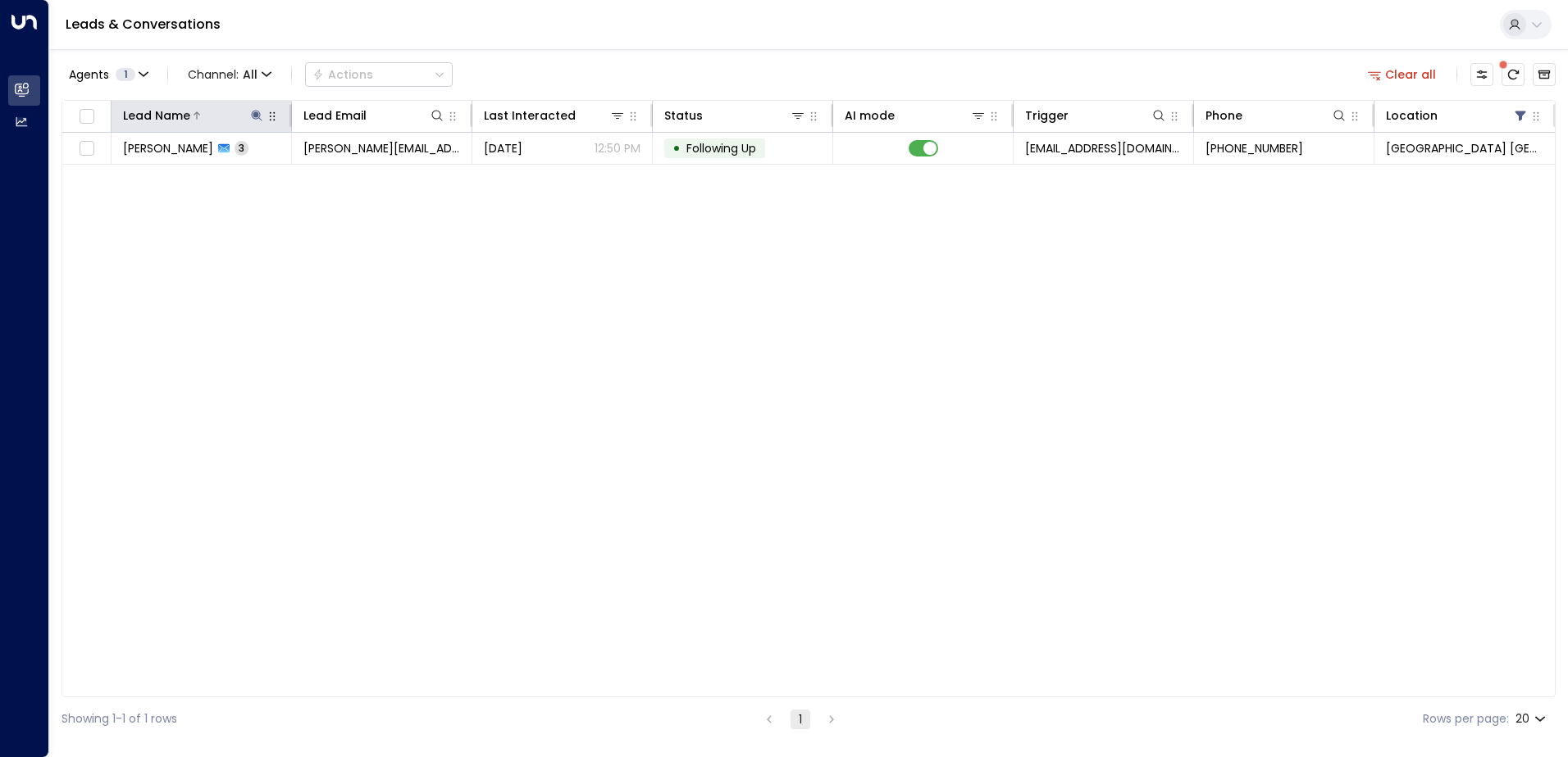
click at [256, 113] on icon at bounding box center [256, 114] width 10 height 10
click at [359, 176] on icon "button" at bounding box center [359, 174] width 10 height 10
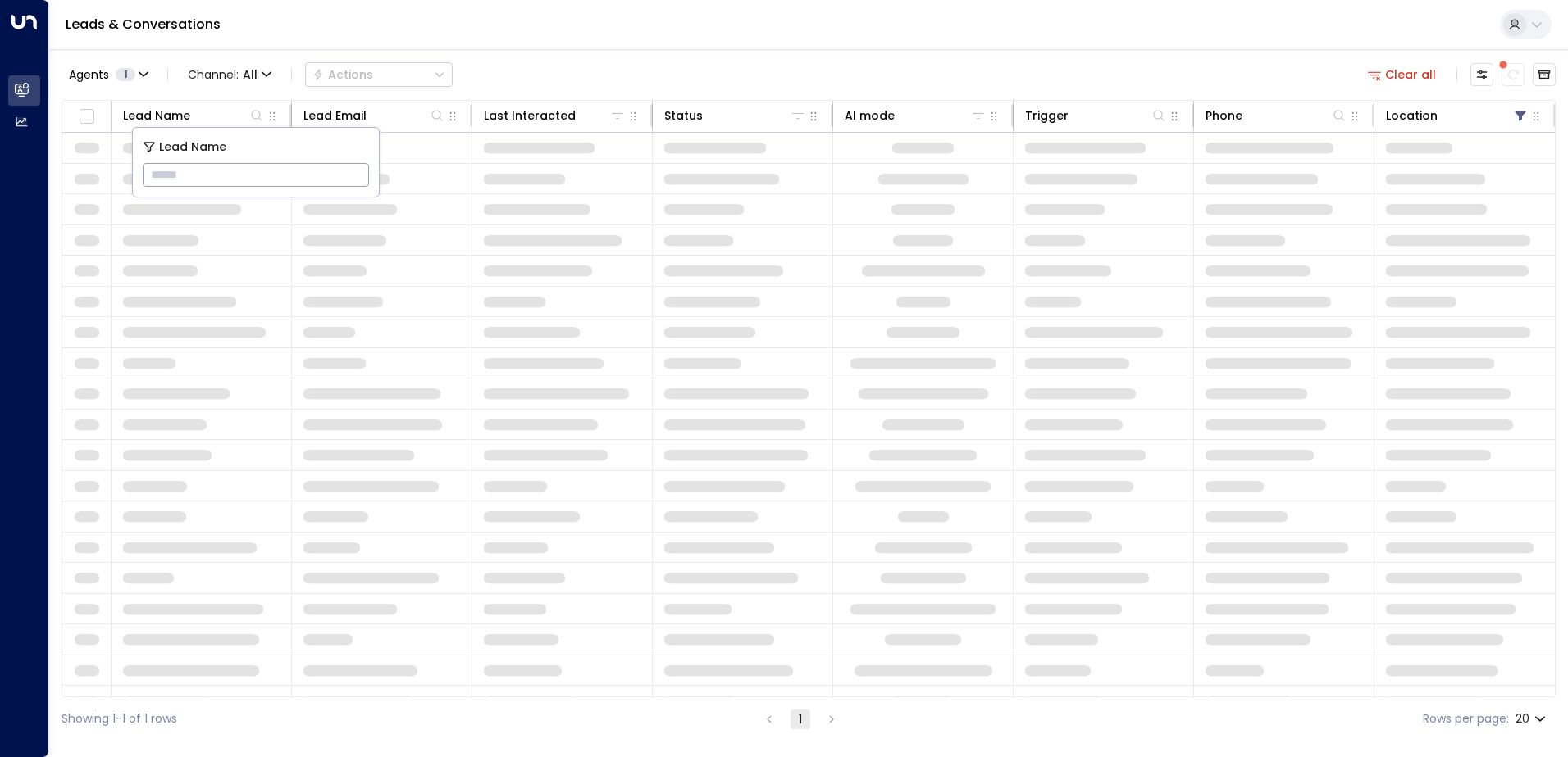
click at [271, 169] on input "text" at bounding box center [255, 175] width 226 height 31
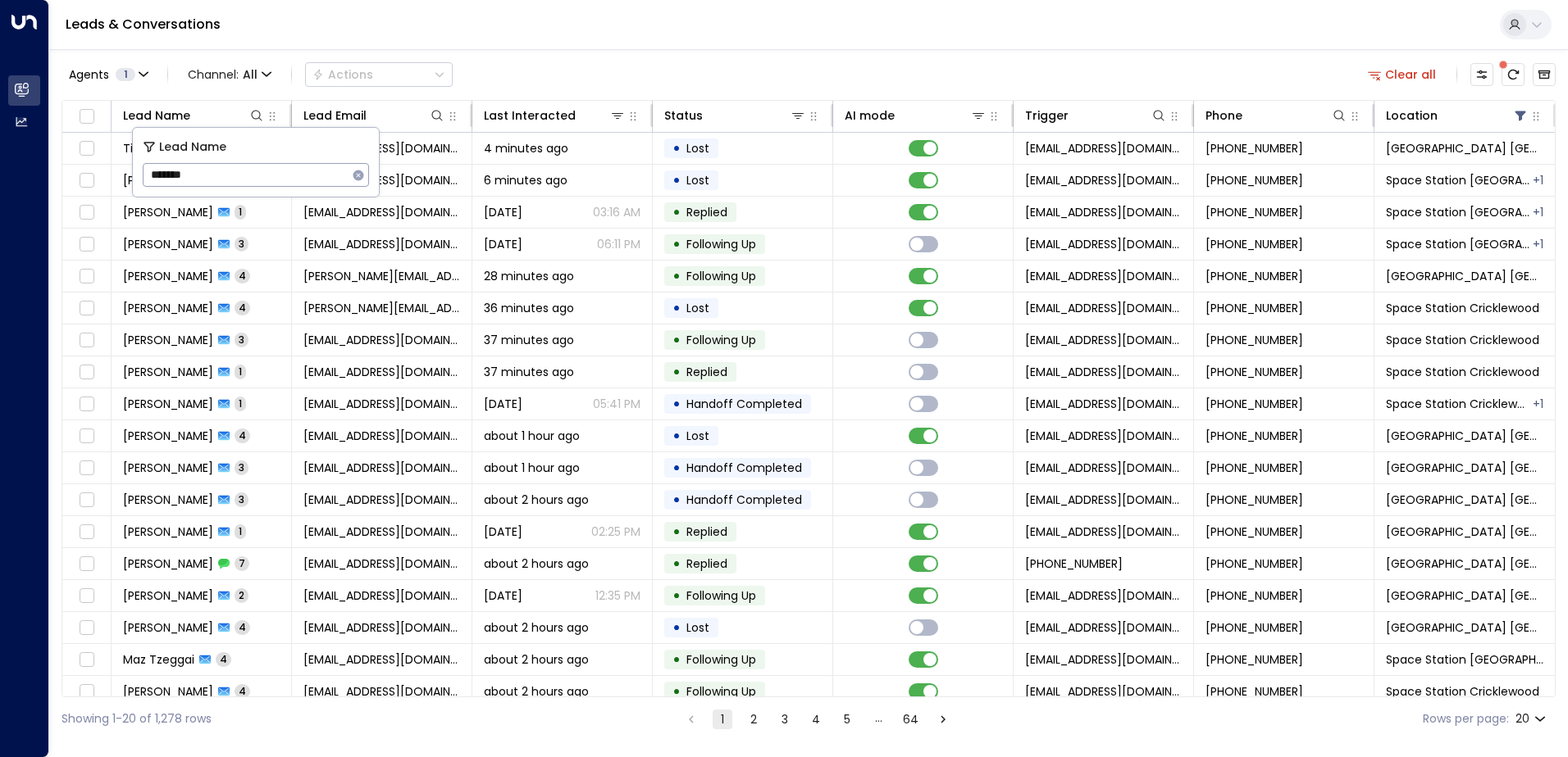
type input "*******"
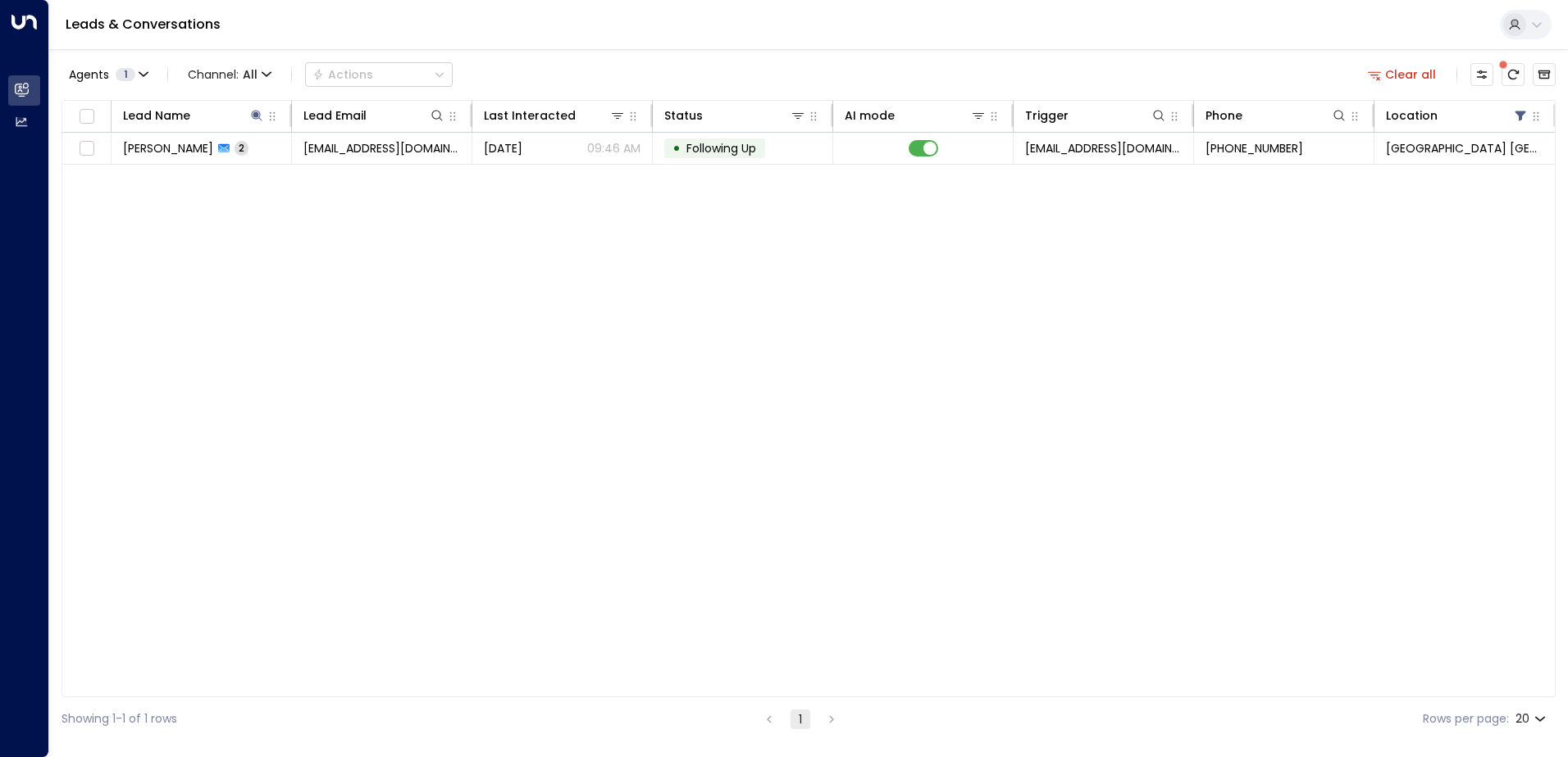
click at [761, 79] on div "Agents 1 Channel: All Actions Clear all" at bounding box center [809, 74] width 1494 height 34
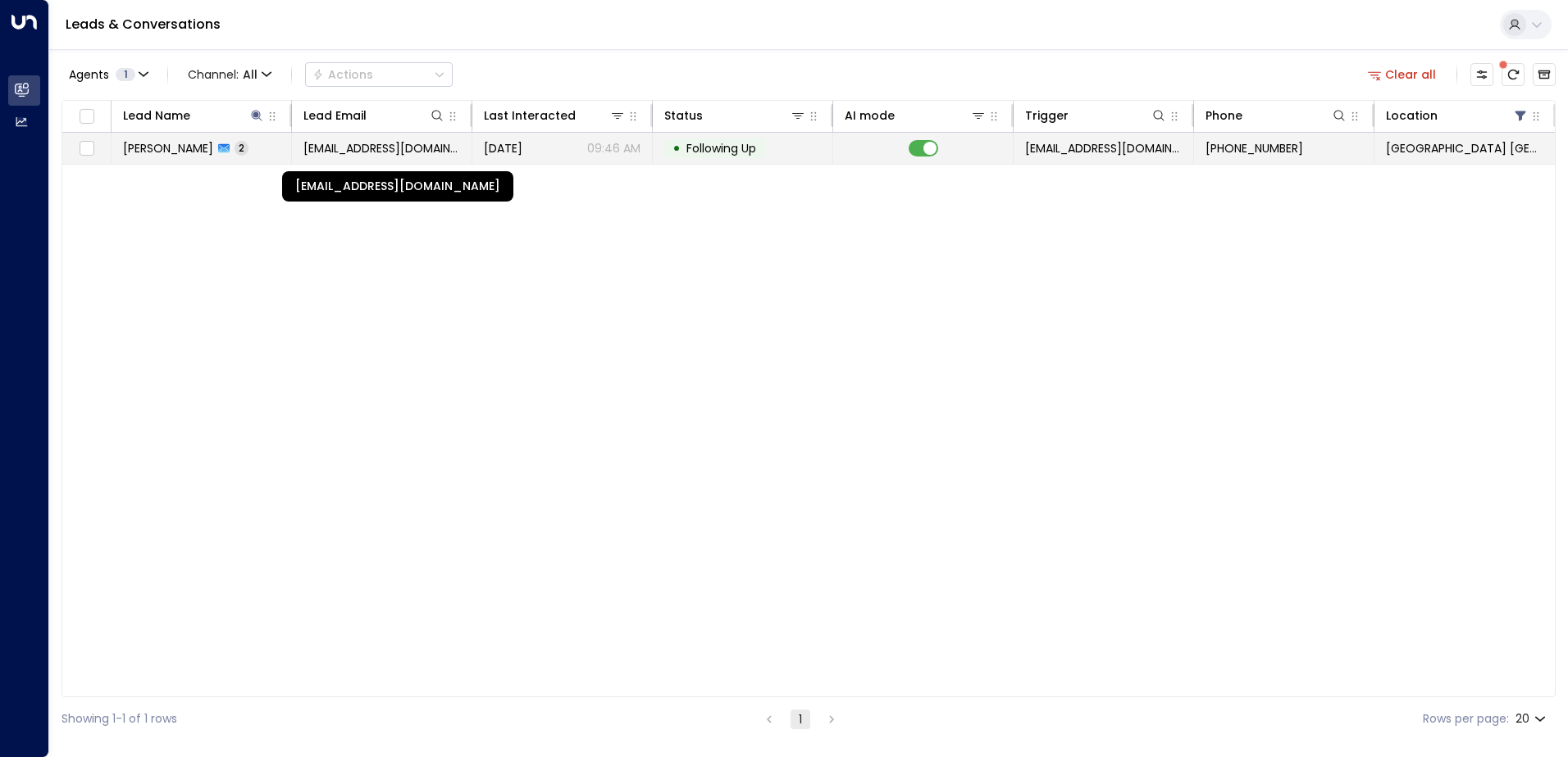
click at [367, 154] on span "[EMAIL_ADDRESS][DOMAIN_NAME]" at bounding box center [382, 149] width 156 height 17
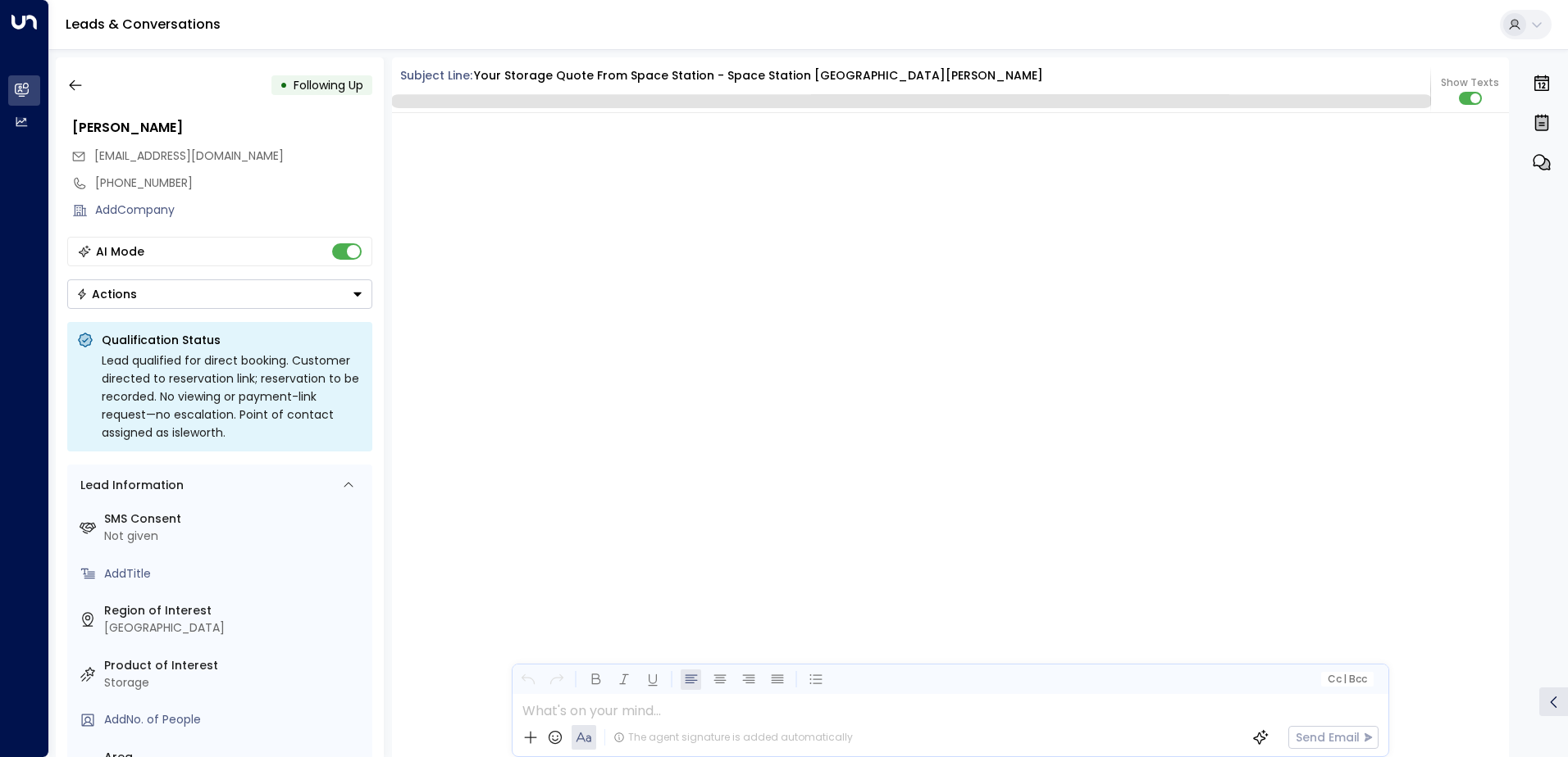
scroll to position [1770, 0]
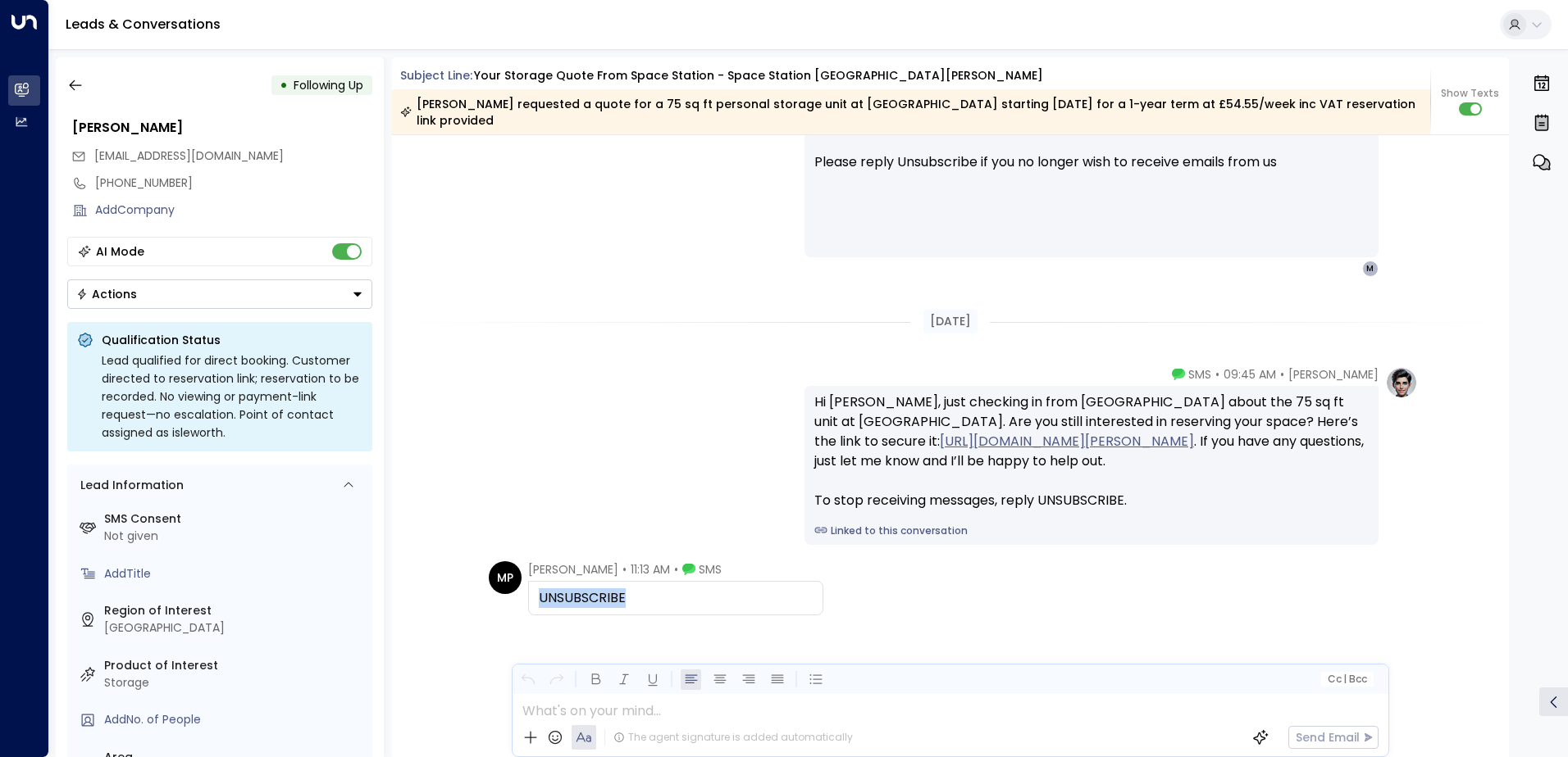
drag, startPoint x: 654, startPoint y: 599, endPoint x: 538, endPoint y: 594, distance: 116.1
click at [539, 594] on div "UNSUBSCRIBE" at bounding box center [676, 598] width 274 height 20
drag, startPoint x: 538, startPoint y: 594, endPoint x: 554, endPoint y: 597, distance: 16.3
copy div "UNSUBSCRIBE"
click at [73, 85] on icon "button" at bounding box center [75, 86] width 17 height 17
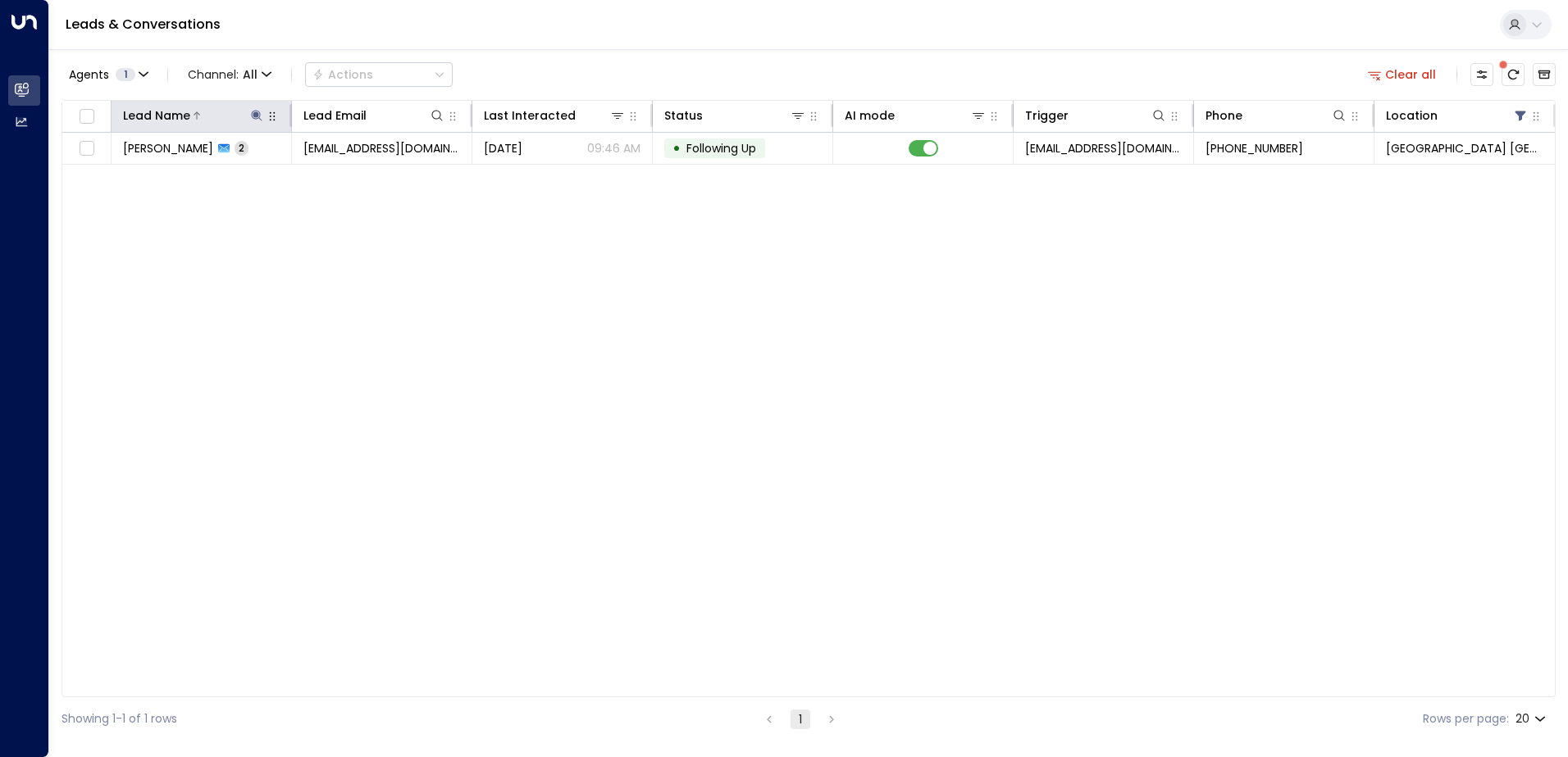
click at [256, 114] on icon at bounding box center [256, 114] width 10 height 10
click at [359, 176] on icon "button" at bounding box center [359, 176] width 13 height 13
click at [318, 176] on input "text" at bounding box center [256, 175] width 226 height 31
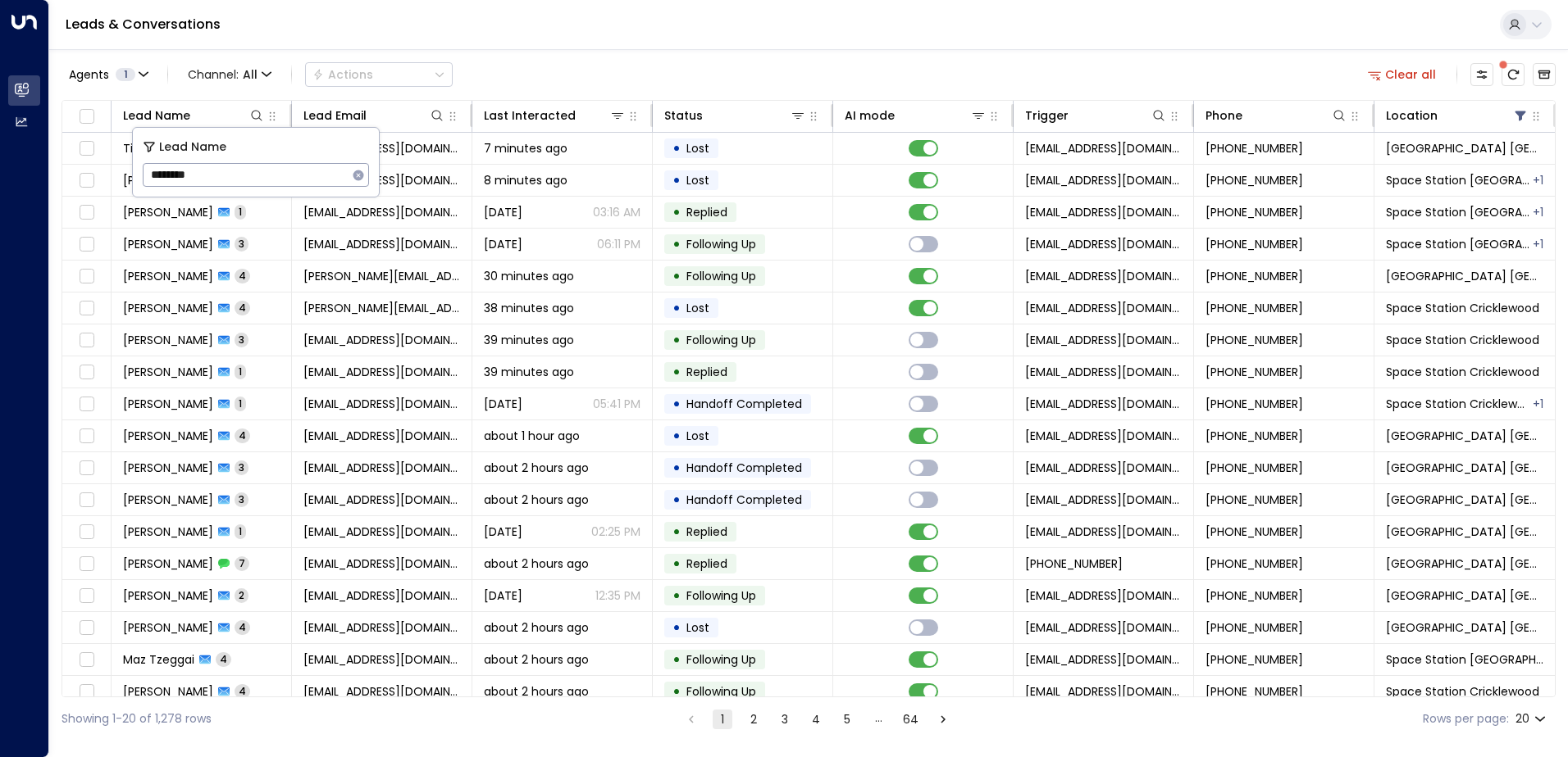
type input "*********"
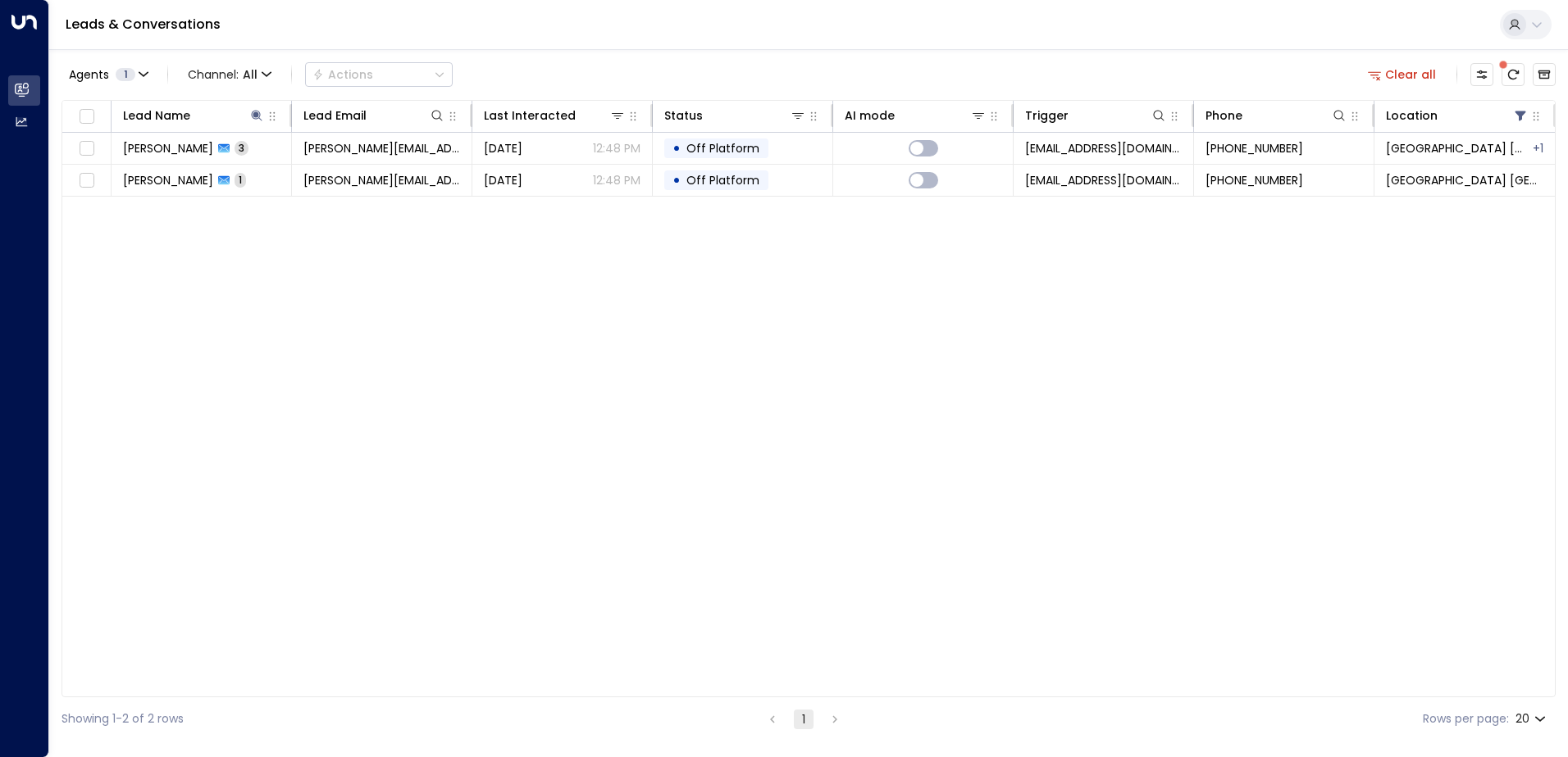
click at [545, 51] on div "Agents 1 Channel: All Actions Clear all Lead Name Lead Email Last Interacted St…" at bounding box center [809, 395] width 1494 height 692
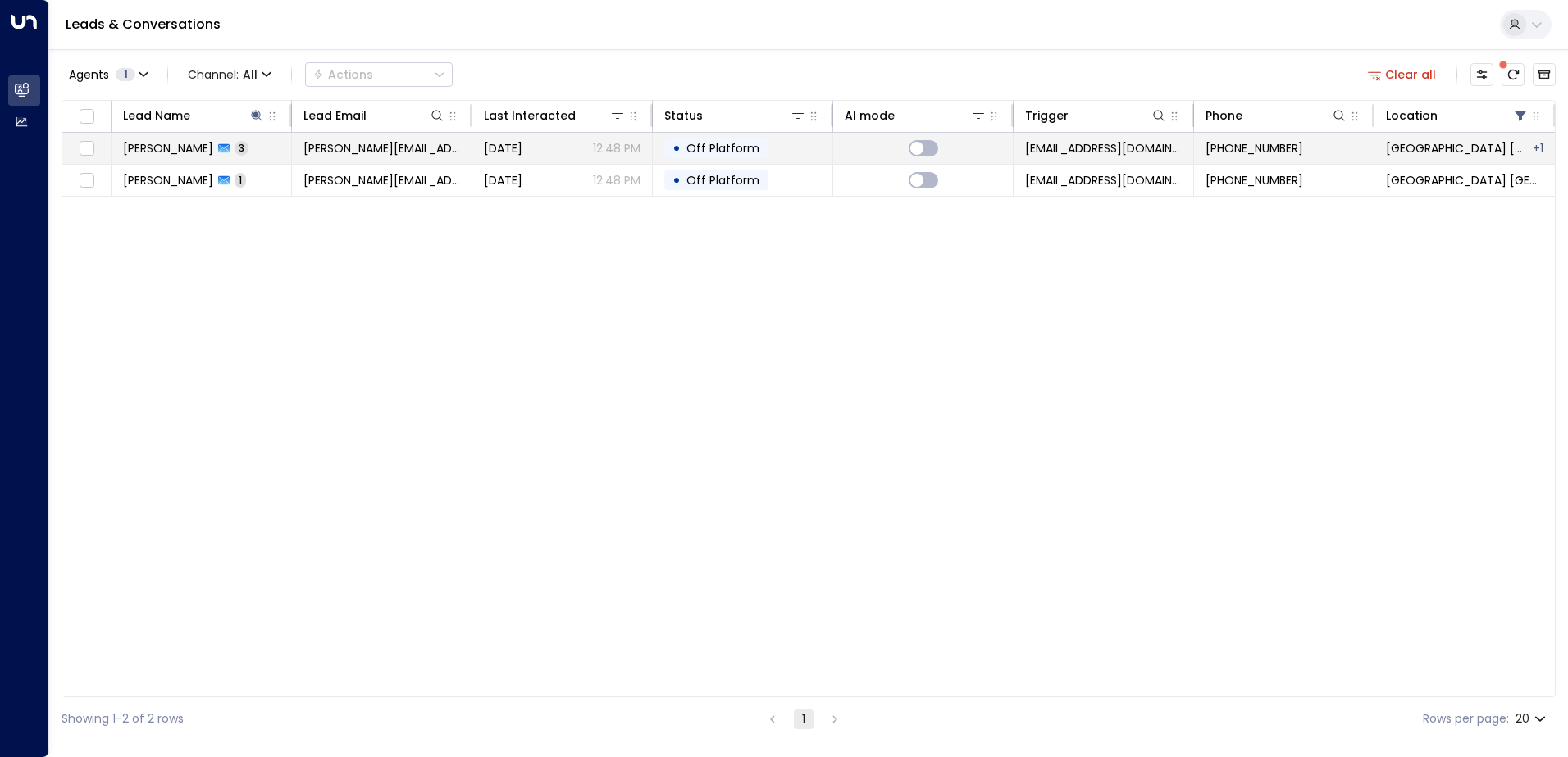
click at [208, 156] on td "[PERSON_NAME] 3" at bounding box center [202, 148] width 181 height 31
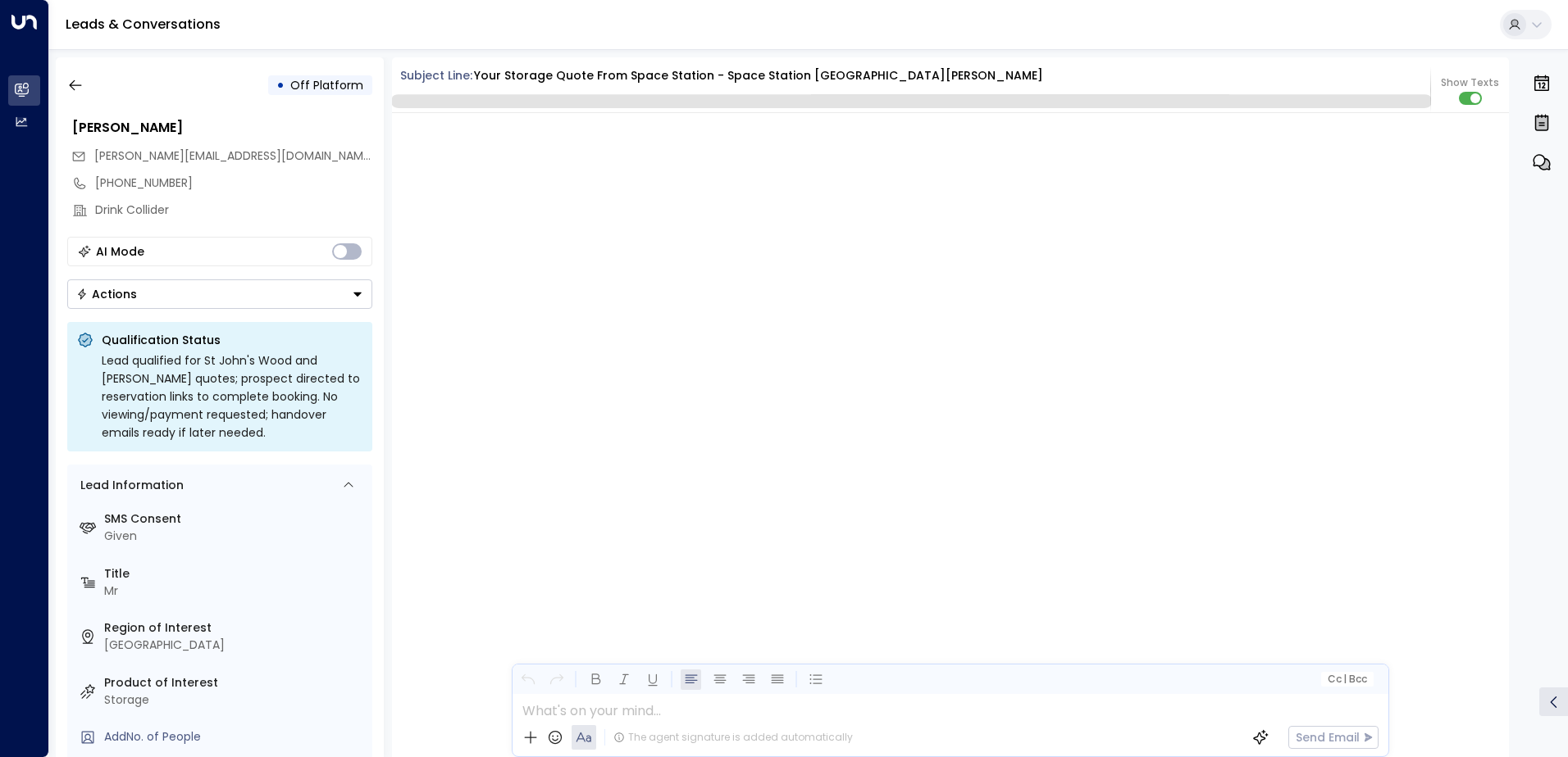
scroll to position [1727, 0]
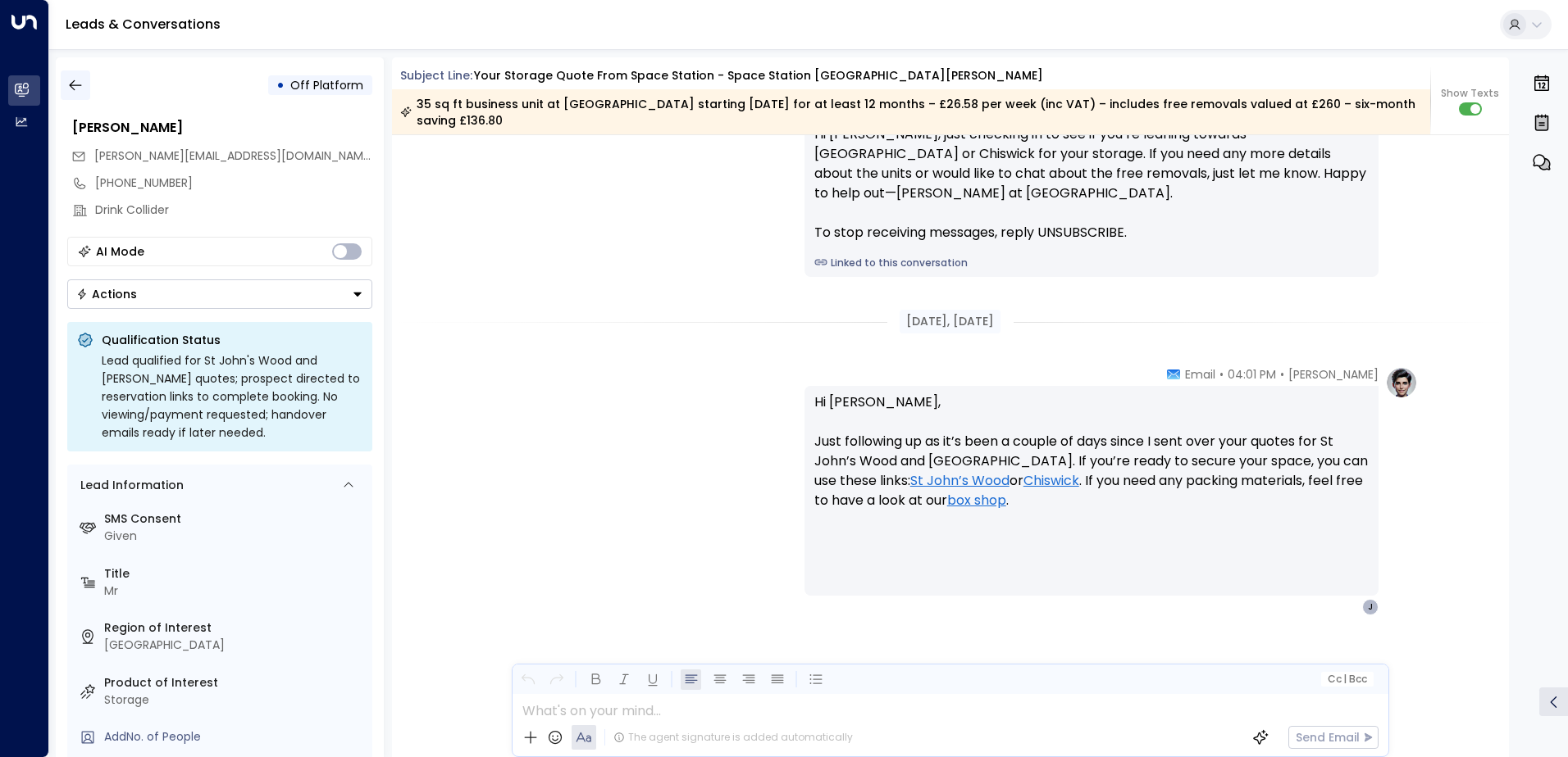
click at [74, 92] on icon "button" at bounding box center [75, 86] width 17 height 17
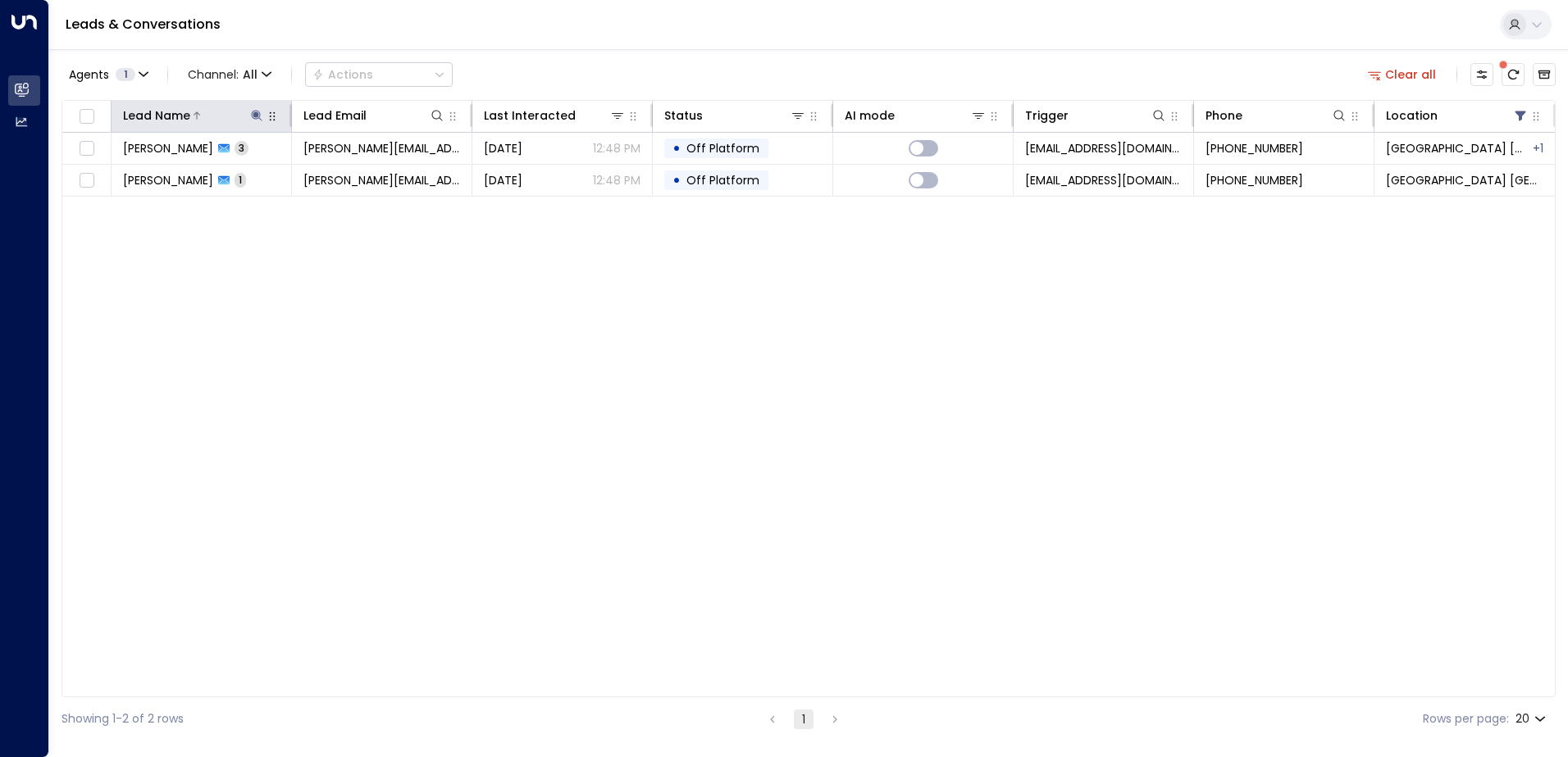
click at [250, 118] on icon at bounding box center [257, 115] width 13 height 13
click at [360, 176] on icon "button" at bounding box center [359, 176] width 13 height 13
click at [312, 176] on input "text" at bounding box center [256, 175] width 226 height 31
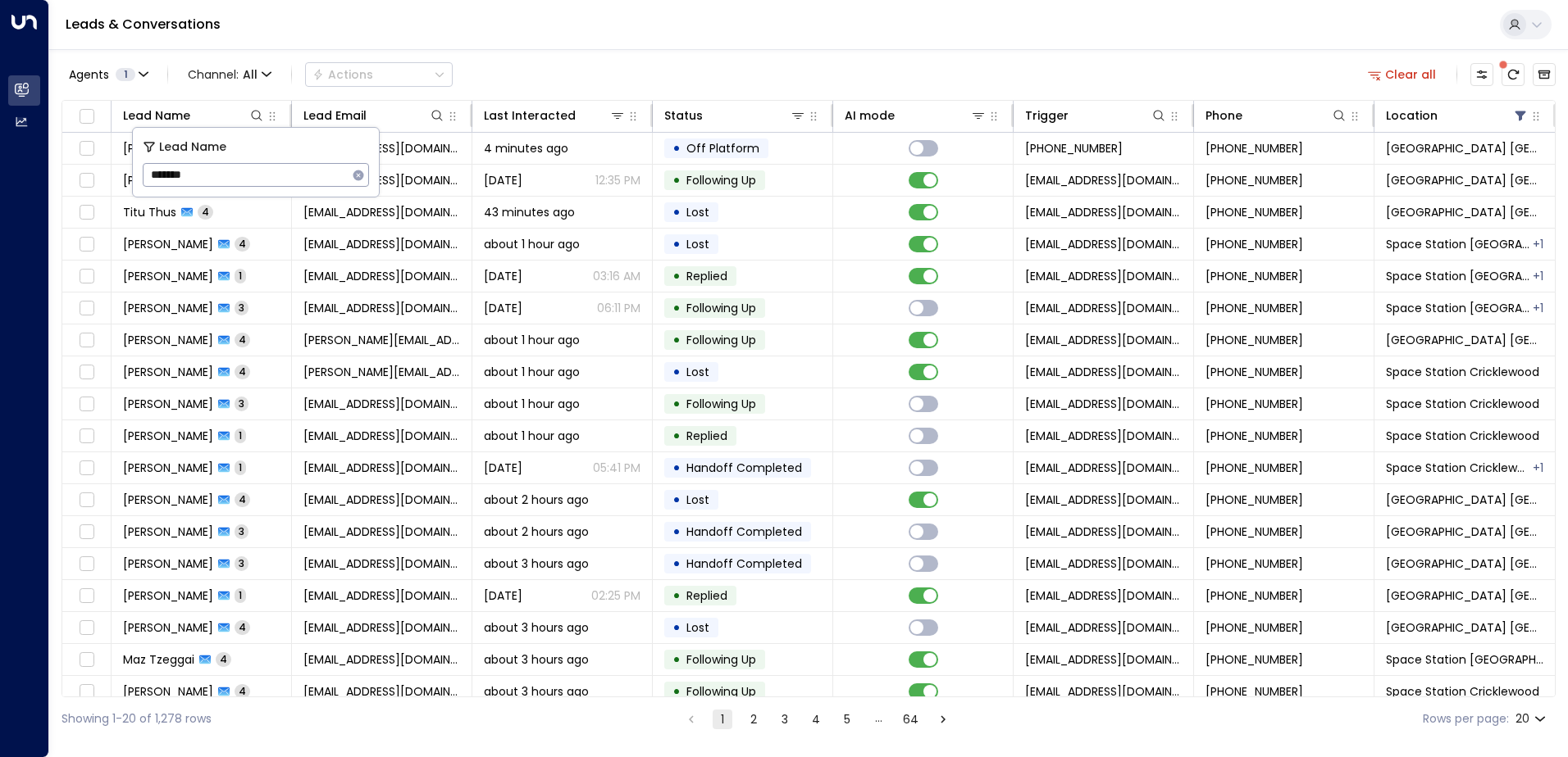
type input "********"
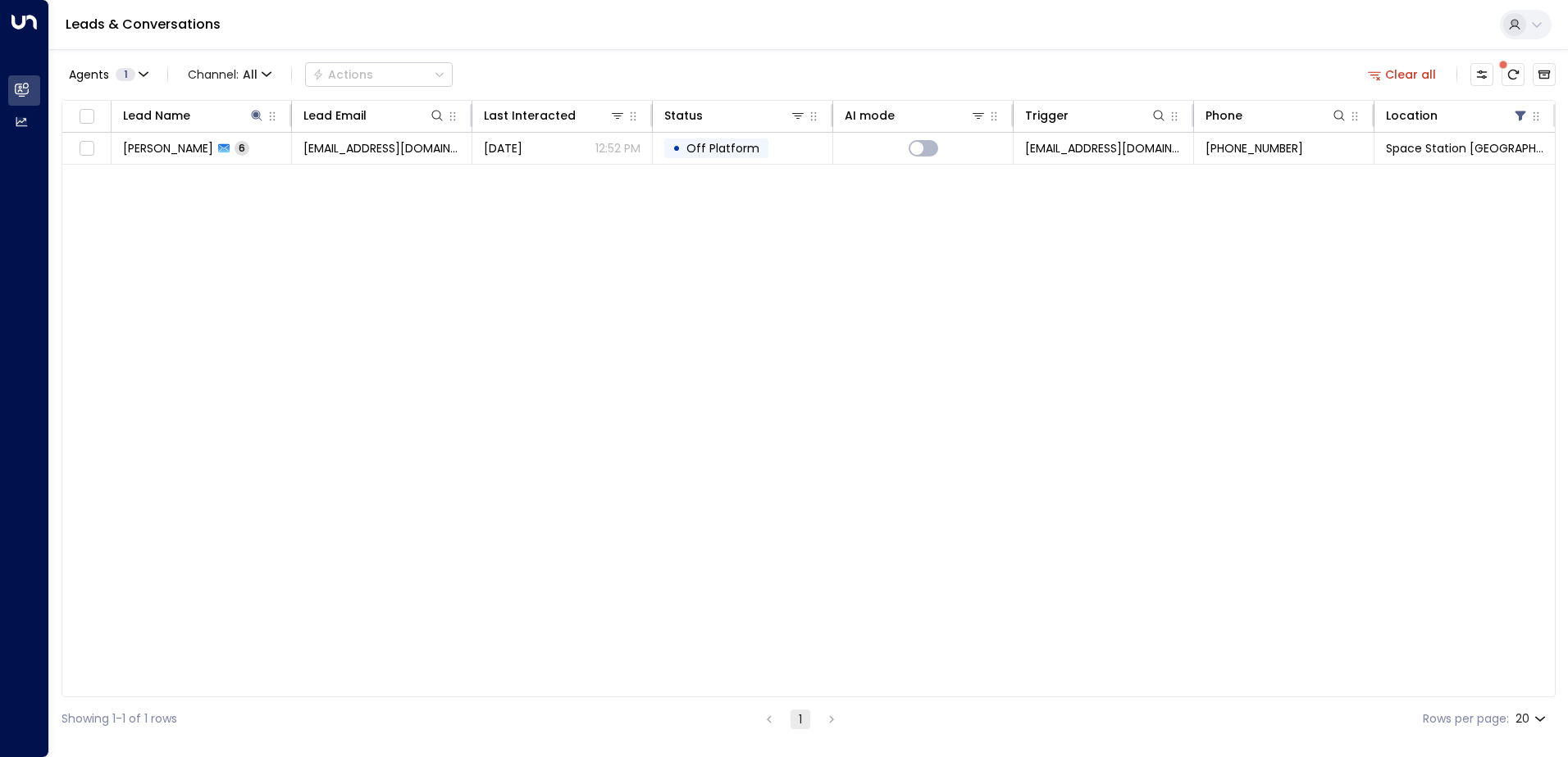
click at [575, 63] on div "Agents 1 Channel: All Actions Clear all" at bounding box center [809, 74] width 1494 height 34
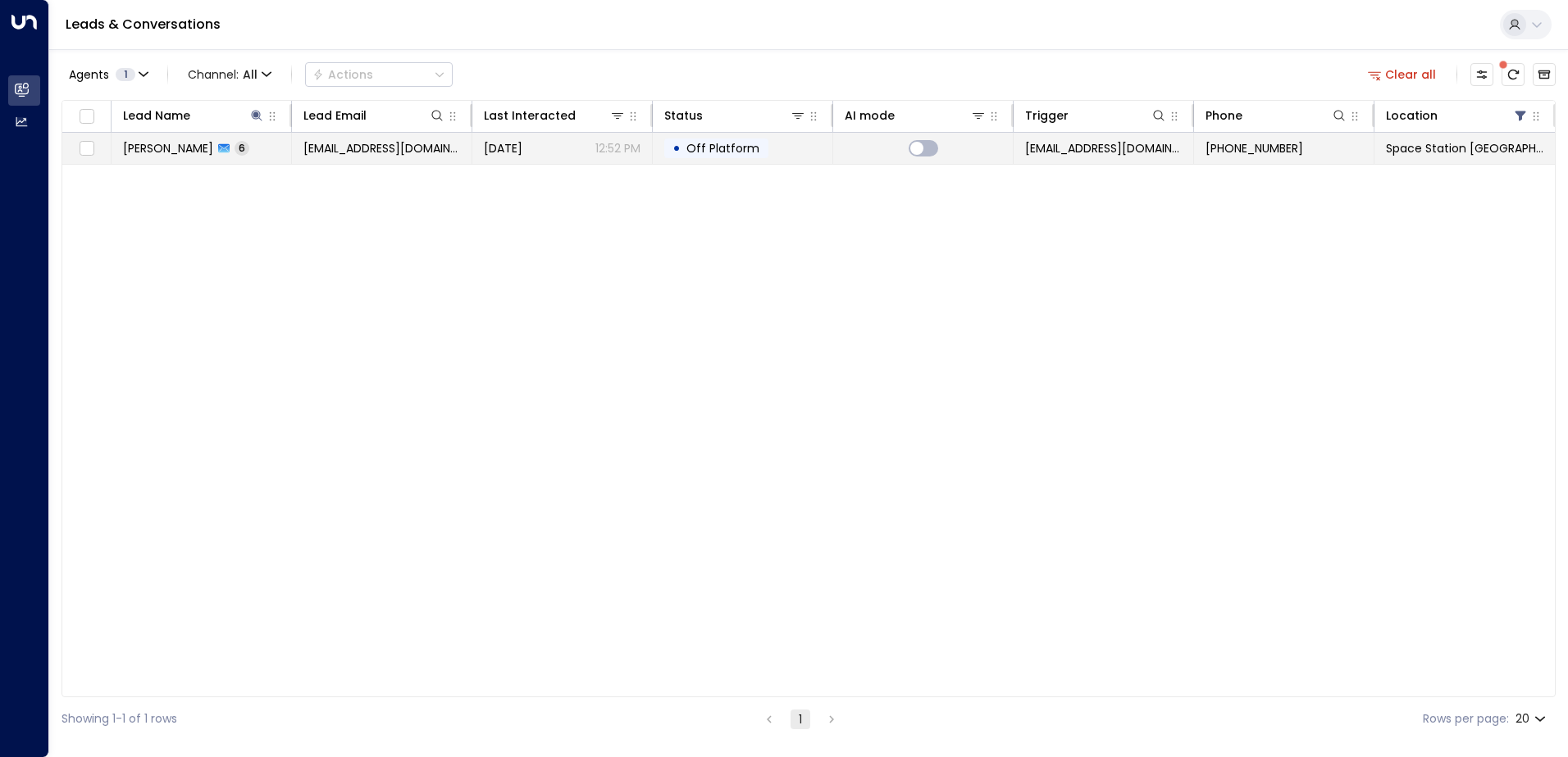
click at [352, 154] on span "[EMAIL_ADDRESS][DOMAIN_NAME]" at bounding box center [382, 149] width 156 height 17
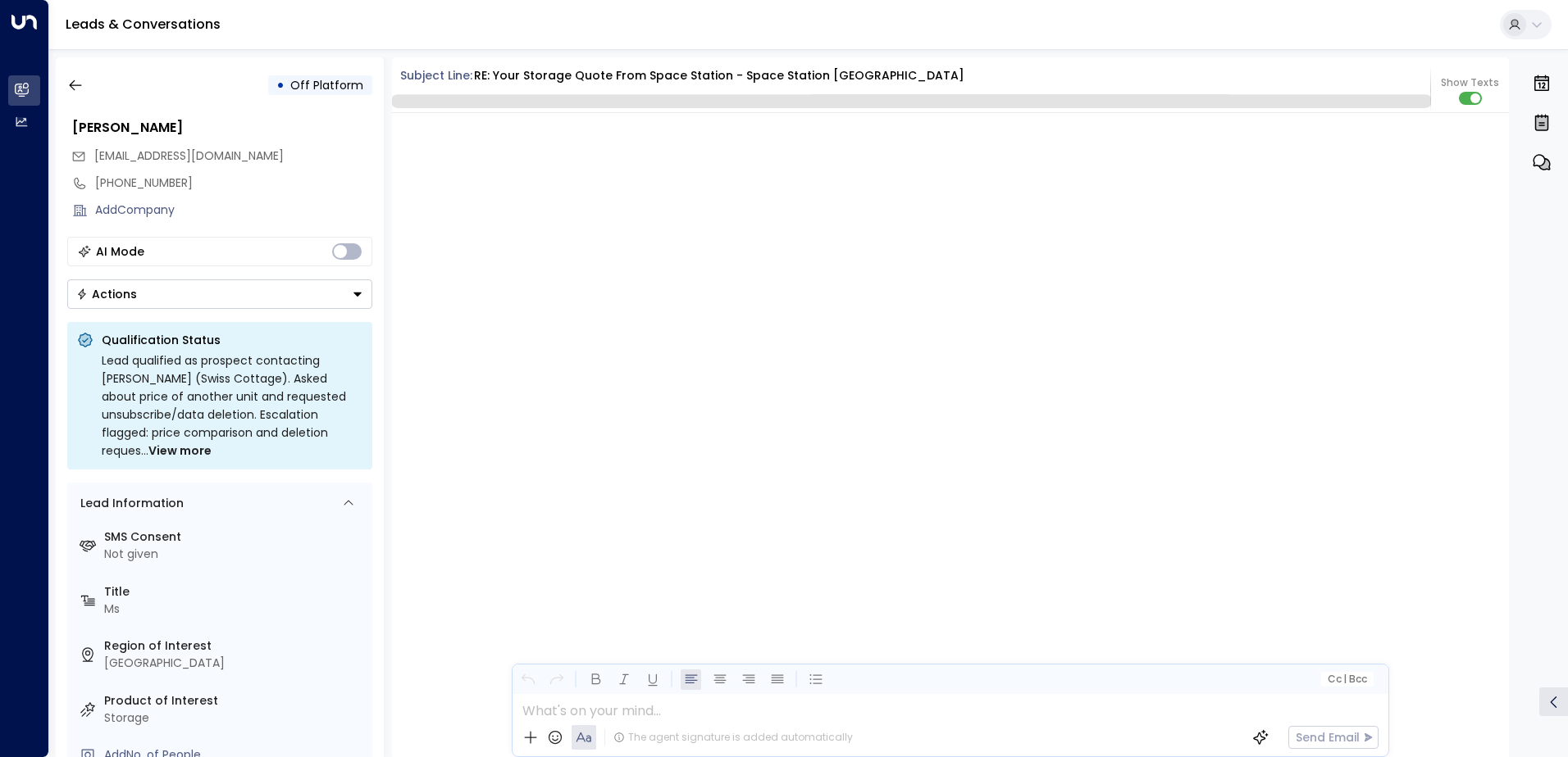
scroll to position [2904, 0]
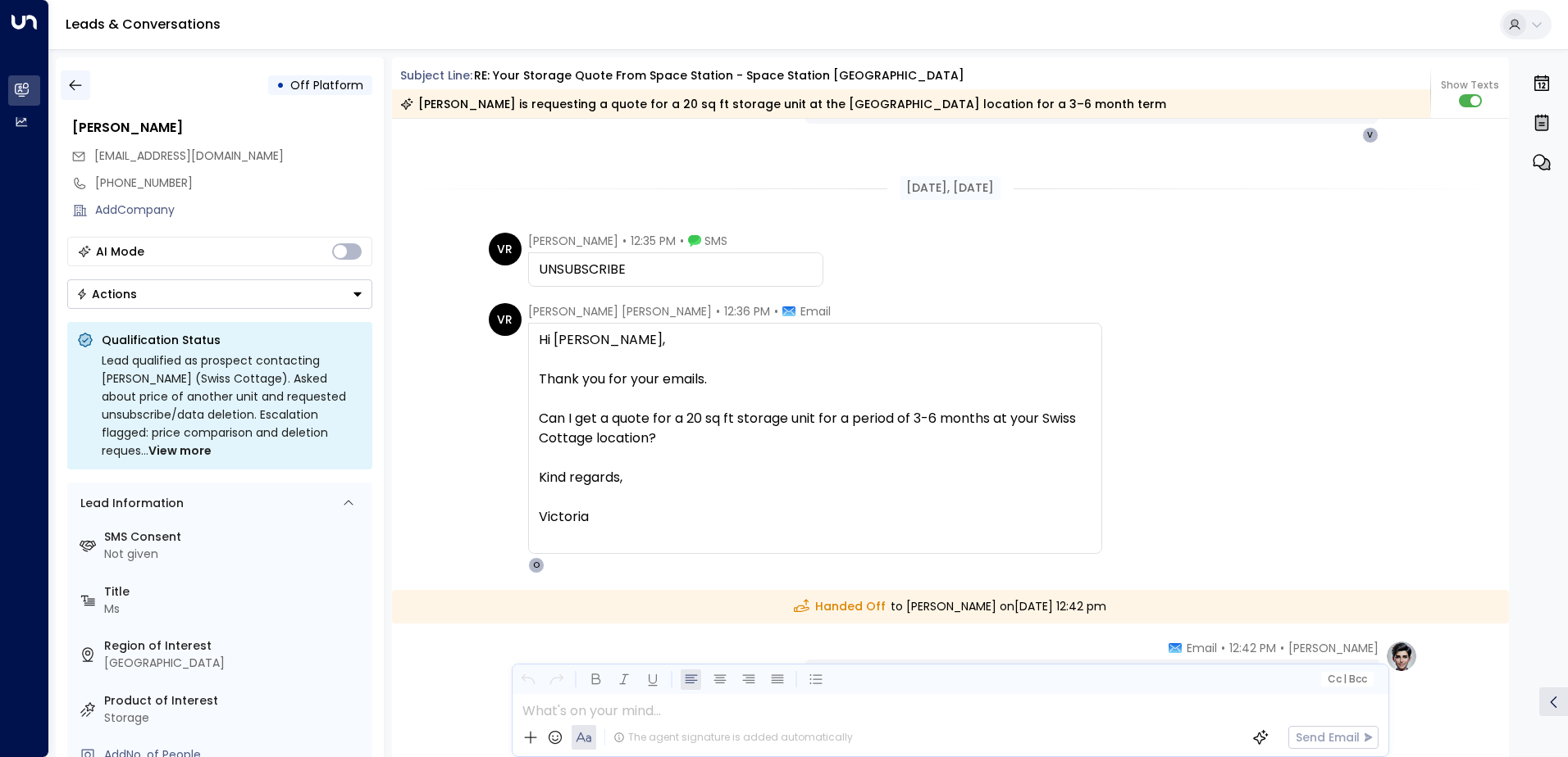
click at [78, 77] on icon "button" at bounding box center [75, 86] width 17 height 17
